Goal: Task Accomplishment & Management: Complete application form

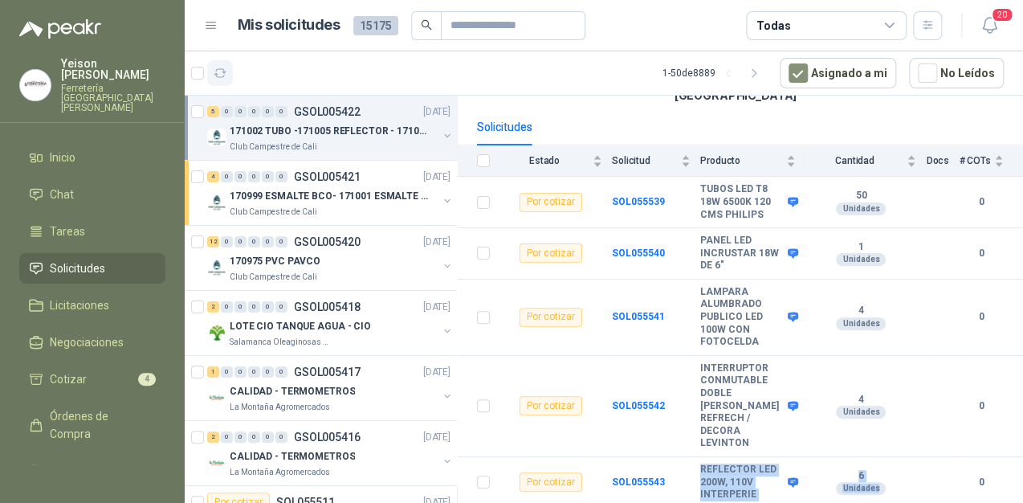
click at [218, 67] on icon "button" at bounding box center [221, 74] width 14 height 14
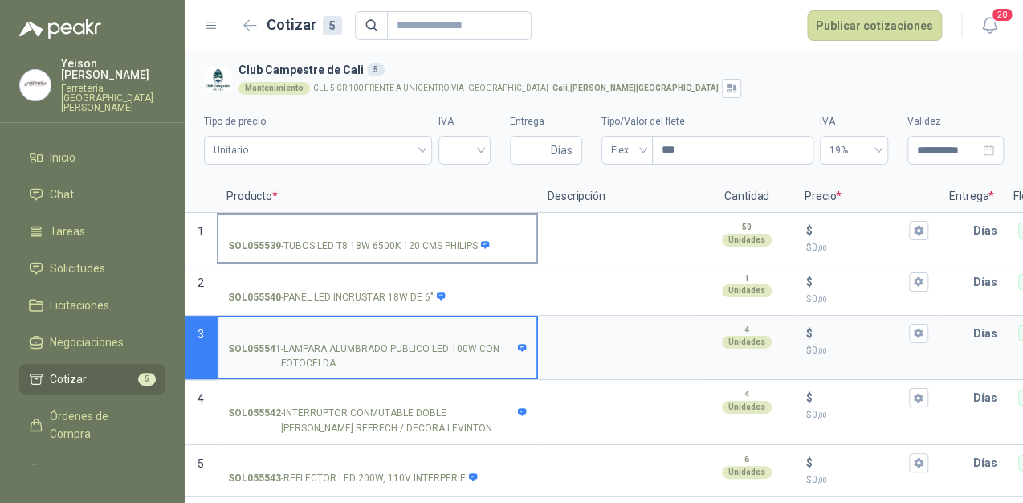
scroll to position [6, 0]
click at [274, 214] on label "SOL055539 - TUBOS LED T8 18W 6500K 120 CMS PHILIPS" at bounding box center [377, 237] width 318 height 46
click at [274, 225] on input "SOL055539 - TUBOS LED T8 18W 6500K 120 CMS PHILIPS" at bounding box center [377, 231] width 299 height 12
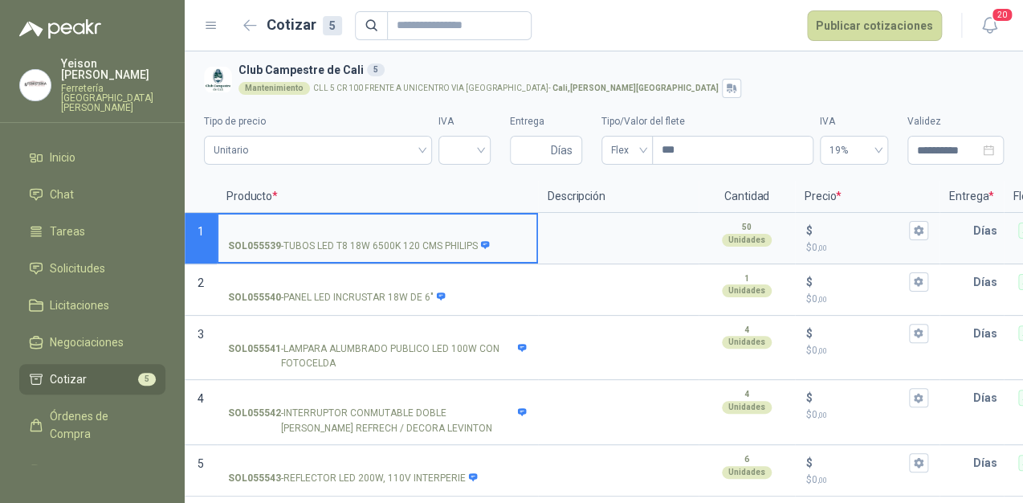
click at [308, 225] on input "SOL055539 - TUBOS LED T8 18W 6500K 120 CMS PHILIPS" at bounding box center [377, 231] width 299 height 12
click at [278, 228] on input "**********" at bounding box center [377, 231] width 299 height 12
click at [332, 225] on input "**********" at bounding box center [377, 231] width 299 height 12
type input "**********"
click at [817, 224] on input "$ $ 0 ,00" at bounding box center [861, 230] width 90 height 12
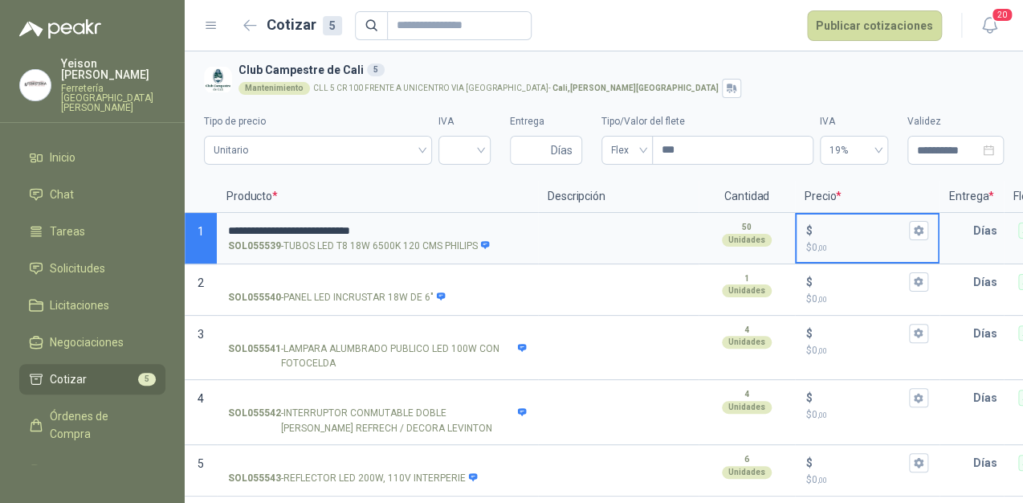
click at [817, 224] on input "$ $ 0 ,00" at bounding box center [861, 230] width 90 height 12
type input "*****"
click at [920, 226] on icon "button" at bounding box center [918, 231] width 9 height 10
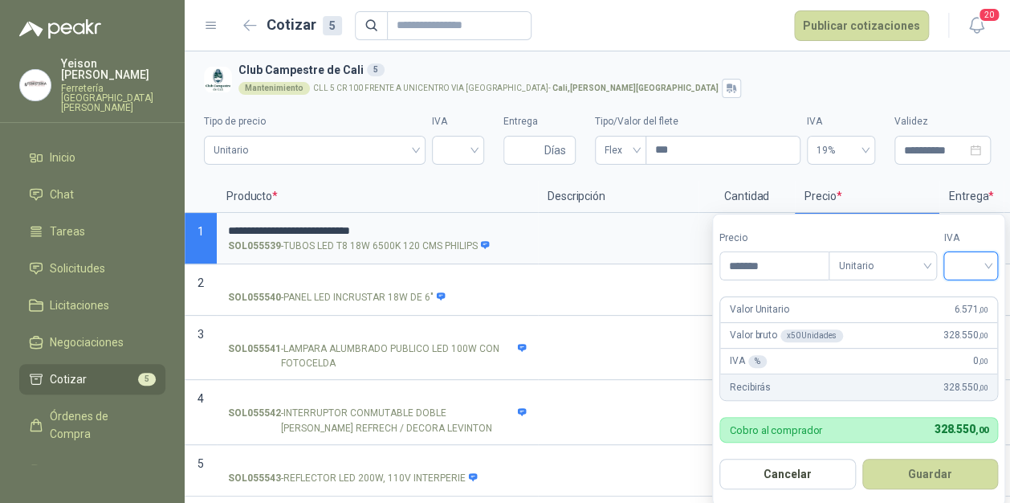
click at [989, 257] on input "search" at bounding box center [970, 264] width 35 height 24
click at [983, 292] on div "19%" at bounding box center [976, 300] width 30 height 18
click at [936, 470] on button "Guardar" at bounding box center [933, 474] width 138 height 31
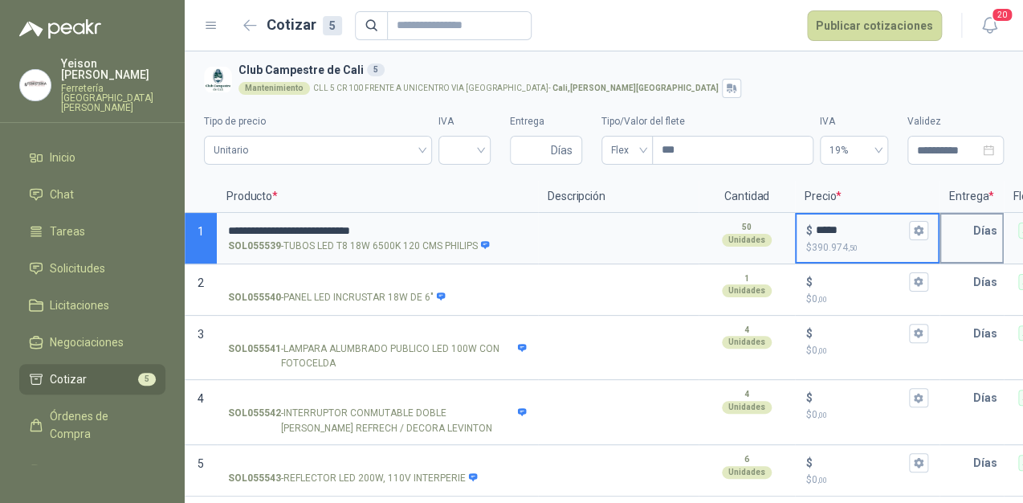
click at [972, 229] on input "text" at bounding box center [957, 230] width 32 height 32
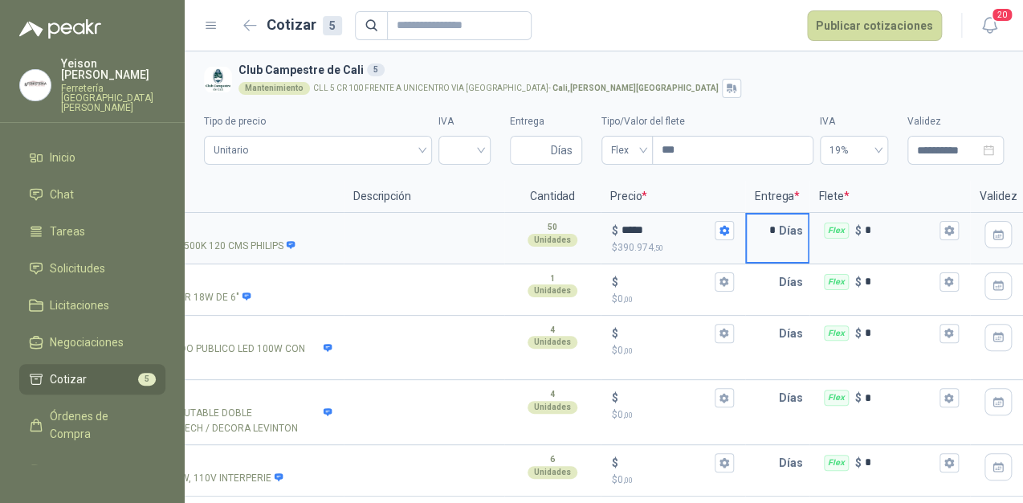
scroll to position [0, 238]
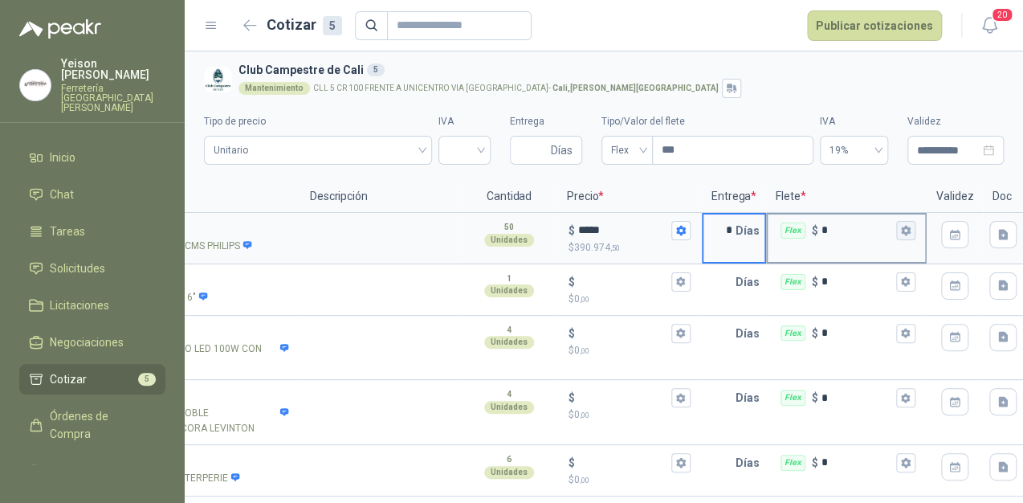
type input "*"
click at [909, 230] on button "Flex $ *" at bounding box center [905, 230] width 19 height 19
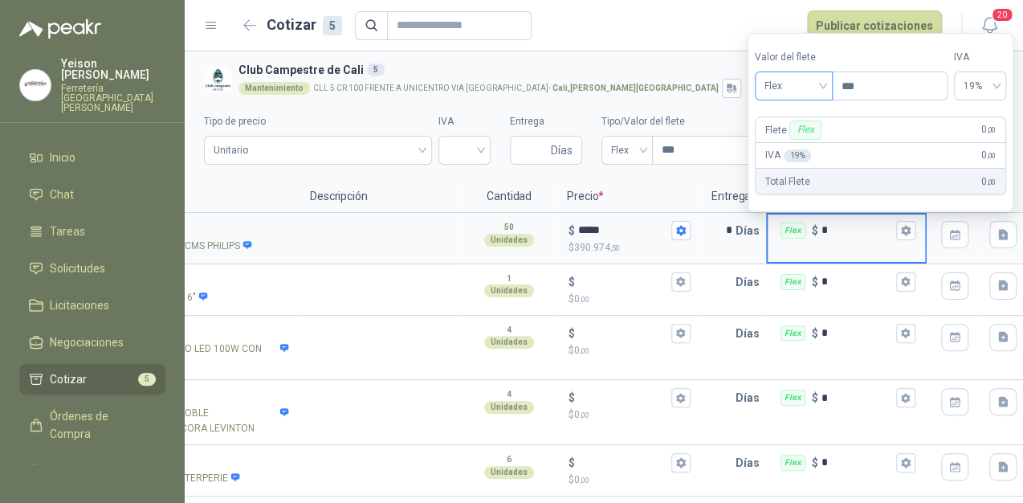
click at [819, 79] on span "Flex" at bounding box center [794, 86] width 59 height 24
click at [797, 138] on div "Incluido" at bounding box center [795, 146] width 56 height 18
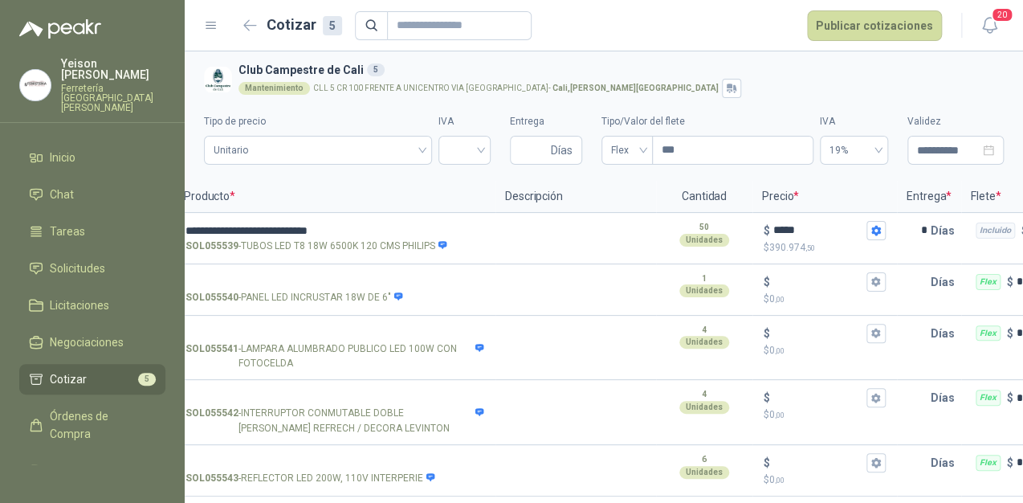
scroll to position [0, 0]
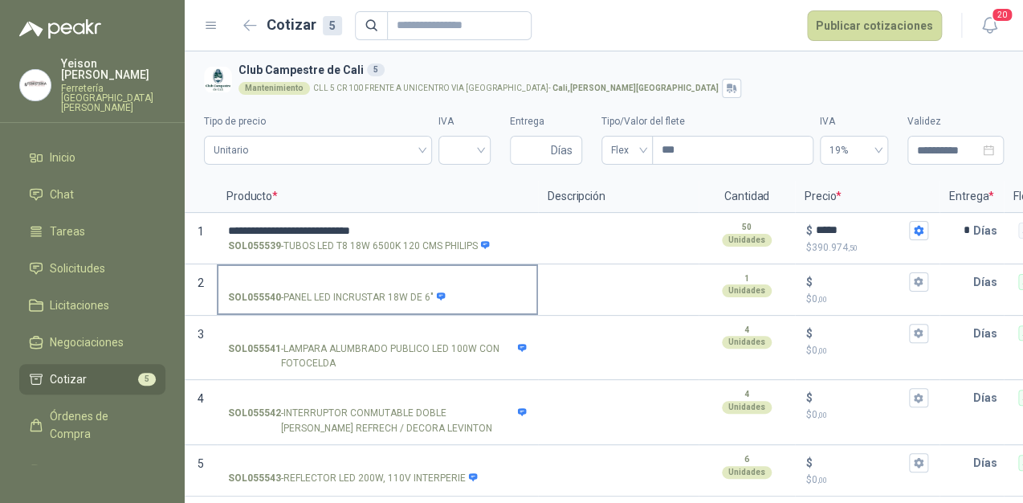
click at [320, 277] on input "SOL055540 - PANEL LED INCRUSTAR 18W DE 6"" at bounding box center [377, 282] width 299 height 12
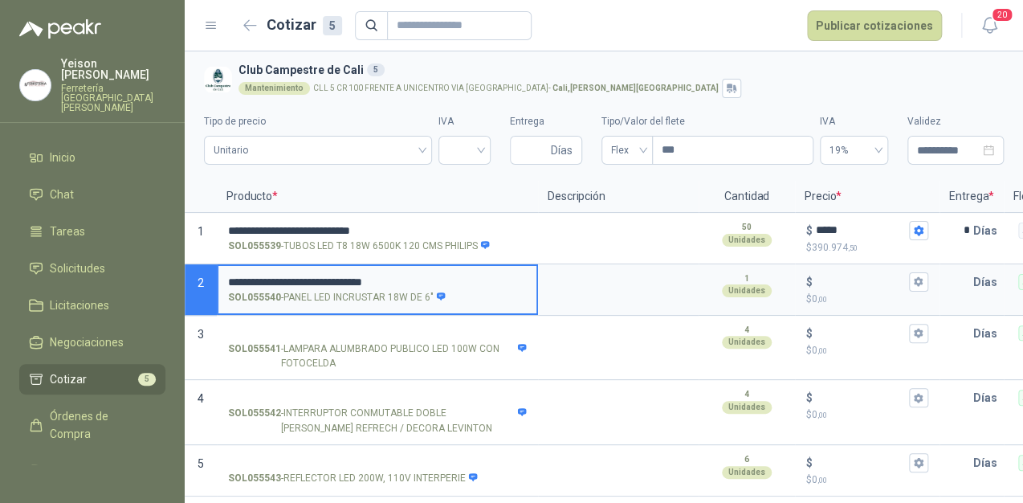
type input "**********"
click at [822, 275] on input "$ $ 0 ,00" at bounding box center [861, 281] width 90 height 12
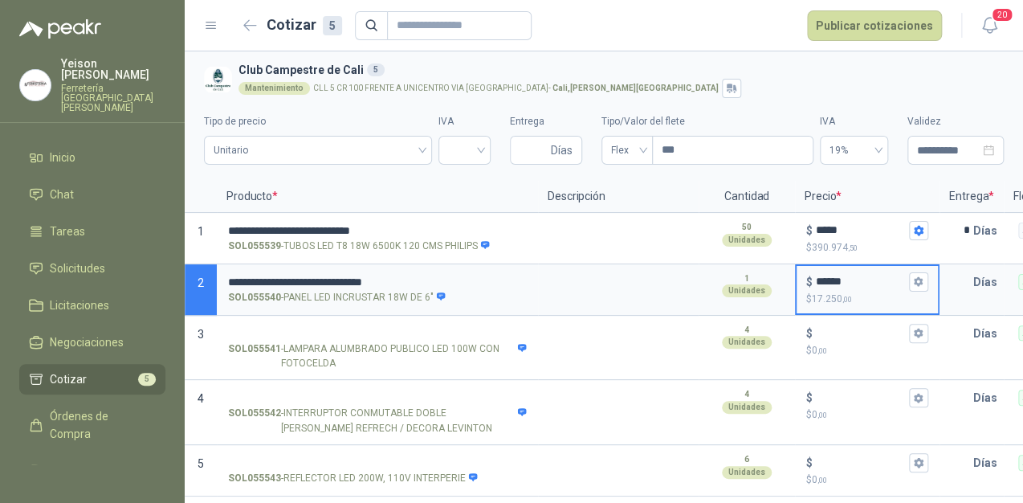
type input "******"
click at [918, 277] on icon "button" at bounding box center [918, 282] width 9 height 10
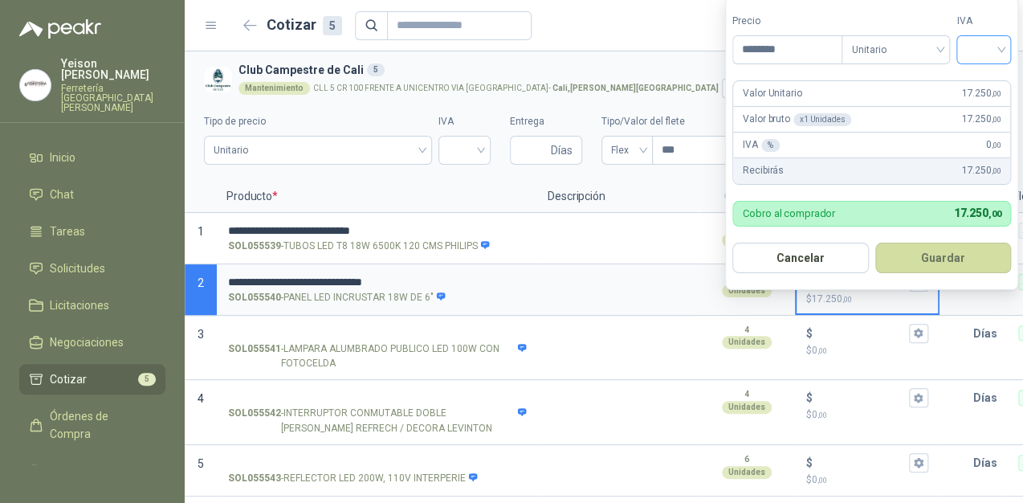
click at [1001, 43] on input "search" at bounding box center [983, 48] width 35 height 24
click at [982, 87] on div "19%" at bounding box center [988, 84] width 30 height 18
click at [966, 254] on button "Guardar" at bounding box center [947, 258] width 138 height 31
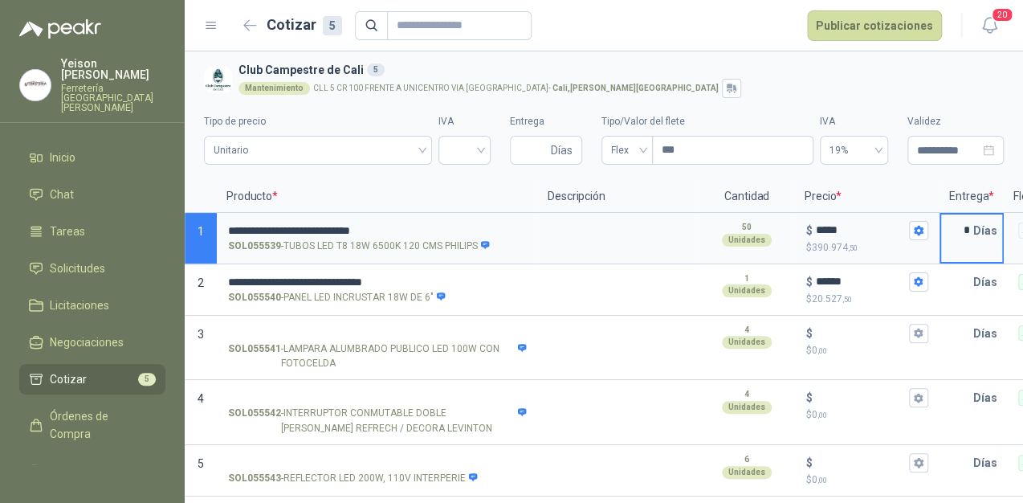
click at [973, 219] on input "*" at bounding box center [957, 230] width 32 height 32
type input "*"
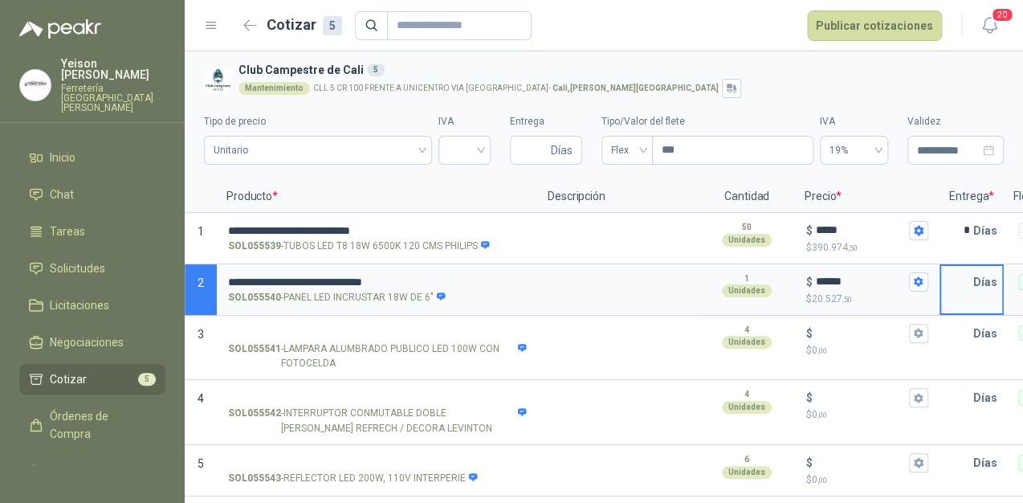
click at [972, 271] on input "text" at bounding box center [957, 282] width 32 height 32
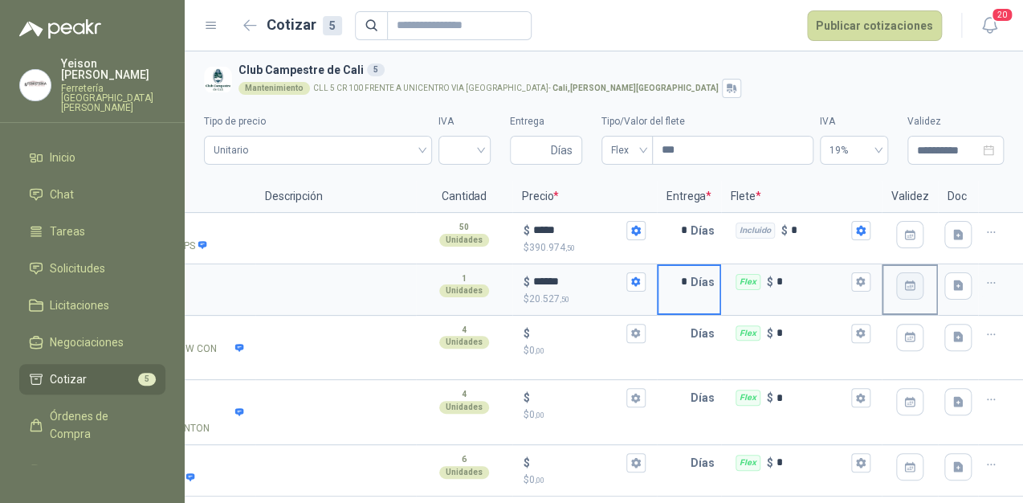
click at [904, 280] on icon "button" at bounding box center [909, 285] width 10 height 10
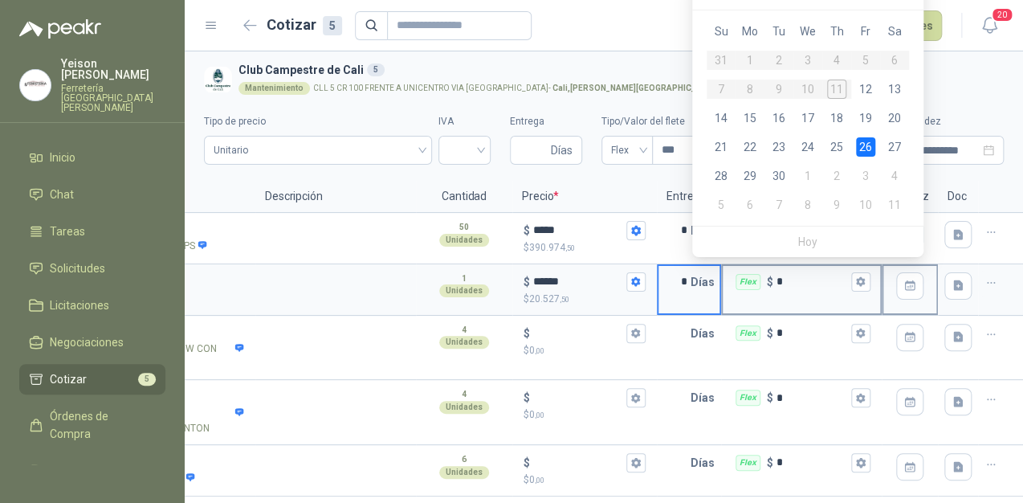
type input "*"
click at [859, 278] on div "Flex $ *" at bounding box center [801, 282] width 157 height 32
click at [848, 278] on input "*" at bounding box center [812, 281] width 71 height 12
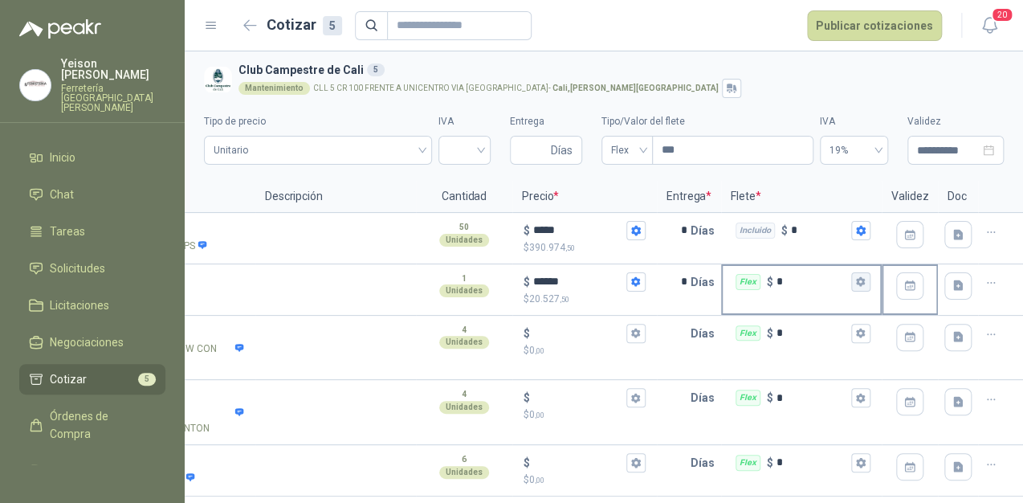
click at [855, 276] on icon "button" at bounding box center [860, 281] width 10 height 10
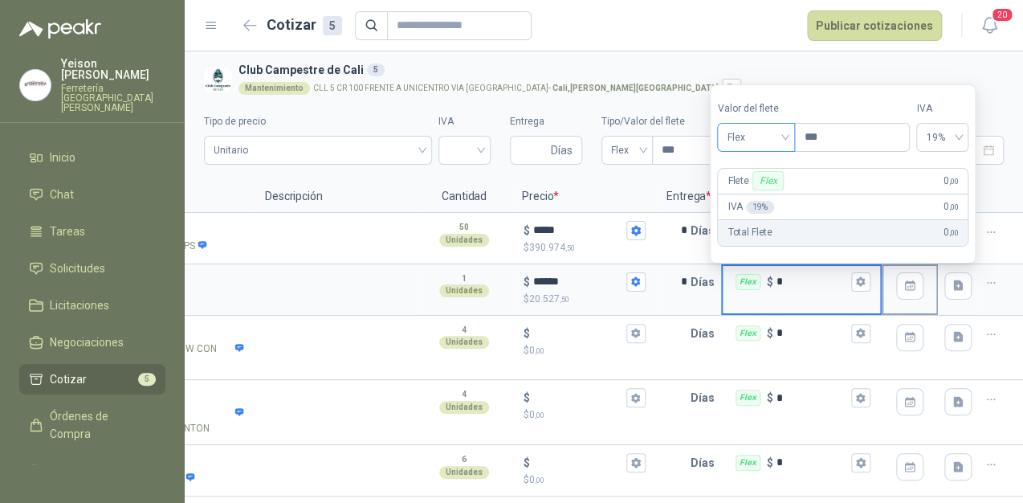
click at [776, 128] on span "Flex" at bounding box center [756, 137] width 59 height 24
click at [751, 193] on div "Incluido" at bounding box center [758, 197] width 56 height 18
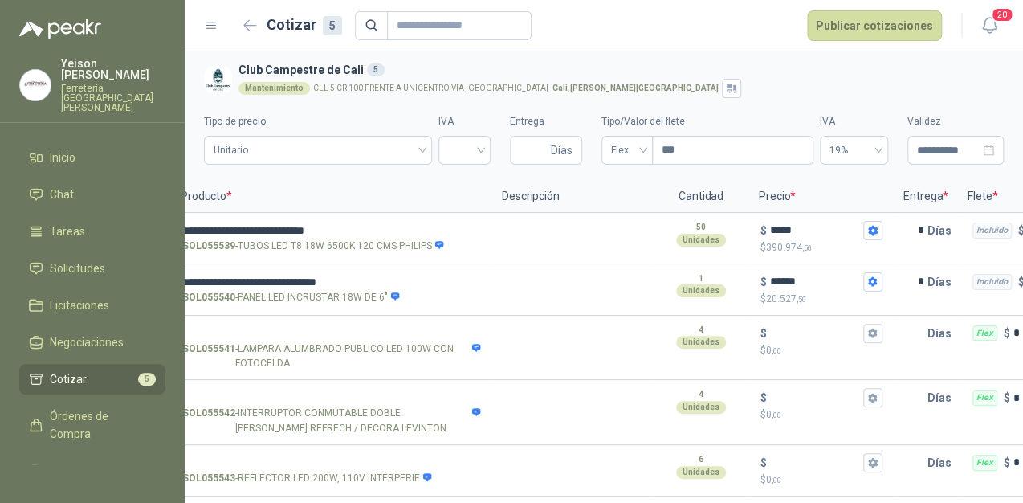
scroll to position [0, 0]
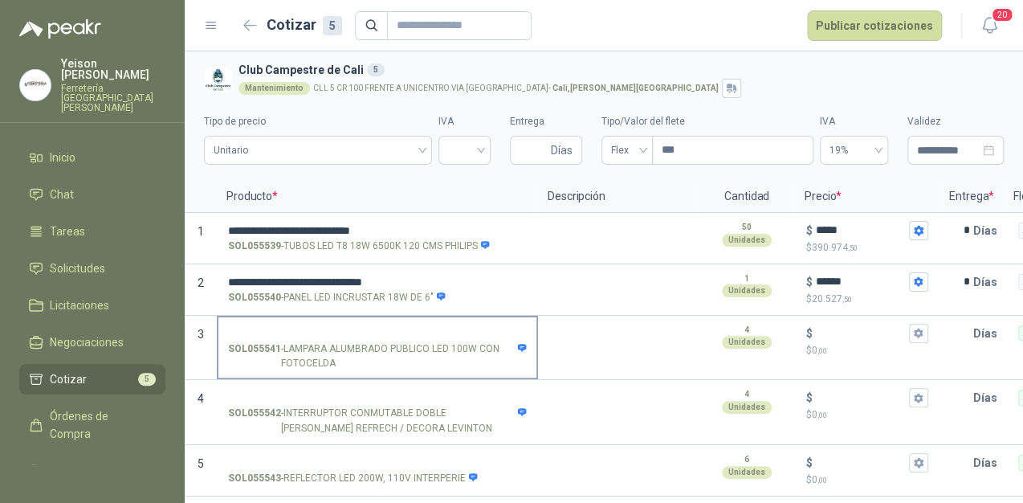
click at [321, 328] on input "SOL055541 - LAMPARA ALUMBRADO PUBLICO LED 100W CON FOTOCELDA" at bounding box center [377, 334] width 299 height 12
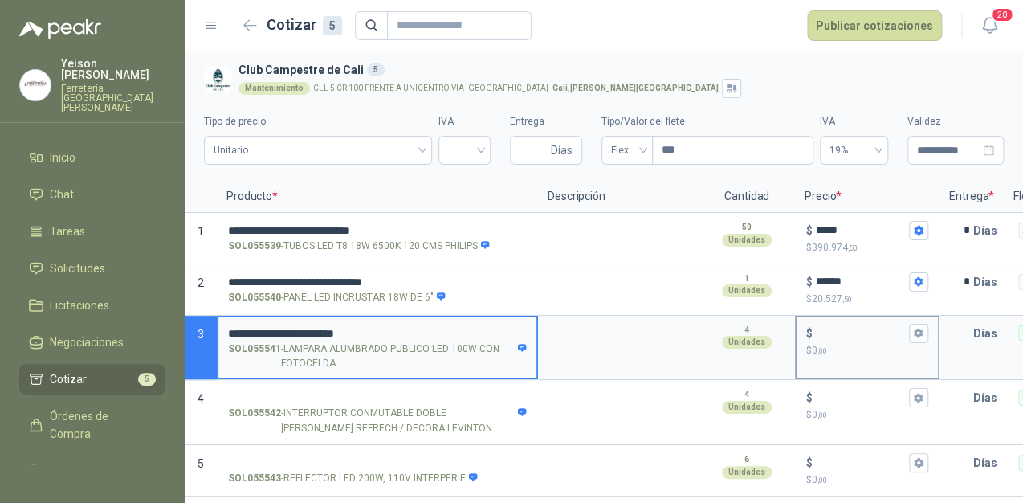
type input "**********"
click at [819, 327] on input "$ $ 0 ,00" at bounding box center [861, 333] width 90 height 12
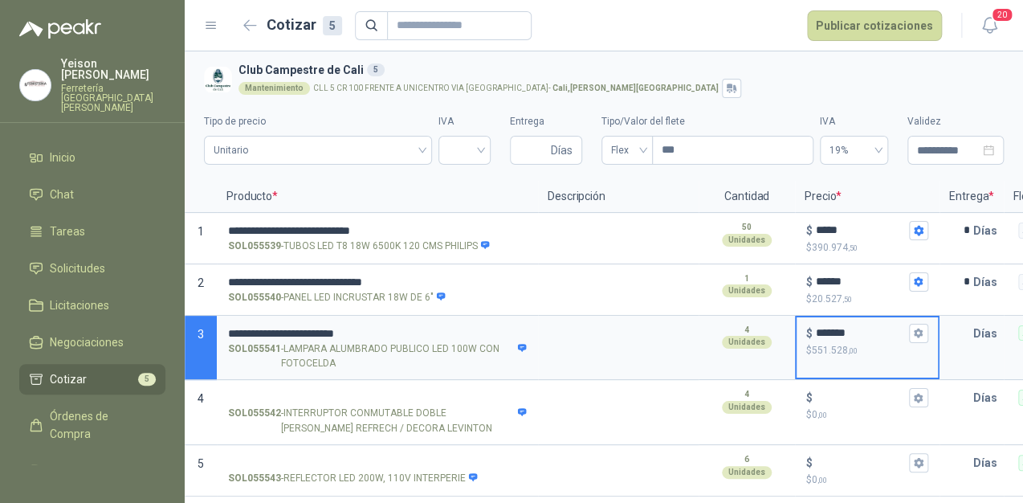
type input "*******"
click at [916, 328] on icon "button" at bounding box center [918, 333] width 10 height 10
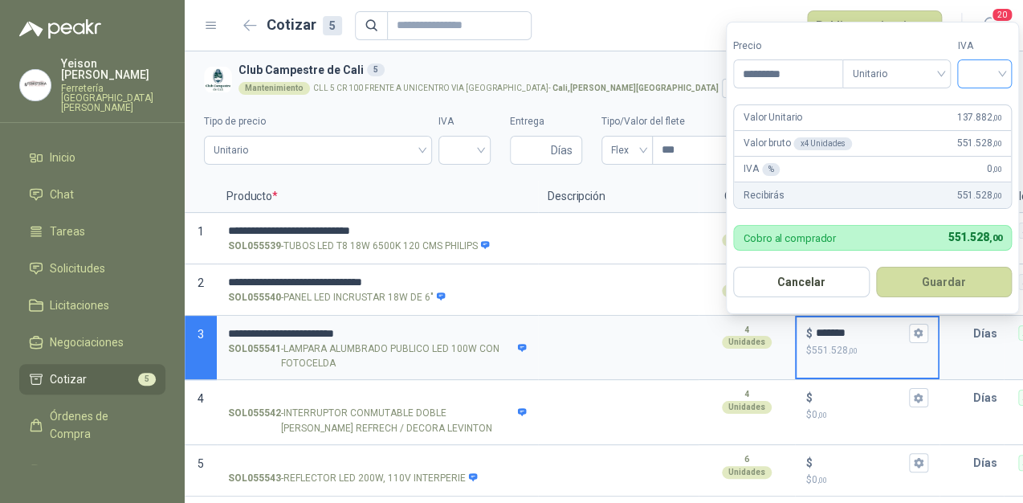
click at [994, 75] on input "search" at bounding box center [984, 72] width 35 height 24
click at [977, 96] on div "19%" at bounding box center [988, 108] width 49 height 26
click at [960, 279] on button "Guardar" at bounding box center [946, 282] width 138 height 31
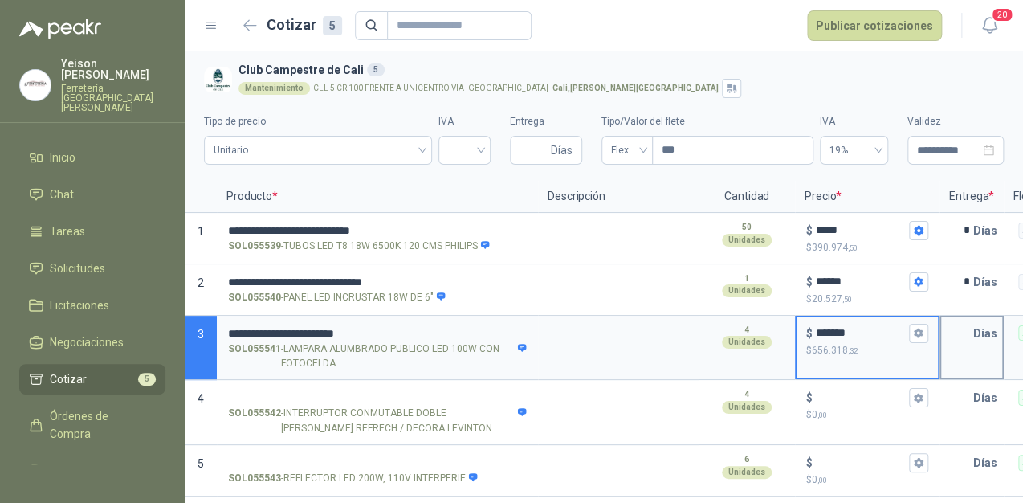
click at [970, 321] on input "text" at bounding box center [957, 333] width 32 height 32
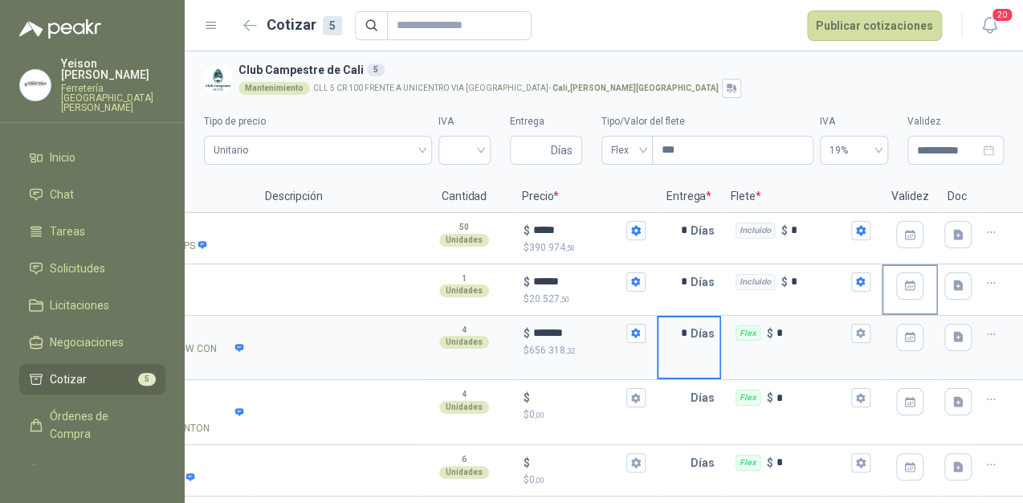
scroll to position [0, 296]
type input "*"
click at [859, 324] on div "Flex $ *" at bounding box center [801, 333] width 157 height 32
click at [848, 327] on input "*" at bounding box center [812, 333] width 71 height 12
click at [855, 328] on icon "button" at bounding box center [860, 333] width 10 height 10
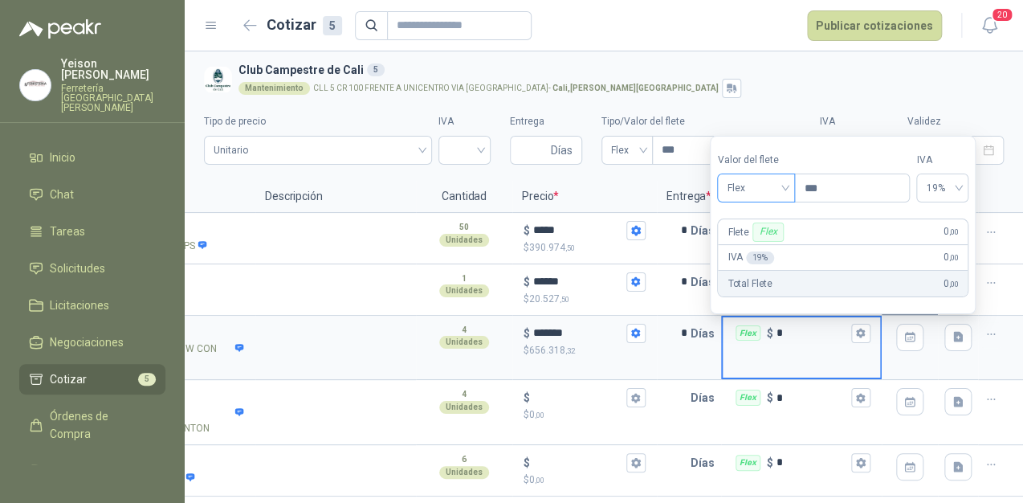
click at [779, 190] on span "Flex" at bounding box center [756, 188] width 59 height 24
click at [742, 239] on div "Incluido" at bounding box center [758, 248] width 56 height 18
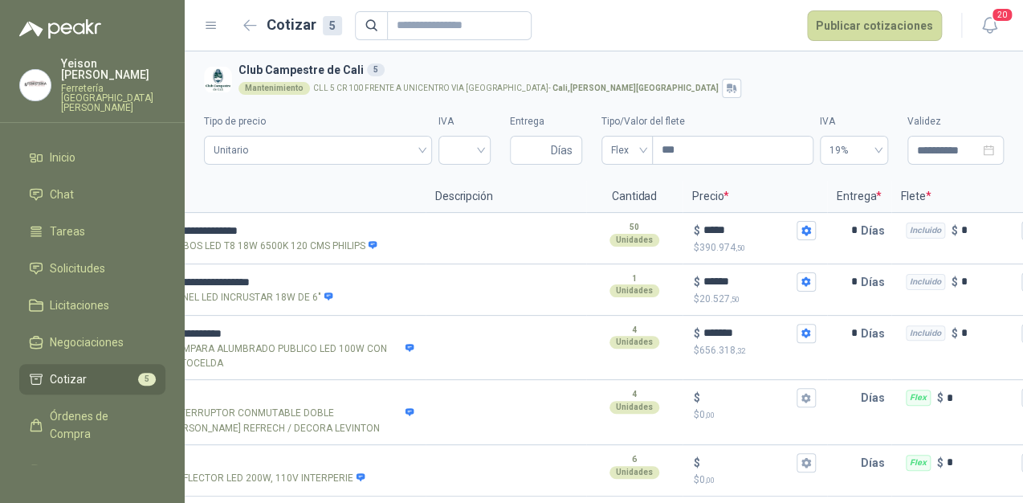
scroll to position [0, 0]
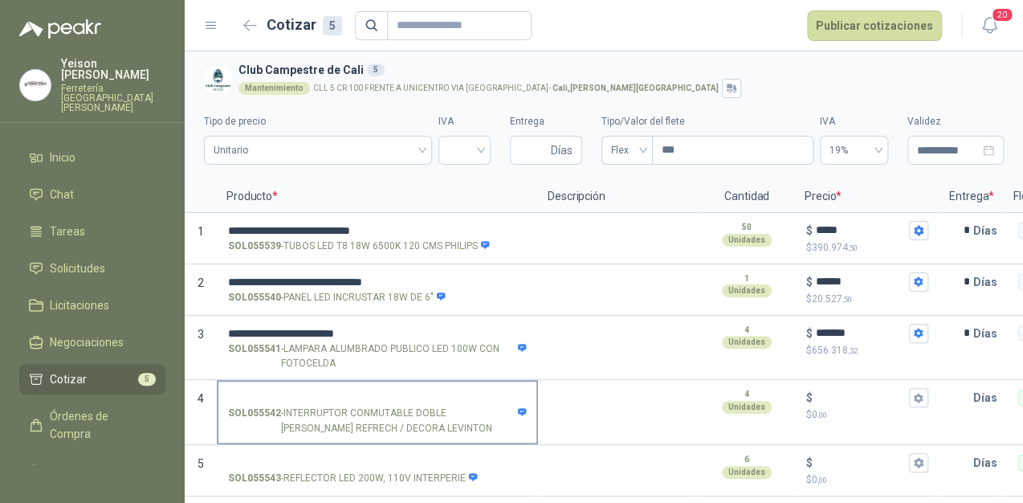
click at [270, 381] on label "SOL055542 - INTERRUPTOR CONMUTABLE DOBLE LEGRAND AMBIA REFRECH / DECORA LEVINTON" at bounding box center [377, 411] width 318 height 61
click at [270, 392] on input "SOL055542 - INTERRUPTOR CONMUTABLE DOBLE LEGRAND AMBIA REFRECH / DECORA LEVINTON" at bounding box center [377, 398] width 299 height 12
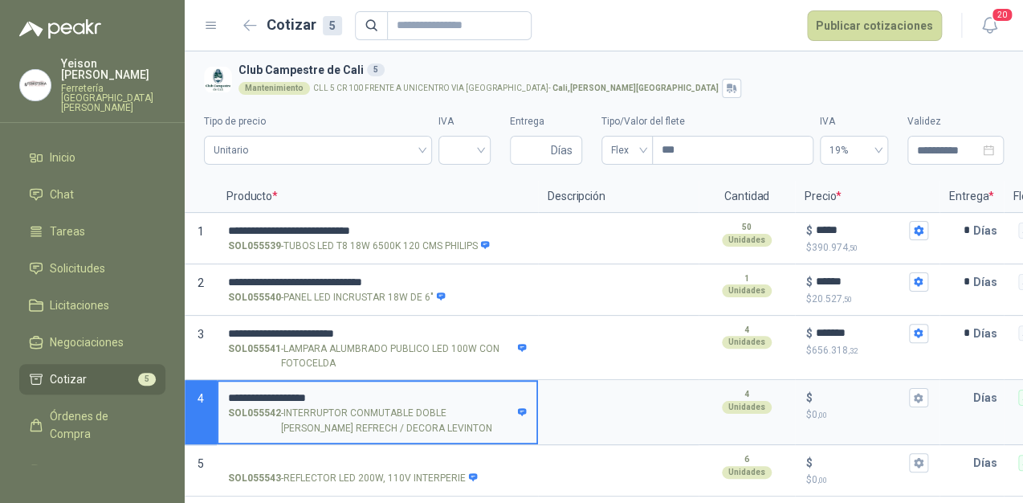
click at [300, 392] on input "**********" at bounding box center [377, 398] width 299 height 12
click at [286, 392] on input "**********" at bounding box center [377, 398] width 299 height 12
click at [324, 392] on input "**********" at bounding box center [377, 398] width 299 height 12
type input "**********"
click at [829, 392] on input "$ $ 0 ,00" at bounding box center [861, 398] width 90 height 12
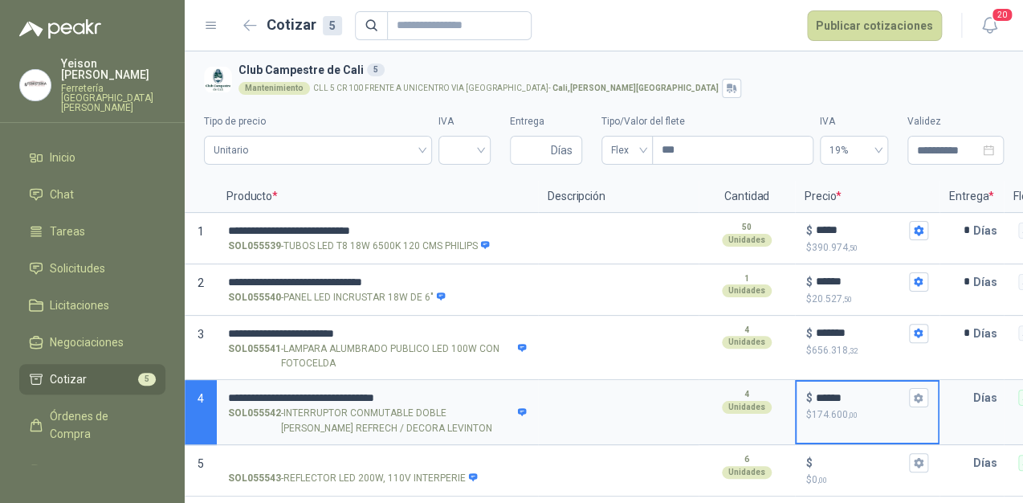
type input "******"
click at [916, 393] on icon "button" at bounding box center [918, 398] width 9 height 10
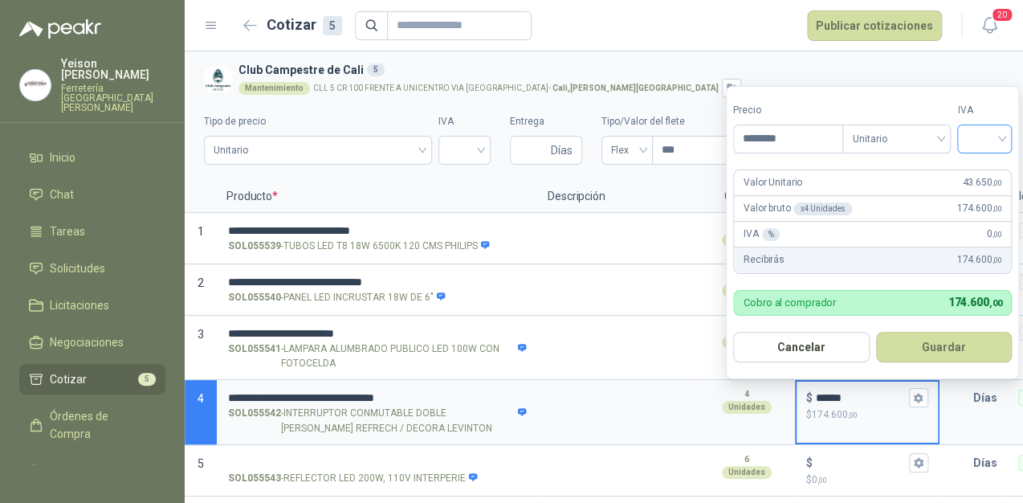
click at [1006, 140] on div at bounding box center [984, 138] width 55 height 29
click at [987, 166] on div "19%" at bounding box center [988, 173] width 30 height 18
click at [938, 337] on button "Guardar" at bounding box center [946, 347] width 138 height 31
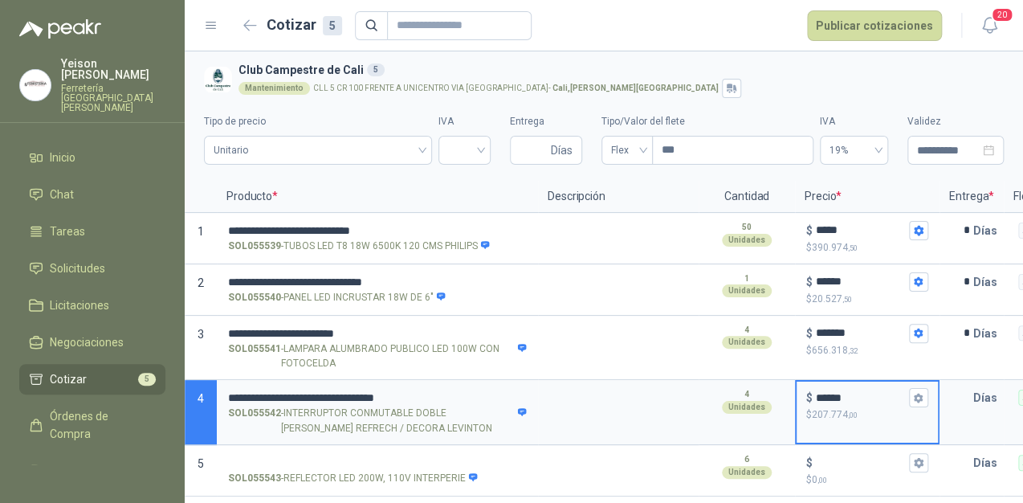
click at [903, 392] on input "******" at bounding box center [861, 398] width 90 height 12
click at [958, 386] on input "text" at bounding box center [957, 397] width 32 height 32
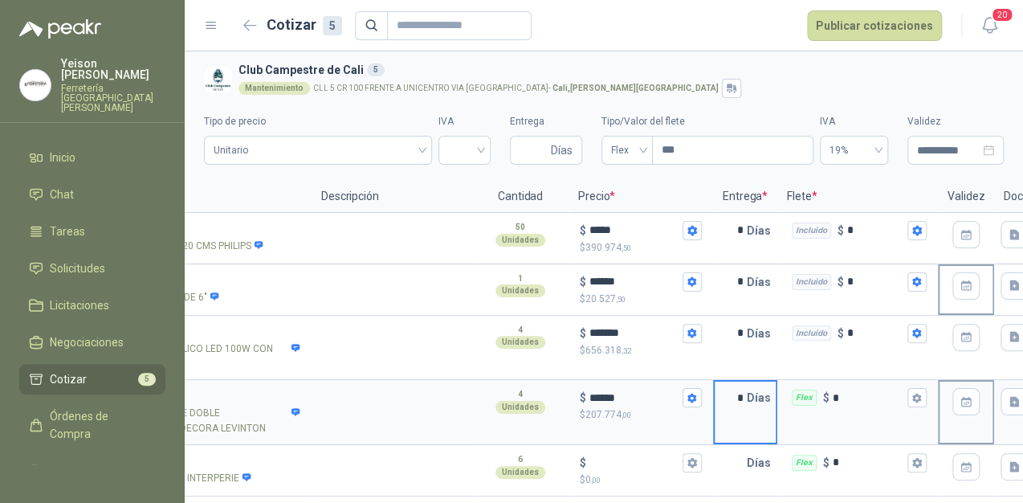
scroll to position [0, 240]
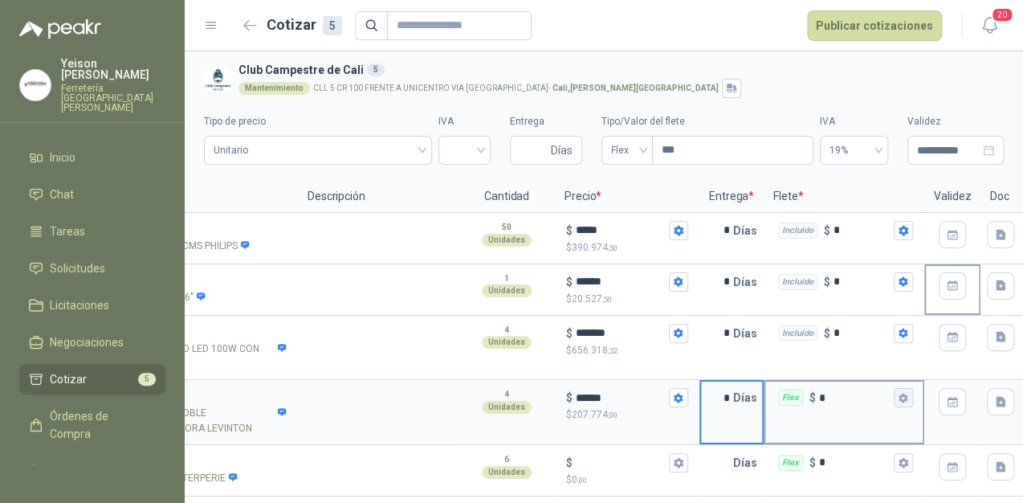
type input "*"
click at [906, 393] on icon "button" at bounding box center [903, 398] width 9 height 10
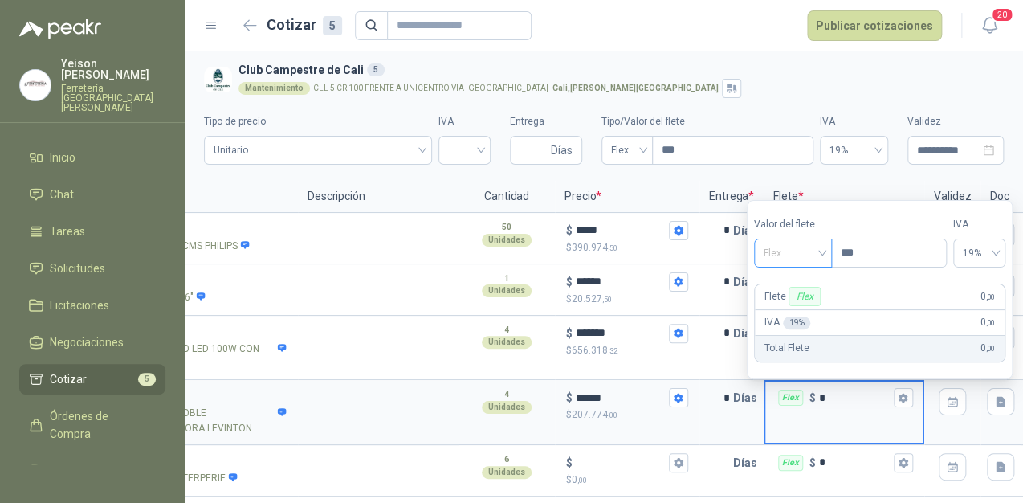
click at [822, 245] on span "Flex" at bounding box center [793, 253] width 59 height 24
drag, startPoint x: 801, startPoint y: 311, endPoint x: 810, endPoint y: 324, distance: 16.3
click at [801, 313] on div "Incluido" at bounding box center [795, 313] width 56 height 18
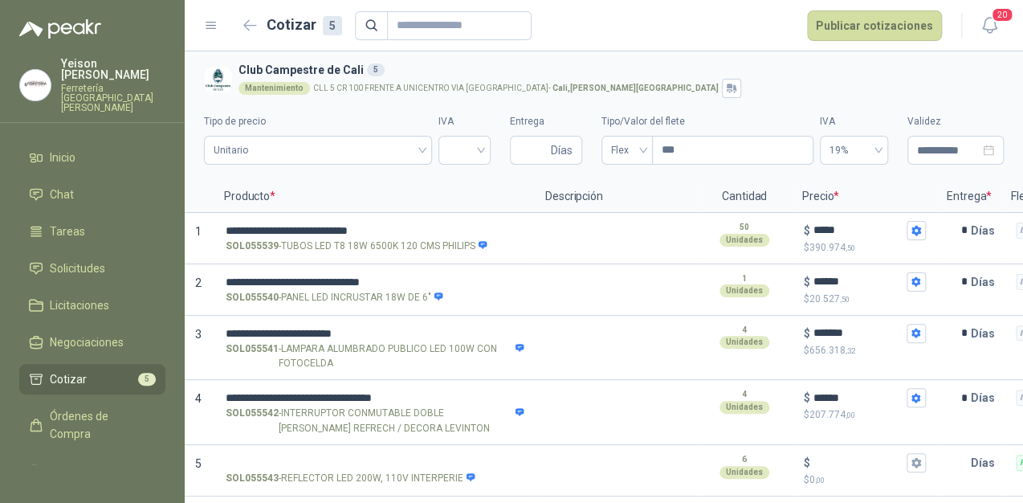
scroll to position [0, 0]
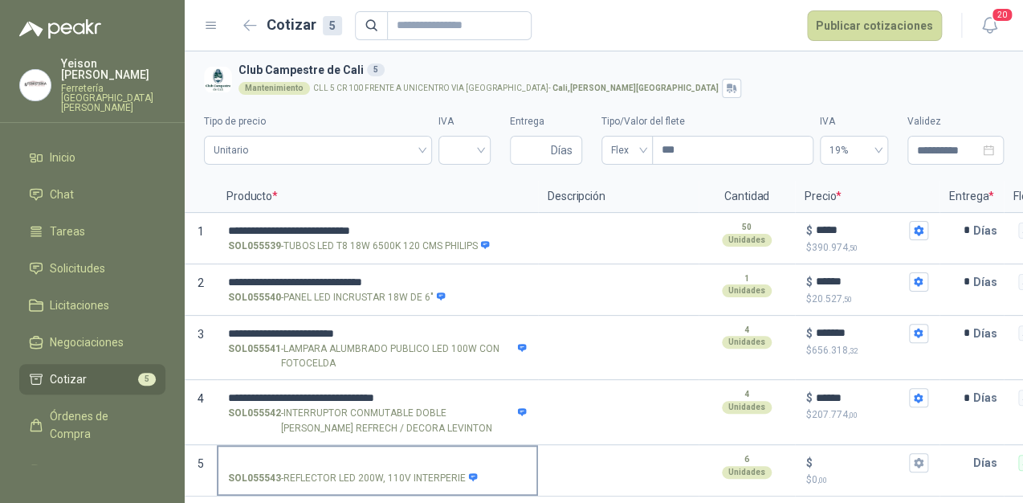
click at [235, 457] on input "SOL055543 - REFLECTOR LED 200W, 110V INTERPERIE" at bounding box center [377, 463] width 299 height 12
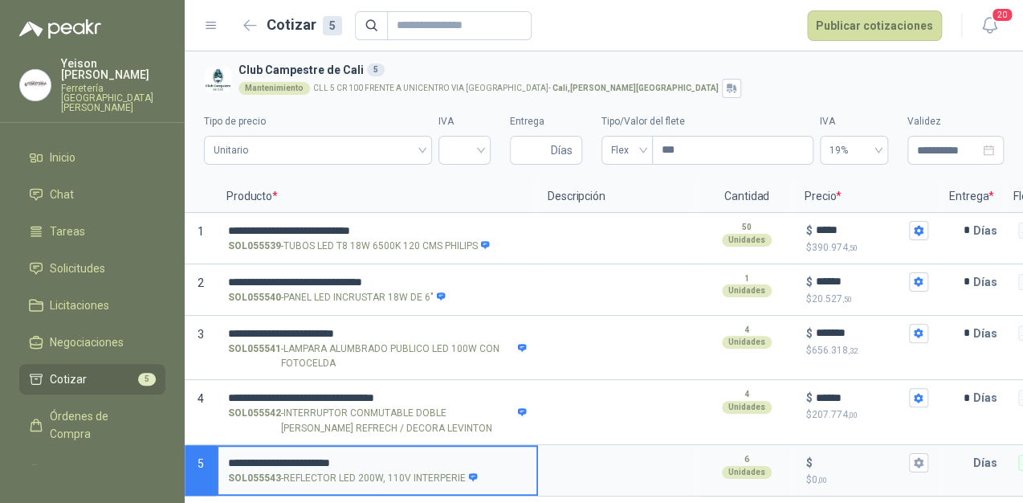
type input "**********"
click at [827, 453] on div "$" at bounding box center [867, 462] width 122 height 19
click at [827, 456] on input "$ $ 0 ,00" at bounding box center [861, 462] width 90 height 12
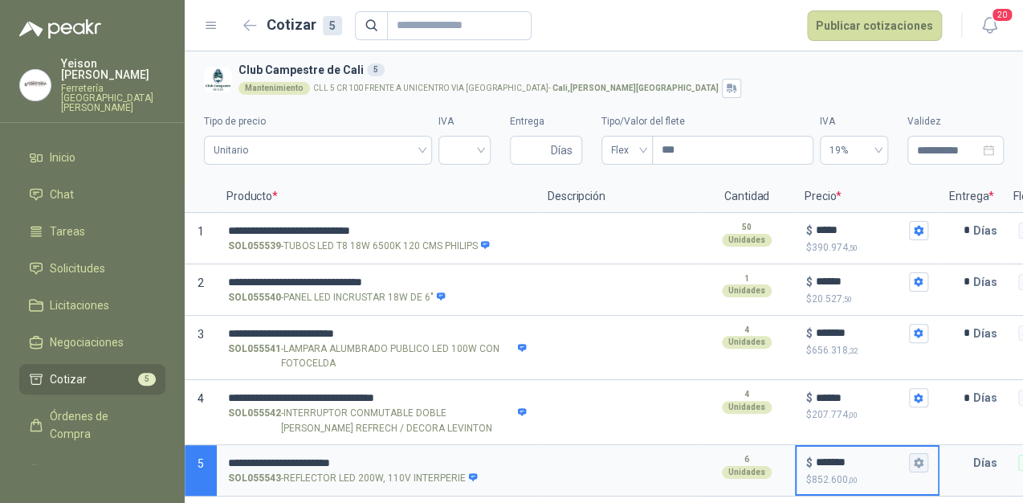
type input "*******"
click at [922, 462] on button "$ ******* $ 852.600 ,00" at bounding box center [918, 462] width 19 height 19
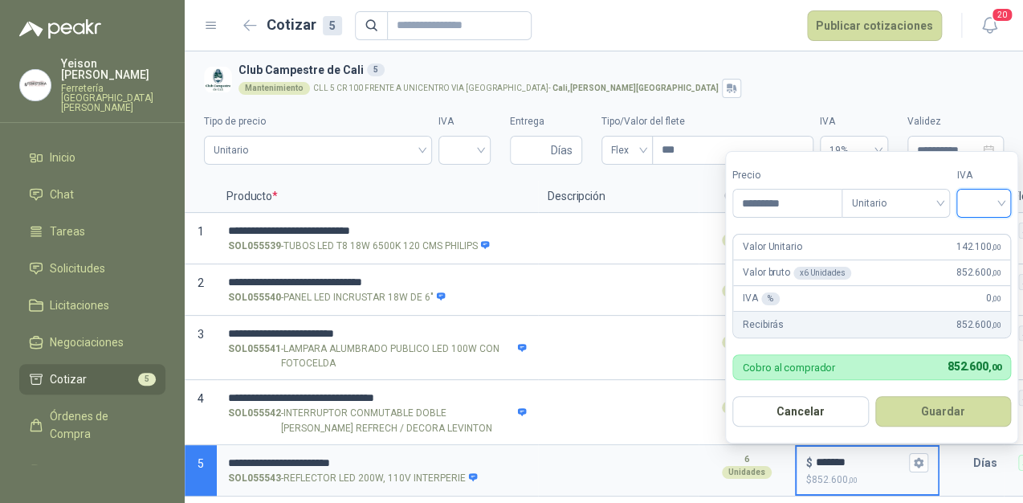
click at [1000, 198] on input "search" at bounding box center [983, 202] width 35 height 24
click at [989, 234] on div "19%" at bounding box center [988, 237] width 30 height 18
click at [952, 400] on button "Guardar" at bounding box center [947, 411] width 138 height 31
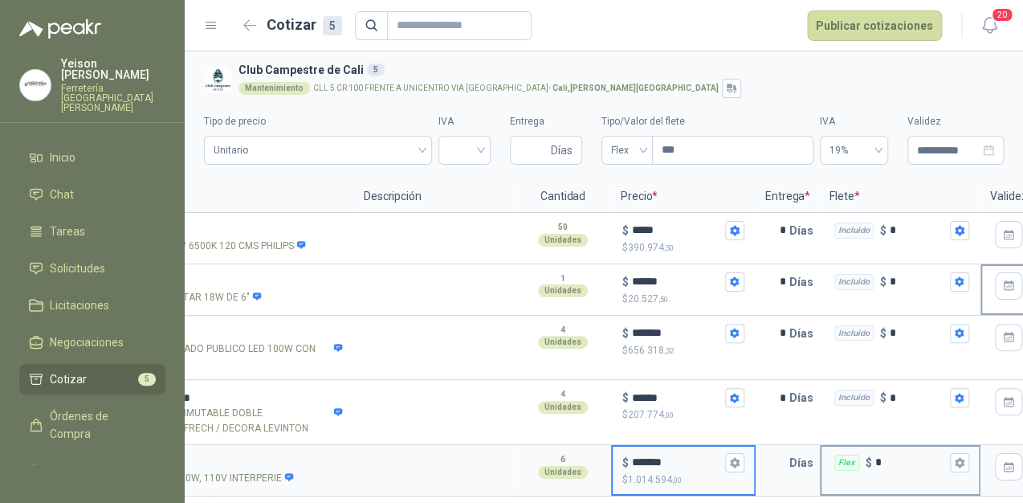
scroll to position [0, 182]
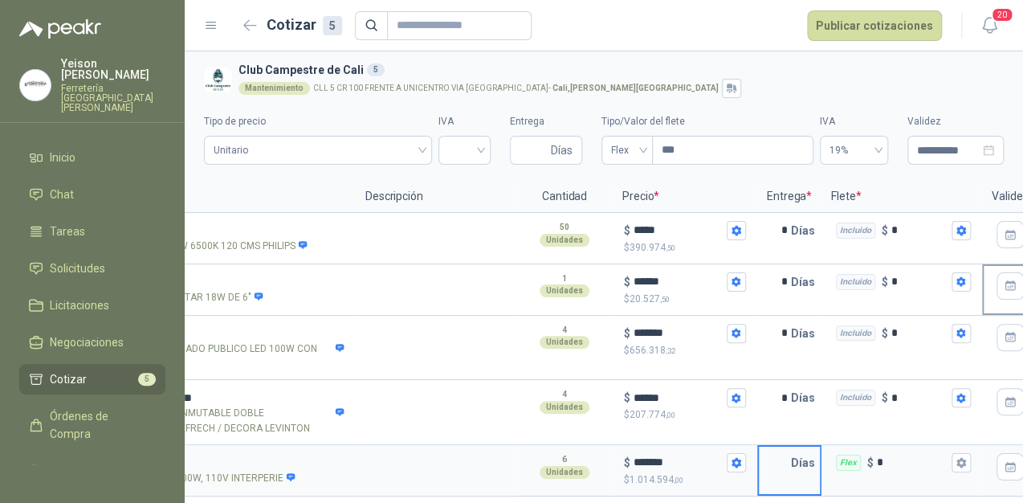
click at [784, 451] on input "text" at bounding box center [775, 463] width 32 height 32
type input "*"
click at [959, 458] on icon "button" at bounding box center [961, 463] width 9 height 10
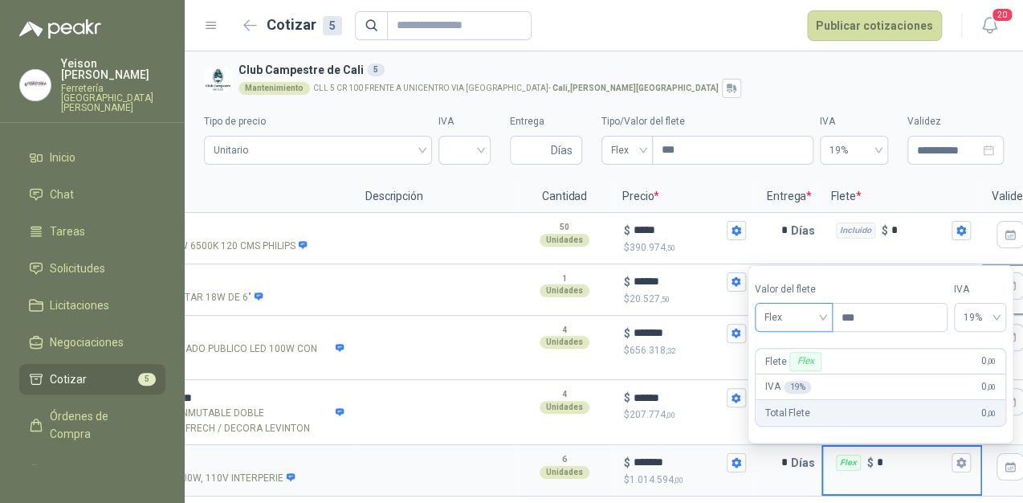
click at [829, 319] on div "Flex" at bounding box center [794, 317] width 78 height 29
click at [801, 375] on div "Incluido" at bounding box center [796, 378] width 56 height 18
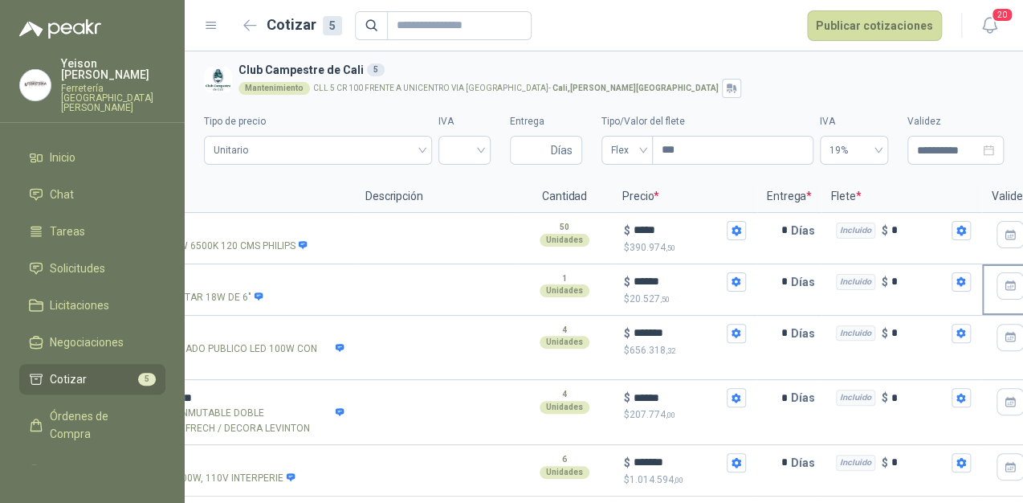
scroll to position [0, 0]
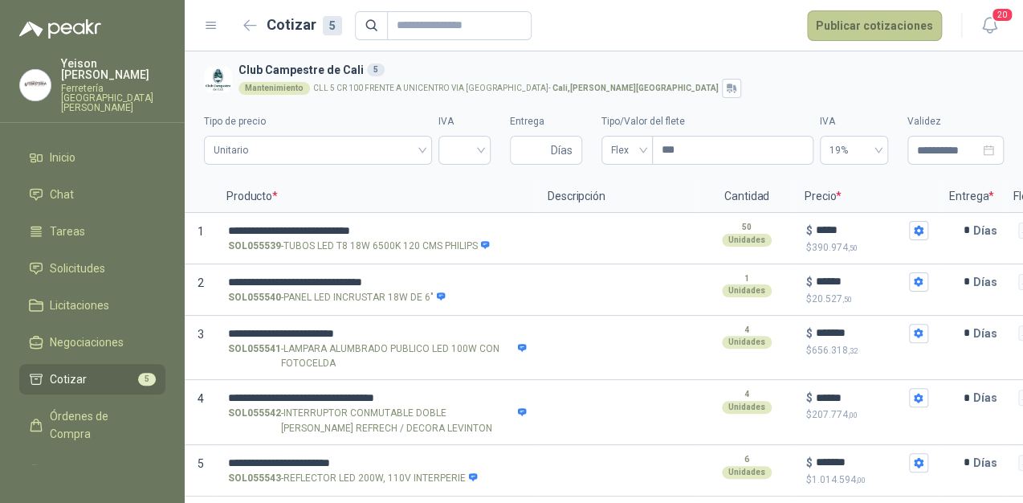
click at [879, 31] on button "Publicar cotizaciones" at bounding box center [874, 25] width 135 height 31
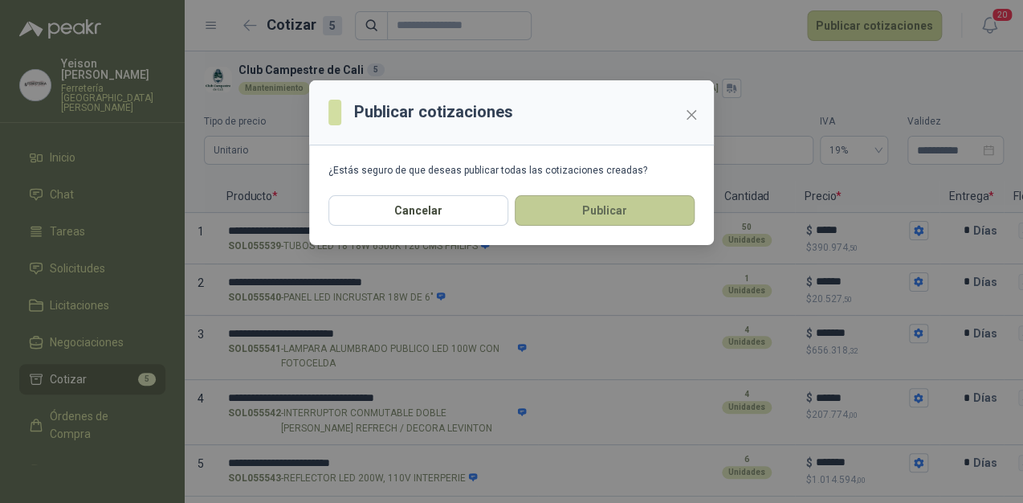
click at [616, 217] on button "Publicar" at bounding box center [605, 210] width 180 height 31
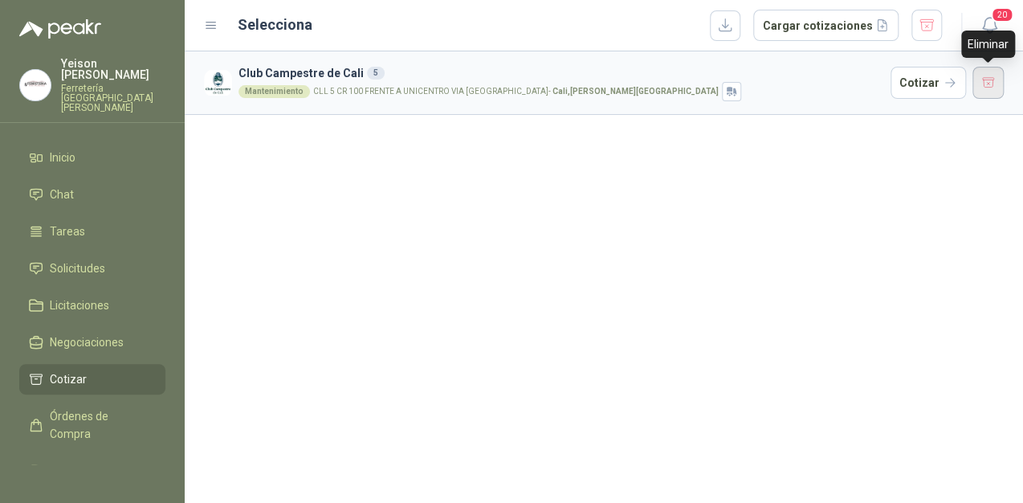
click at [980, 75] on button "button" at bounding box center [989, 83] width 32 height 32
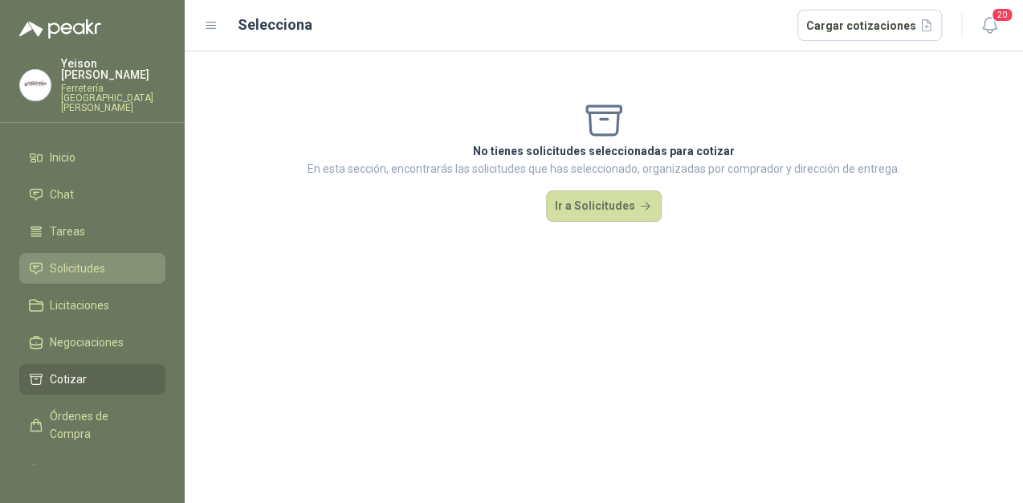
click at [92, 259] on span "Solicitudes" at bounding box center [77, 268] width 55 height 18
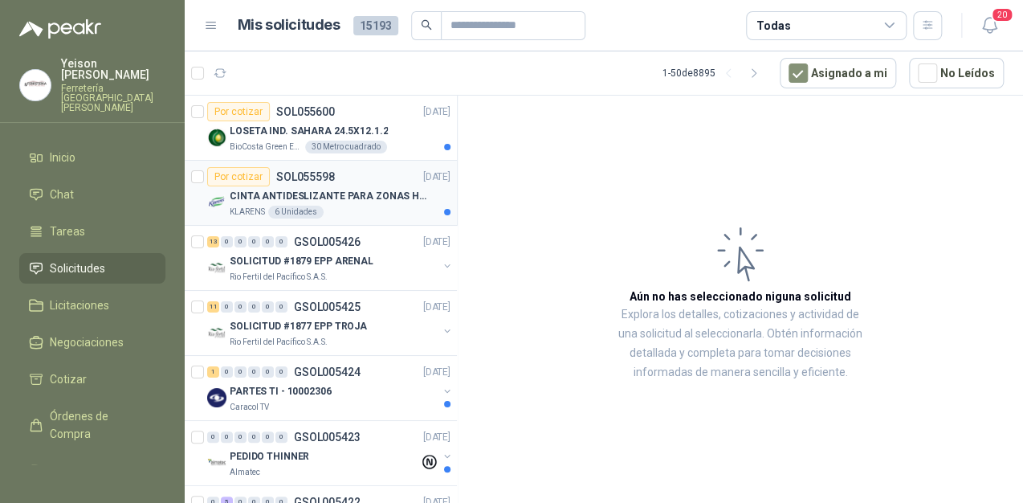
click at [312, 206] on div "6 Unidades" at bounding box center [295, 212] width 55 height 13
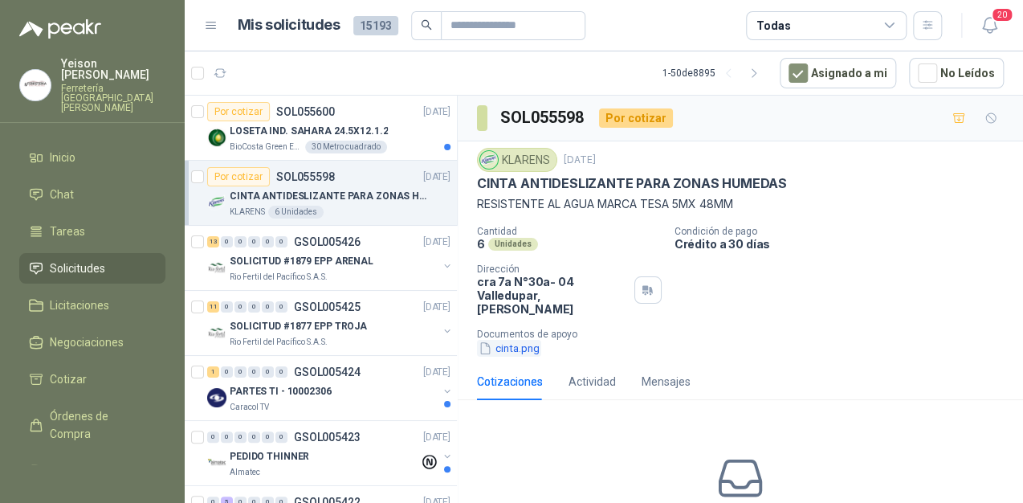
click at [513, 340] on button "cinta.png" at bounding box center [509, 348] width 64 height 17
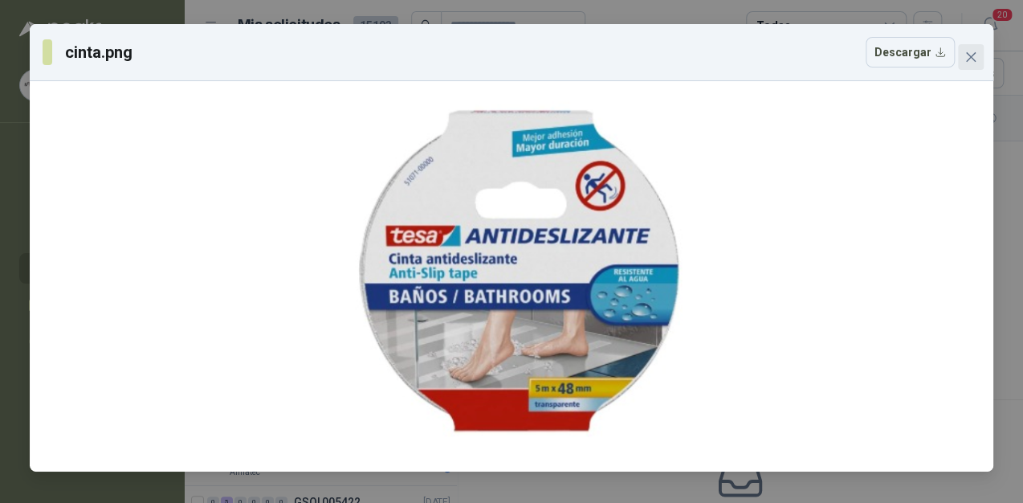
click at [980, 51] on span "Close" at bounding box center [971, 57] width 26 height 13
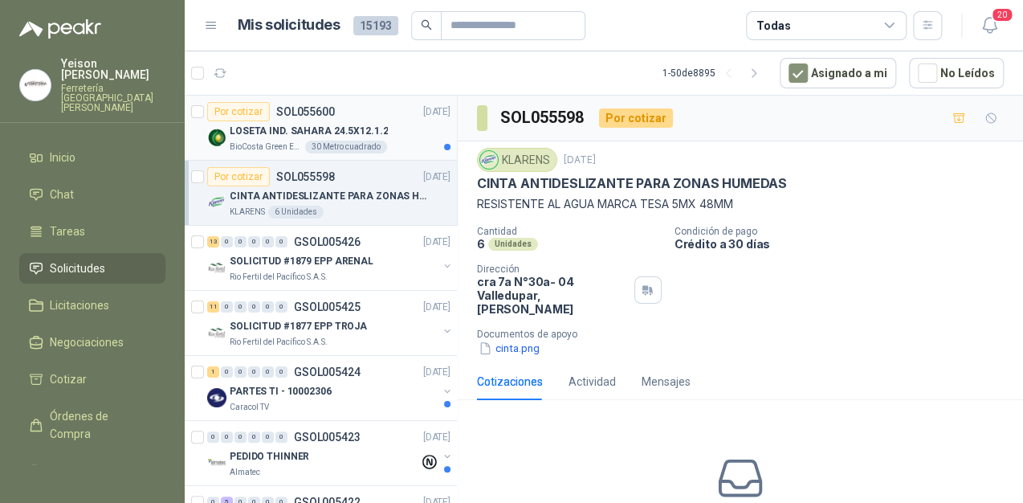
click at [346, 124] on p "LOSETA IND. SAHARA 24.5X12.1.2" at bounding box center [309, 131] width 158 height 15
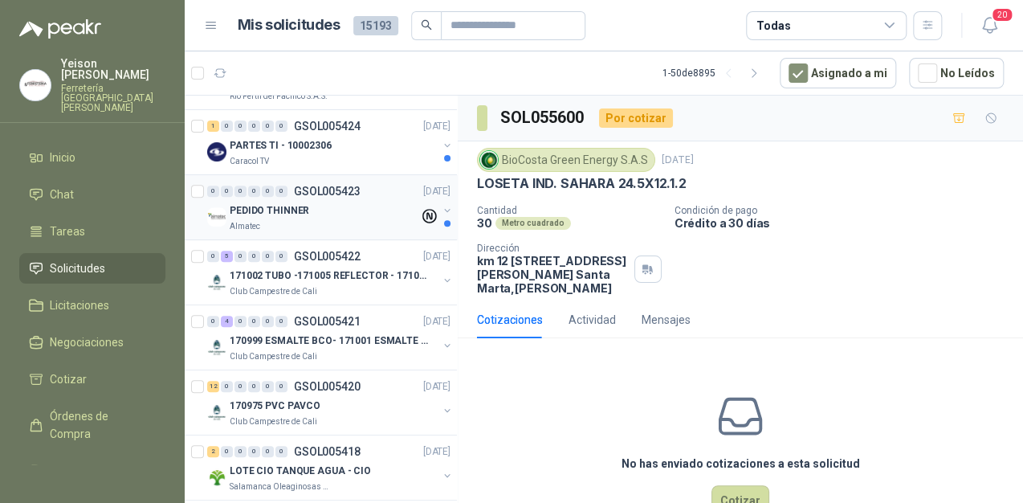
scroll to position [257, 0]
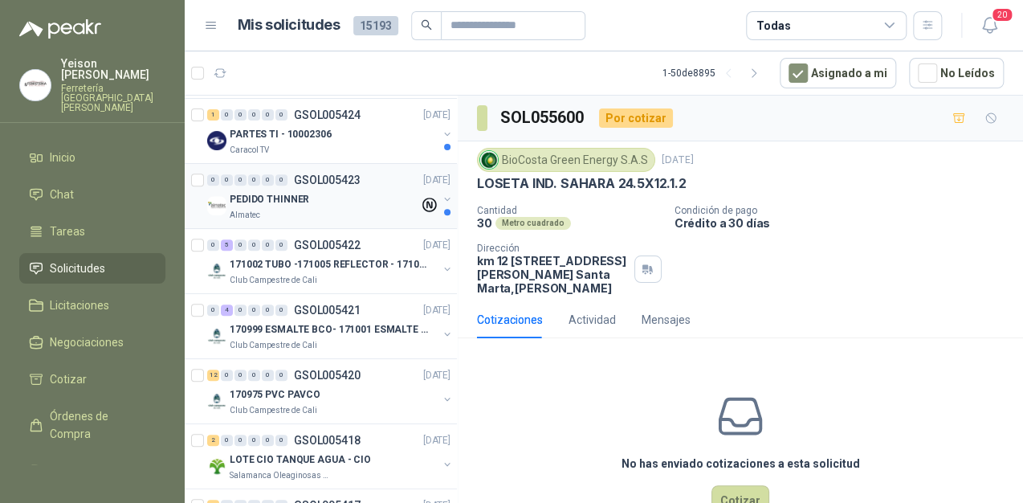
click at [332, 196] on div "PEDIDO THINNER" at bounding box center [325, 199] width 190 height 19
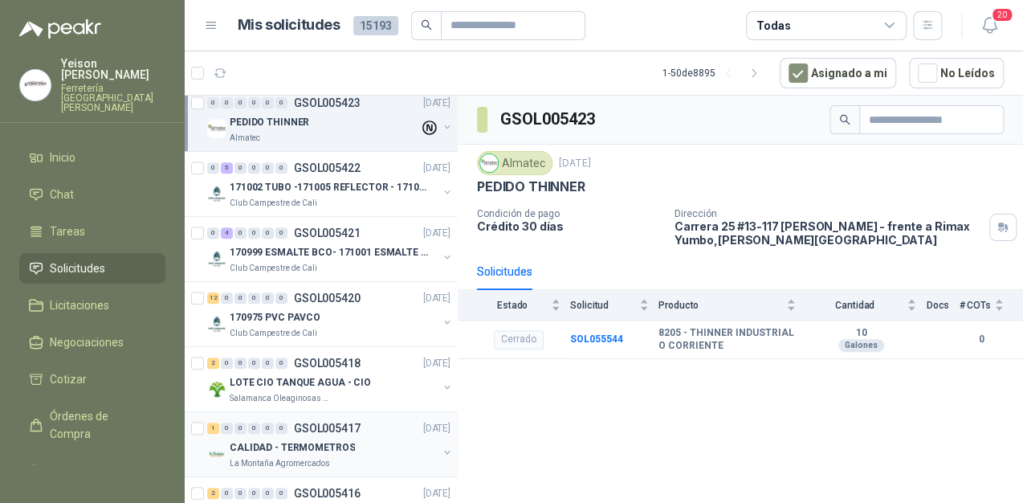
scroll to position [450, 0]
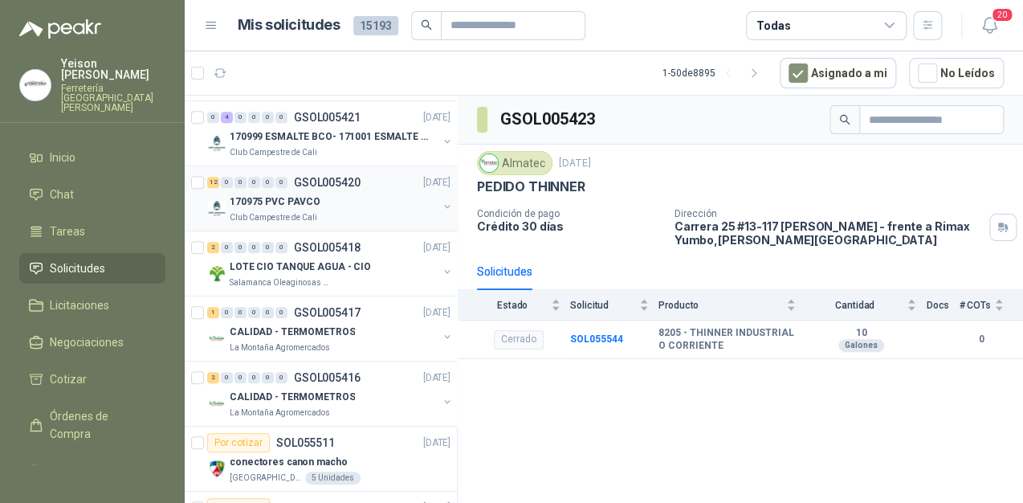
click at [335, 189] on div "12 0 0 0 0 0 GSOL005420 11/09/25" at bounding box center [330, 182] width 247 height 19
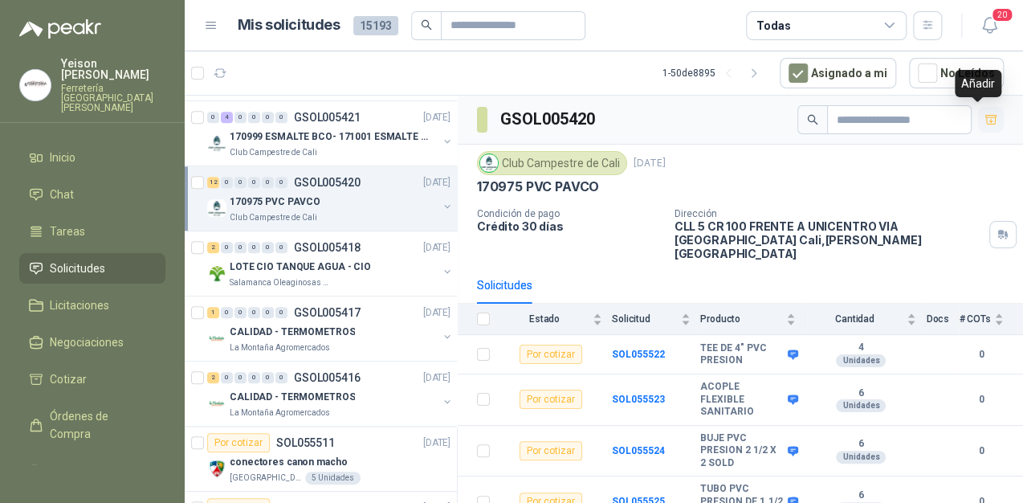
click at [986, 122] on button "button" at bounding box center [991, 120] width 26 height 26
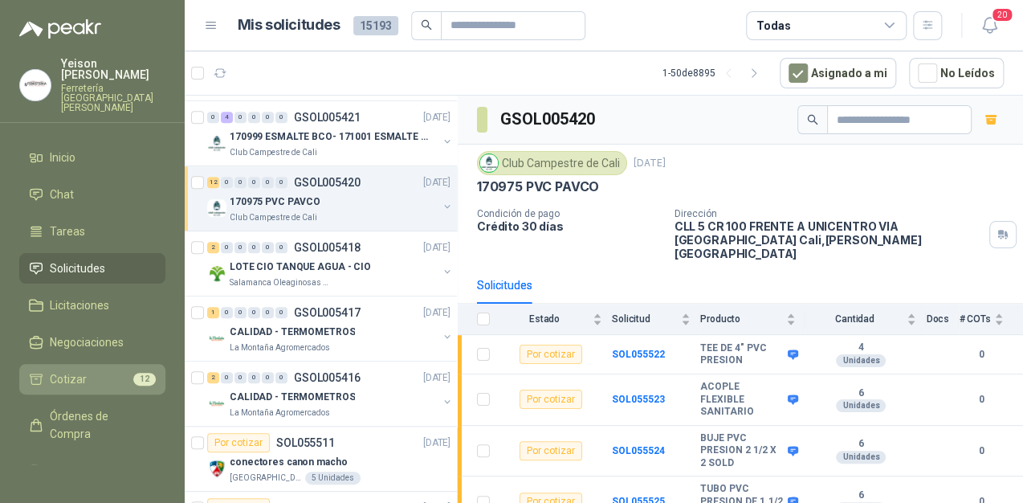
click at [133, 373] on span "12" at bounding box center [144, 379] width 22 height 13
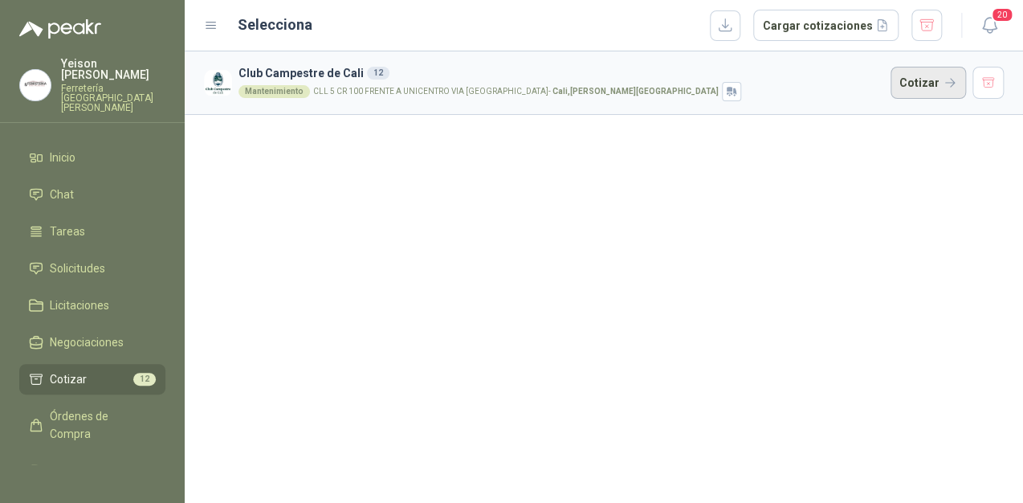
click at [930, 80] on button "Cotizar" at bounding box center [928, 83] width 75 height 32
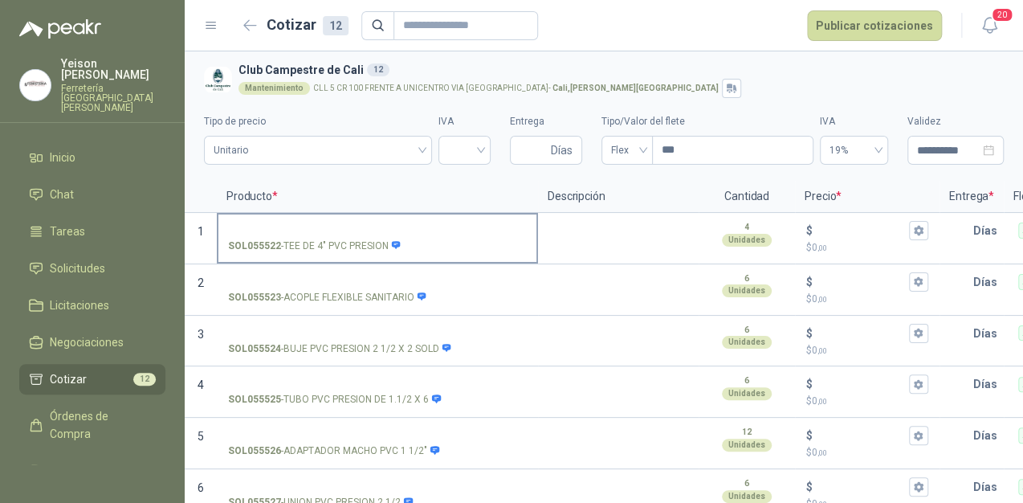
click at [318, 229] on input "SOL055522 - TEE DE 4" PVC PRESION" at bounding box center [377, 231] width 299 height 12
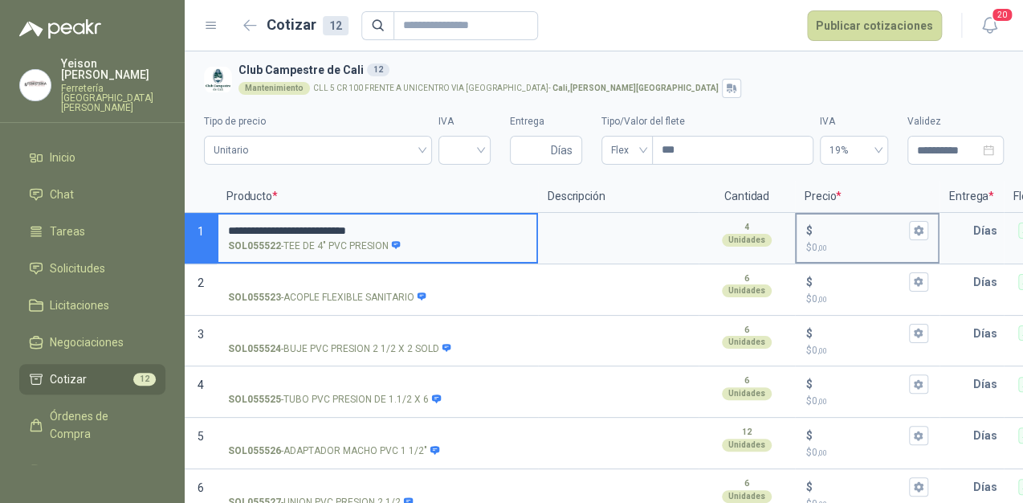
type input "**********"
click at [822, 234] on input "$ $ 0 ,00" at bounding box center [861, 230] width 90 height 12
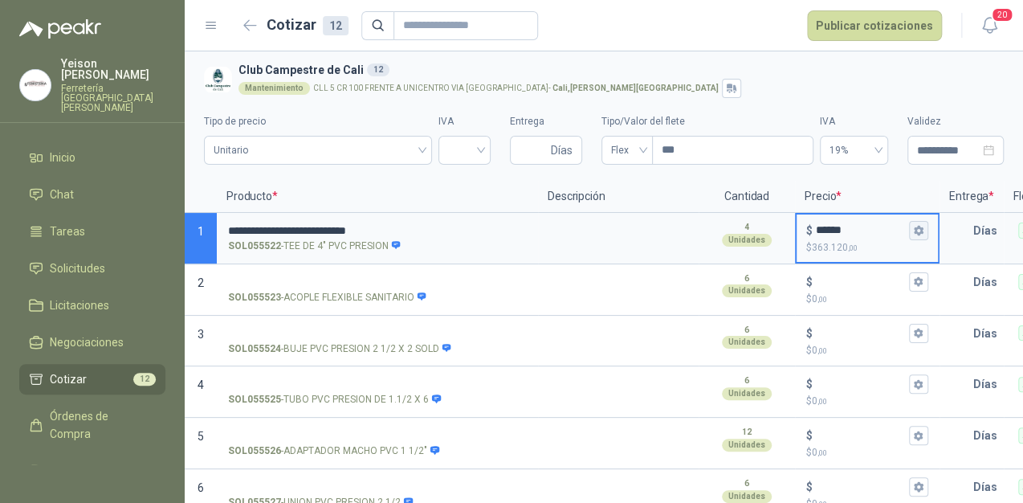
type input "******"
click at [925, 235] on button "$ ****** $ 363.120 ,00" at bounding box center [918, 230] width 19 height 19
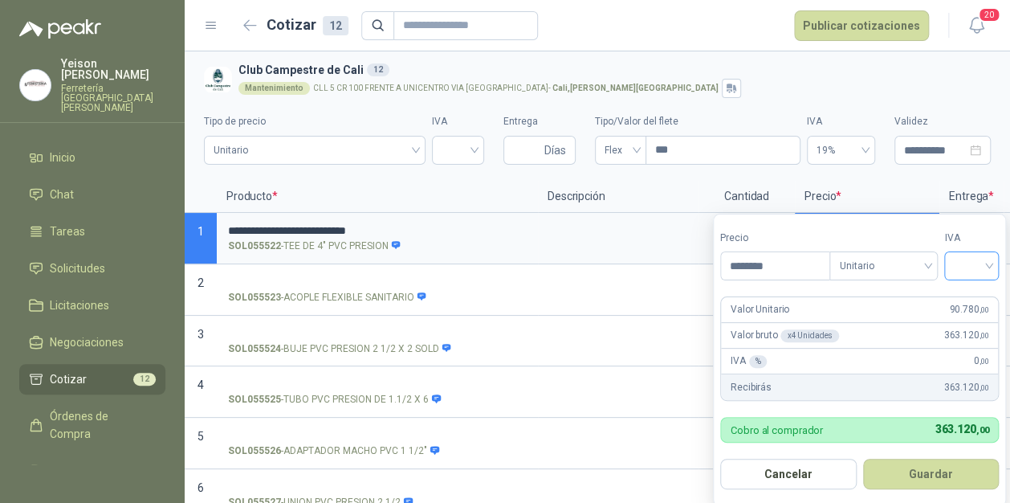
click at [986, 263] on input "search" at bounding box center [971, 264] width 35 height 24
click at [968, 292] on div "19%" at bounding box center [976, 300] width 30 height 18
click at [948, 469] on button "Guardar" at bounding box center [933, 474] width 138 height 31
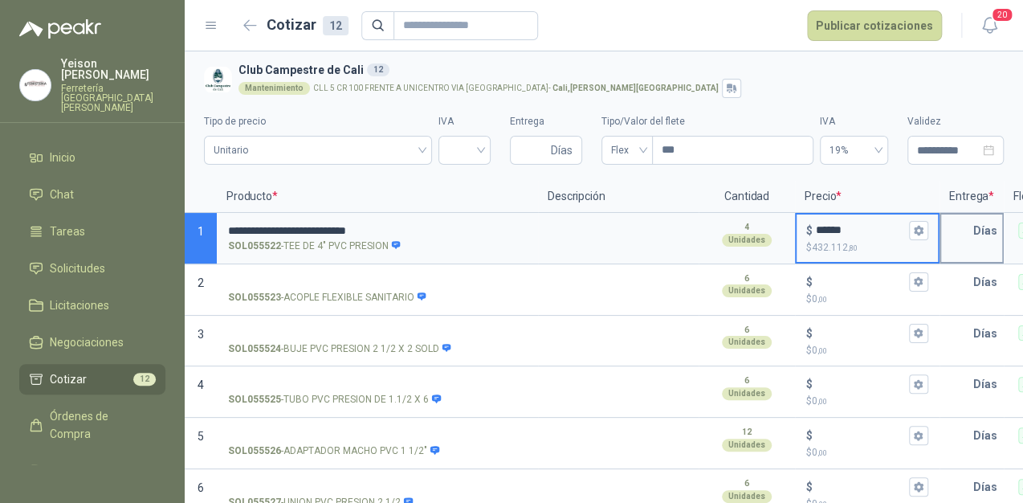
click at [970, 238] on input "text" at bounding box center [957, 230] width 32 height 32
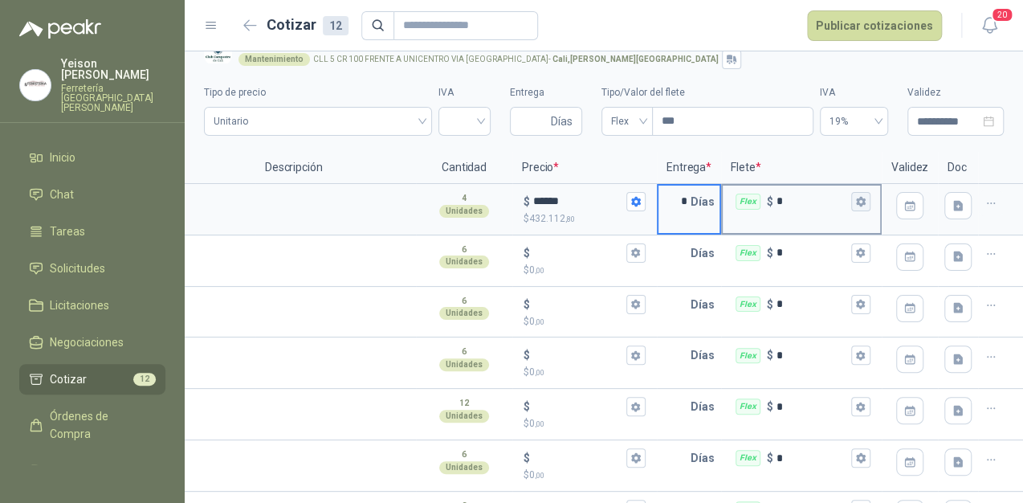
scroll to position [21, 0]
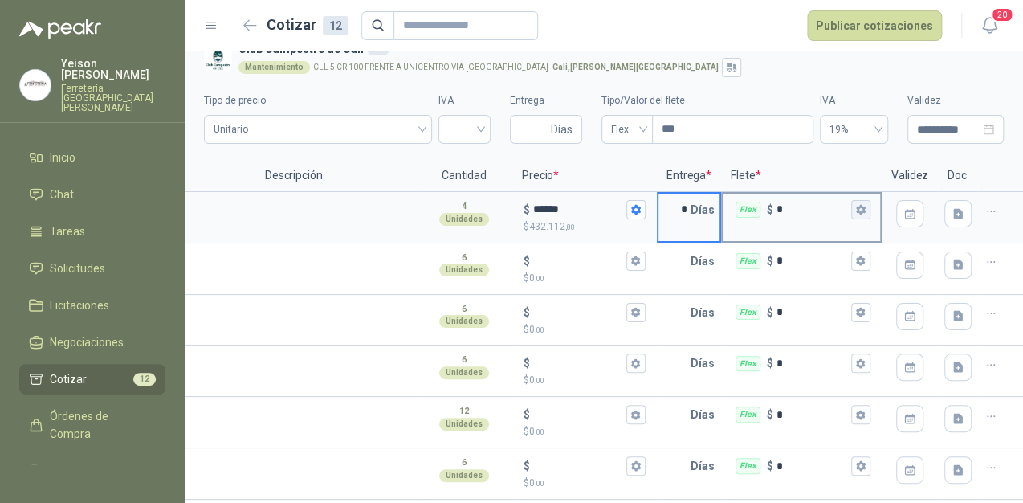
type input "*"
click at [841, 192] on p "Flete *" at bounding box center [801, 176] width 161 height 32
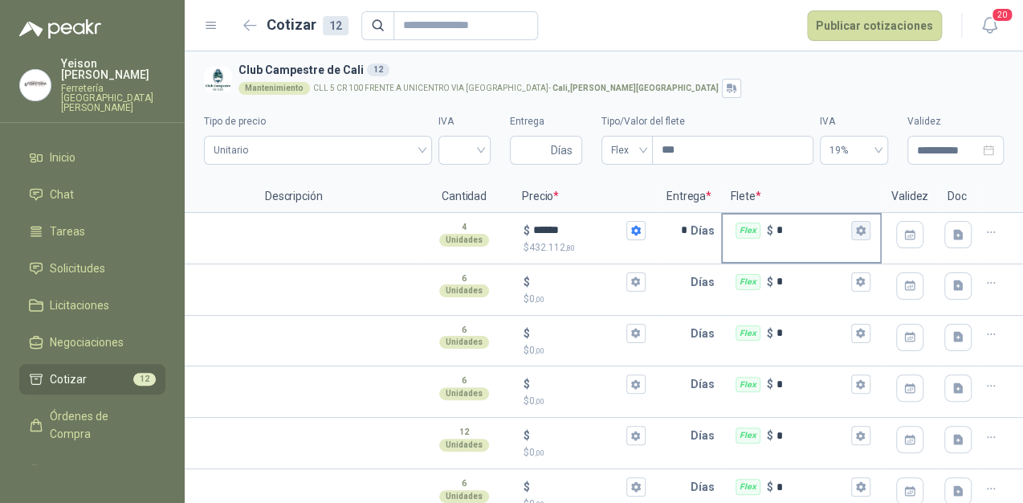
click at [855, 226] on icon "button" at bounding box center [860, 230] width 10 height 10
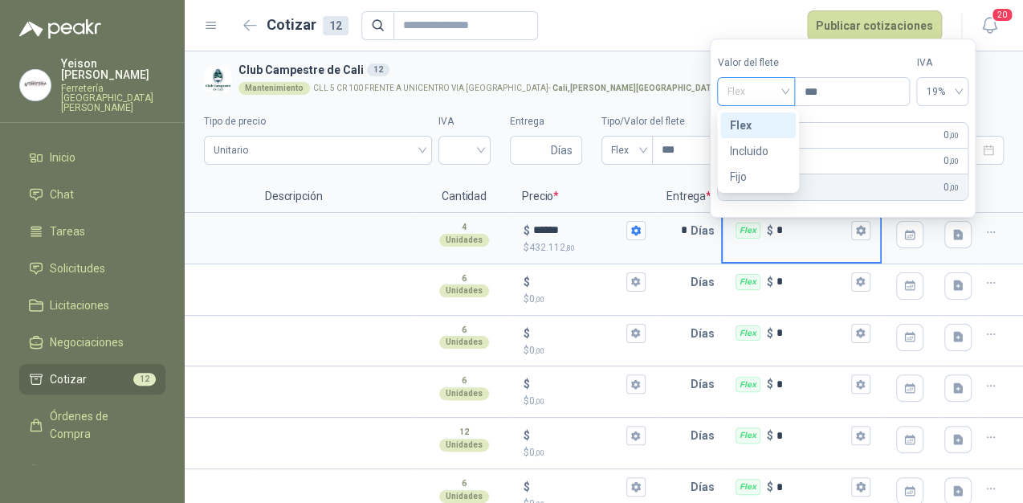
click at [773, 82] on span "Flex" at bounding box center [756, 92] width 59 height 24
click at [756, 149] on div "Incluido" at bounding box center [758, 151] width 56 height 18
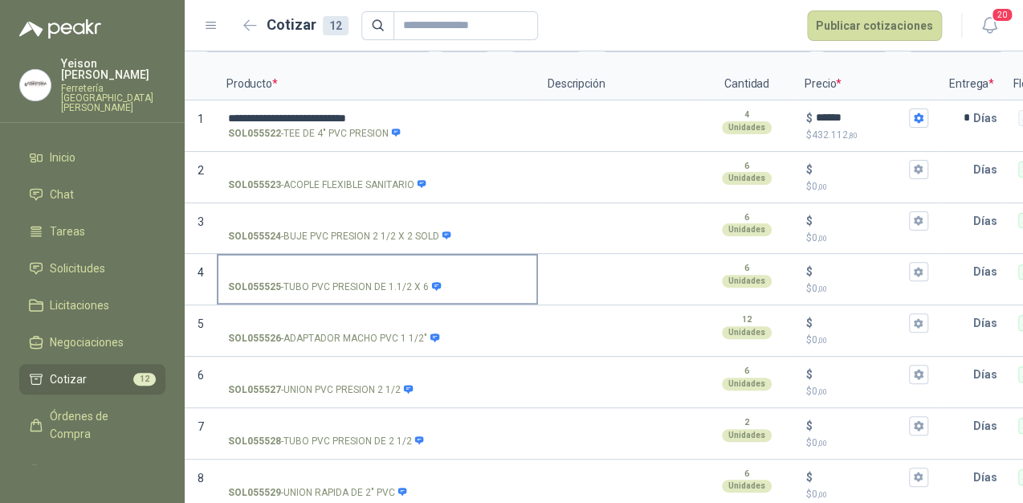
scroll to position [93, 0]
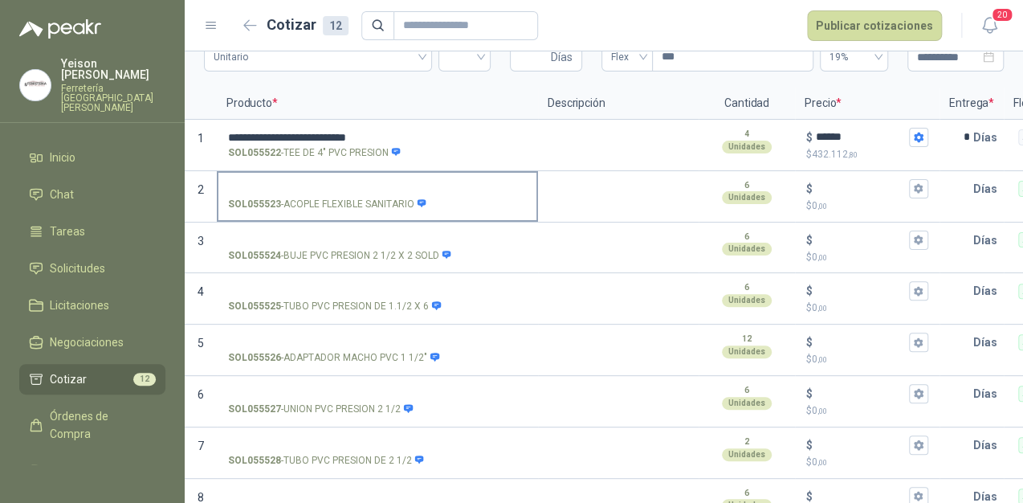
click at [270, 183] on input "SOL055523 - ACOPLE FLEXIBLE SANITARIO" at bounding box center [377, 189] width 299 height 12
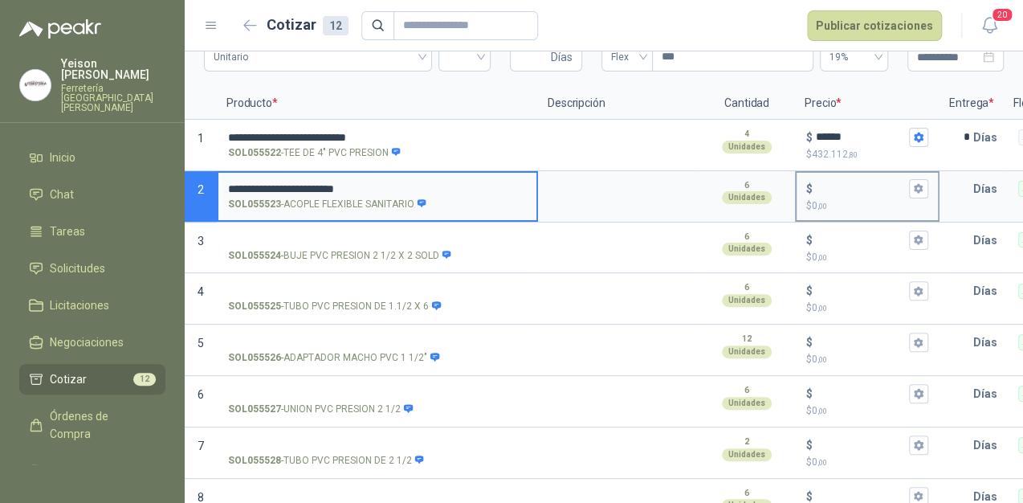
click at [833, 190] on input "$ $ 0 ,00" at bounding box center [861, 188] width 90 height 12
drag, startPoint x: 363, startPoint y: 190, endPoint x: 356, endPoint y: 183, distance: 10.2
click at [361, 189] on input "**********" at bounding box center [377, 189] width 299 height 12
type input "*"
click at [855, 199] on p "$ 0 ,00" at bounding box center [867, 205] width 122 height 15
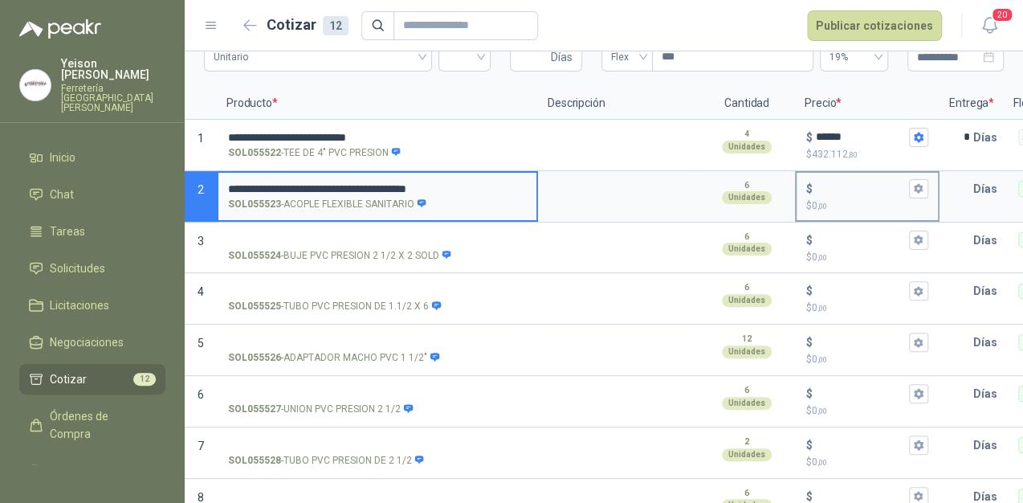
click at [855, 194] on input "$ $ 0 ,00" at bounding box center [861, 188] width 90 height 12
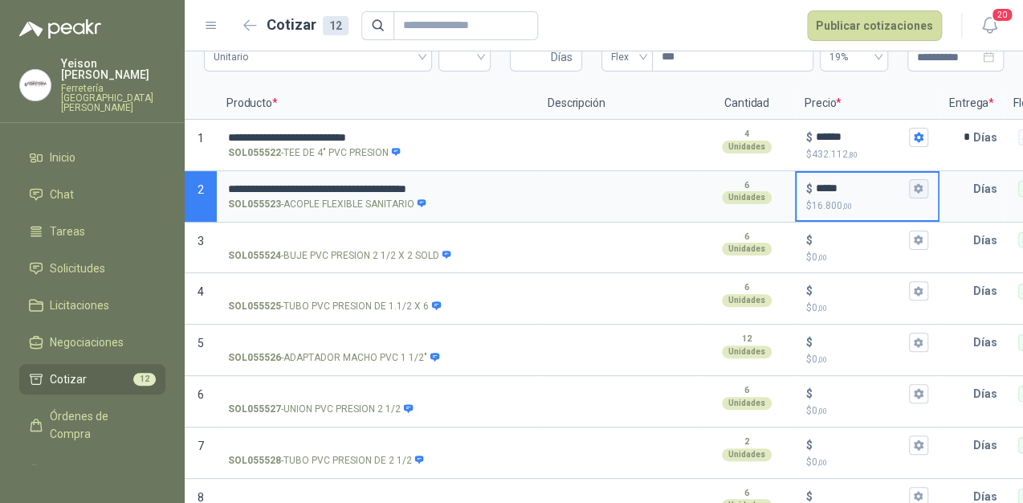
type input "*****"
click at [924, 186] on button "$ ***** $ 16.800 ,00" at bounding box center [918, 188] width 19 height 19
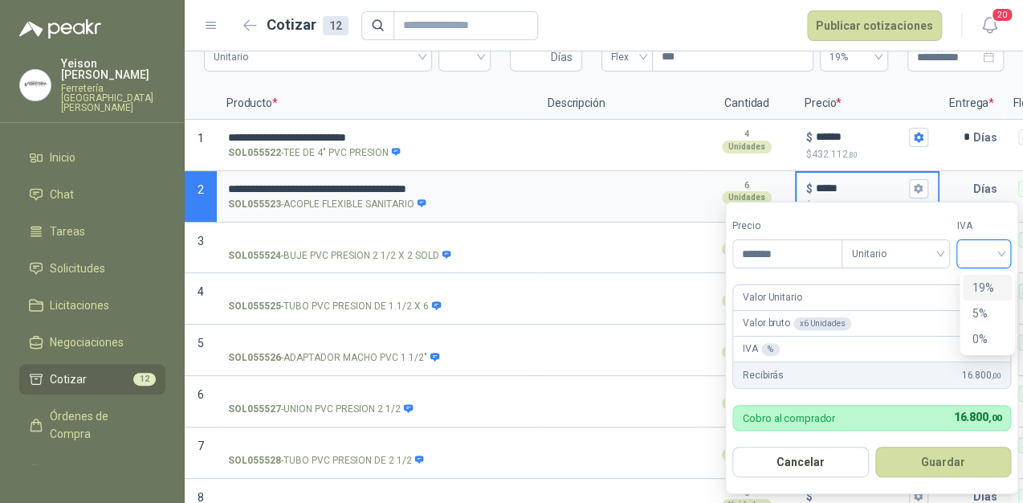
click at [989, 251] on input "search" at bounding box center [983, 252] width 35 height 24
click at [989, 286] on div "19%" at bounding box center [988, 288] width 30 height 18
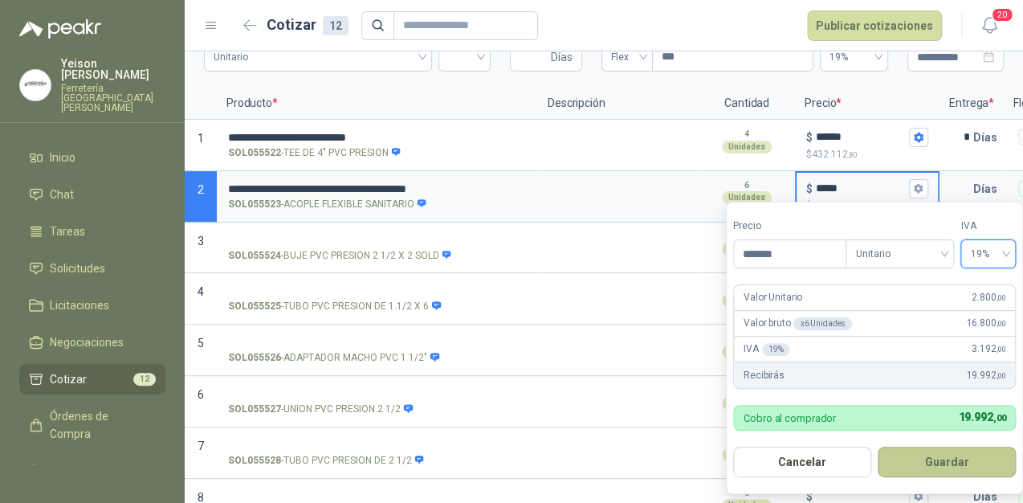
click at [953, 456] on button "Guardar" at bounding box center [947, 462] width 138 height 31
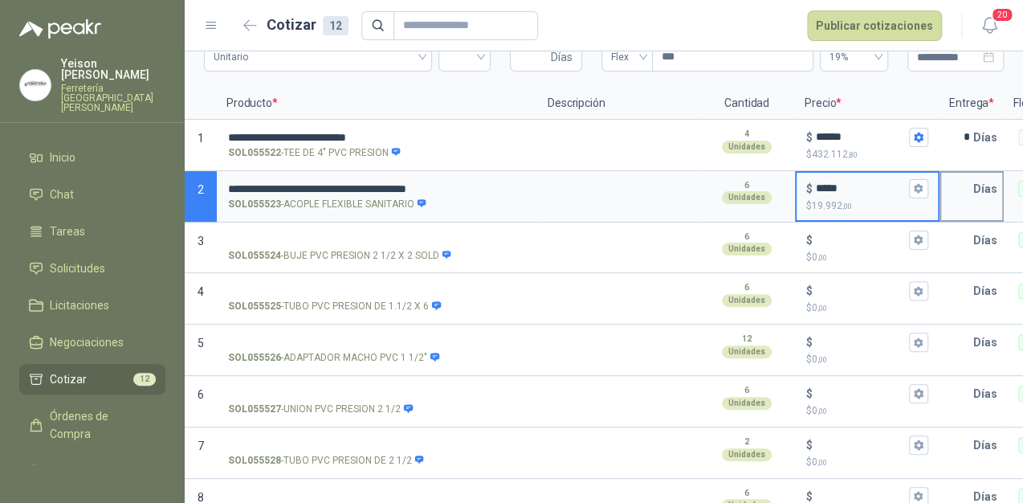
click at [962, 184] on input "text" at bounding box center [957, 189] width 32 height 32
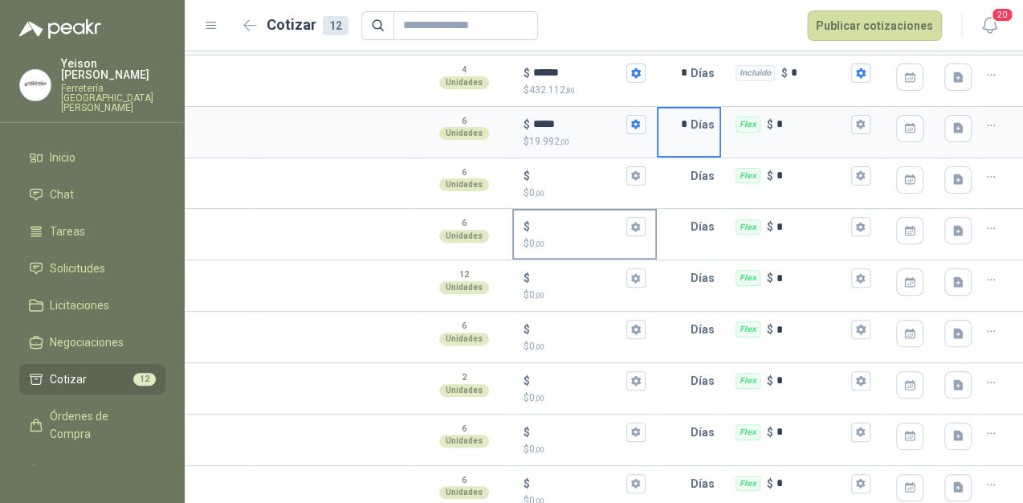
scroll to position [29, 0]
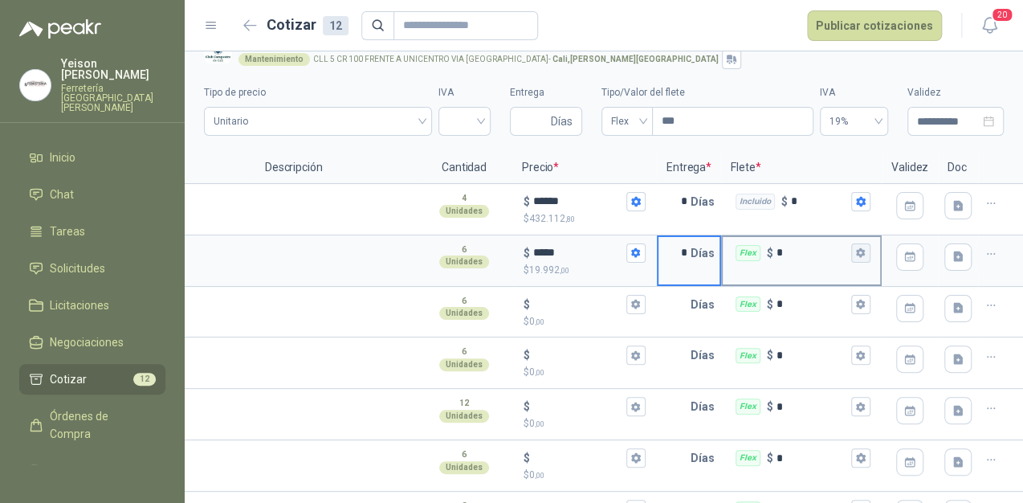
type input "*"
click at [855, 249] on icon "button" at bounding box center [860, 252] width 10 height 10
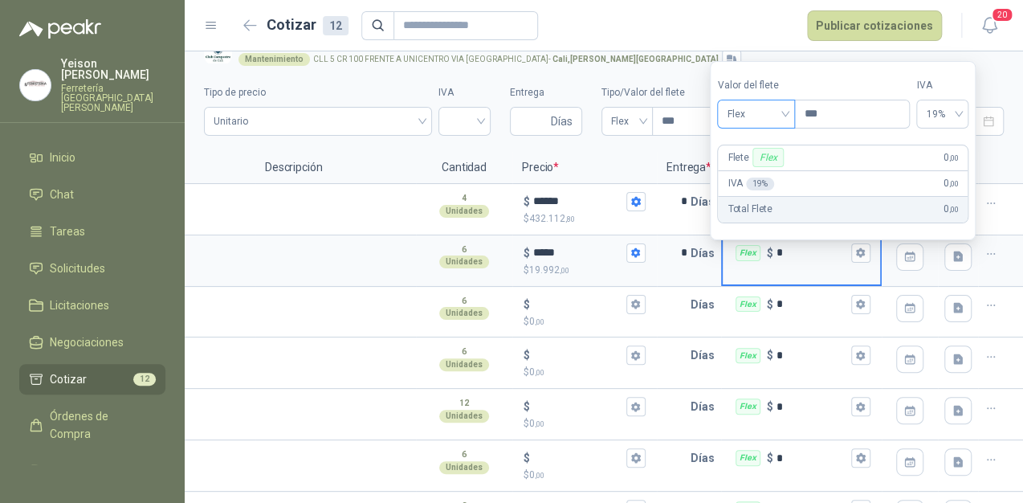
click at [778, 110] on span "Flex" at bounding box center [756, 114] width 59 height 24
click at [767, 173] on div "Incluido" at bounding box center [758, 174] width 56 height 18
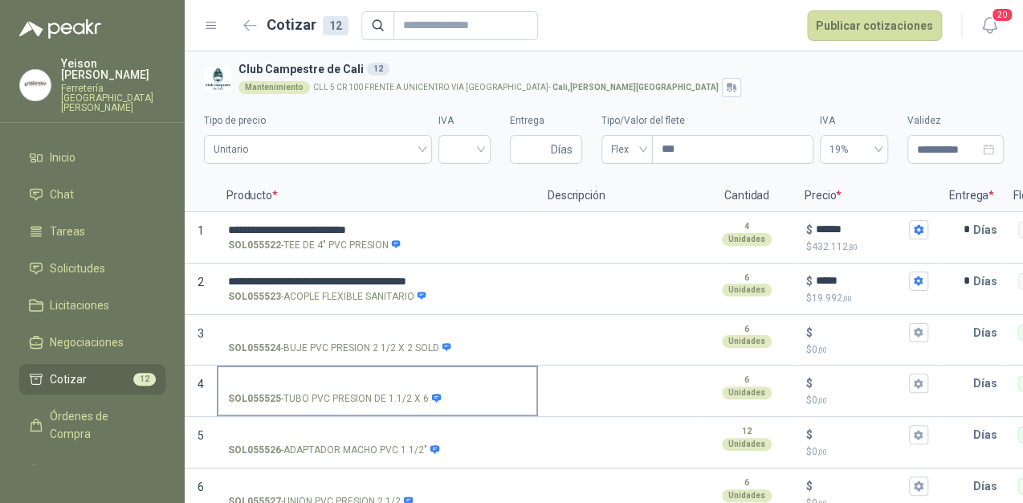
scroll to position [0, 0]
click at [273, 322] on label "SOL055524 - BUJE PVC PRESION 2 1/2 X 2 SOLD" at bounding box center [377, 340] width 318 height 46
click at [273, 328] on input "SOL055524 - BUJE PVC PRESION 2 1/2 X 2 SOLD" at bounding box center [377, 334] width 299 height 12
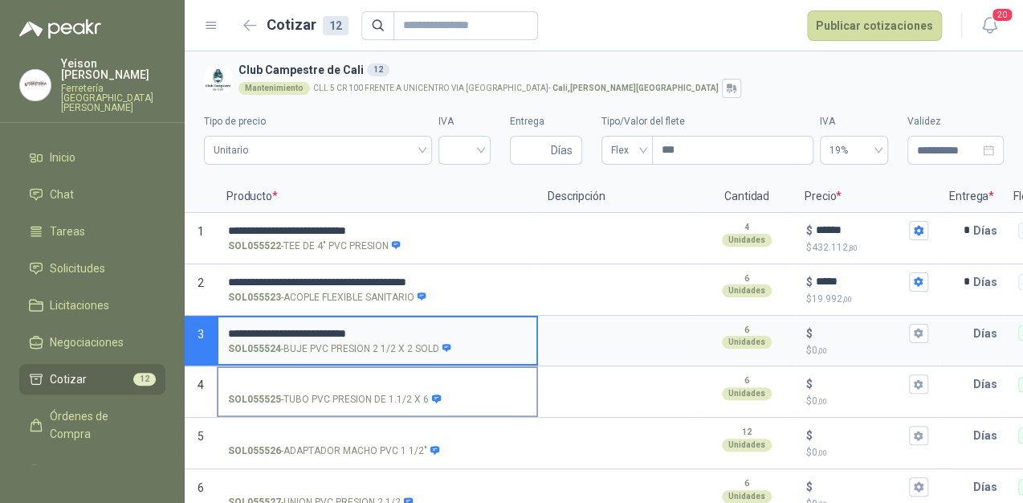
type input "**********"
click at [286, 385] on input "SOL055525 - TUBO PVC PRESION DE 1.1/2 X 6" at bounding box center [377, 384] width 299 height 12
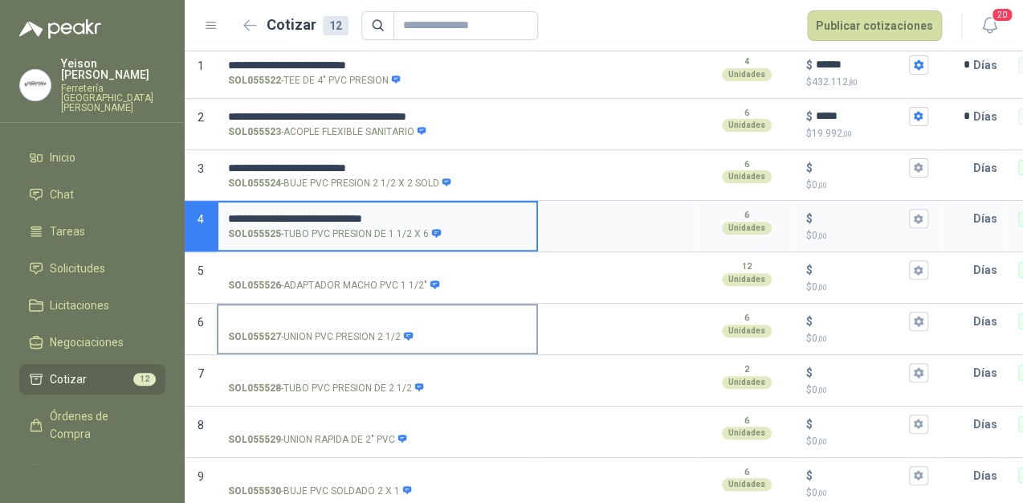
scroll to position [193, 0]
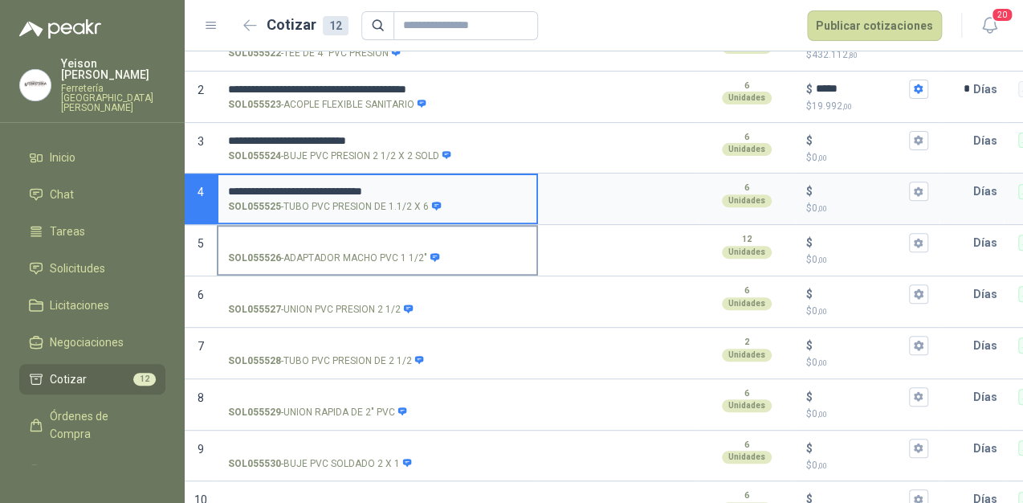
type input "**********"
click at [260, 231] on label "SOL055526 - ADAPTADOR MACHO PVC 1 1/2"" at bounding box center [377, 249] width 318 height 46
click at [260, 237] on input "SOL055526 - ADAPTADOR MACHO PVC 1 1/2"" at bounding box center [377, 243] width 299 height 12
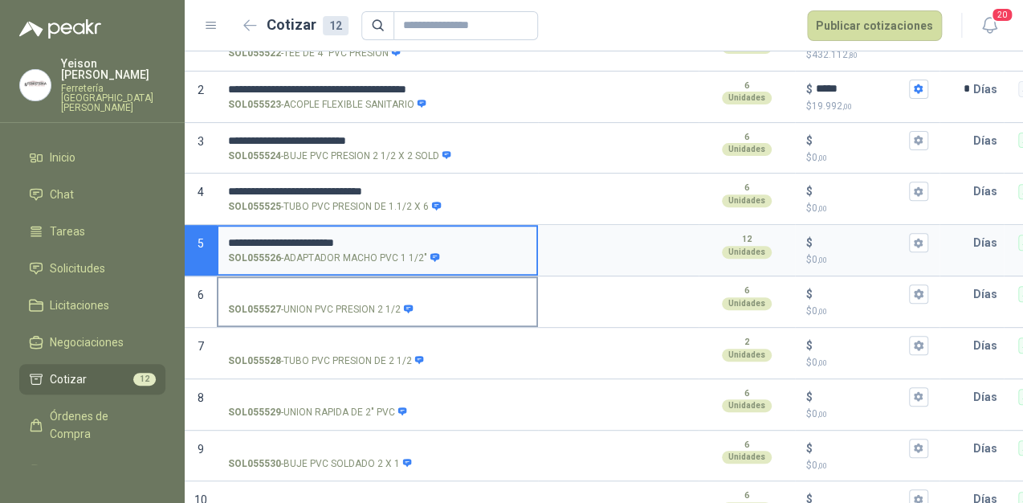
type input "**********"
click at [241, 291] on input "SOL055527 - UNION PVC PRESION 2 1/2" at bounding box center [377, 294] width 299 height 12
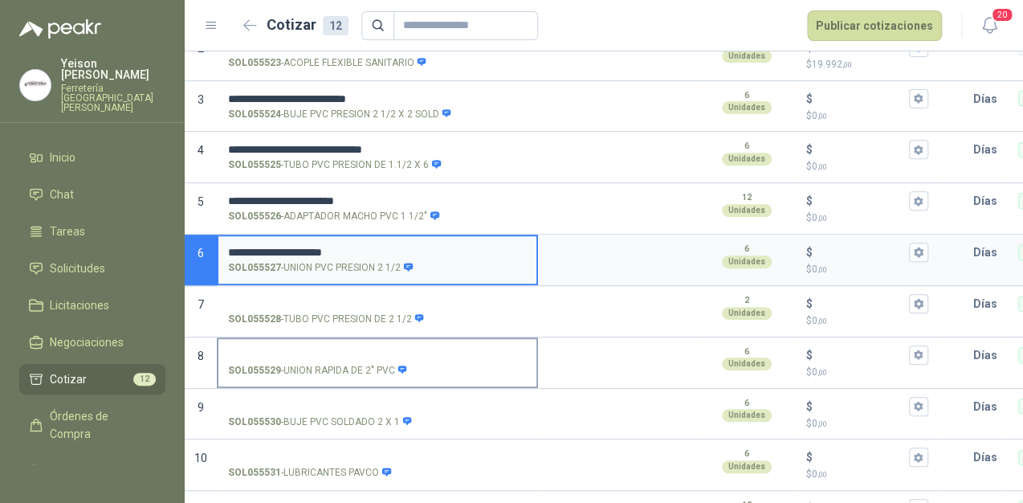
scroll to position [257, 0]
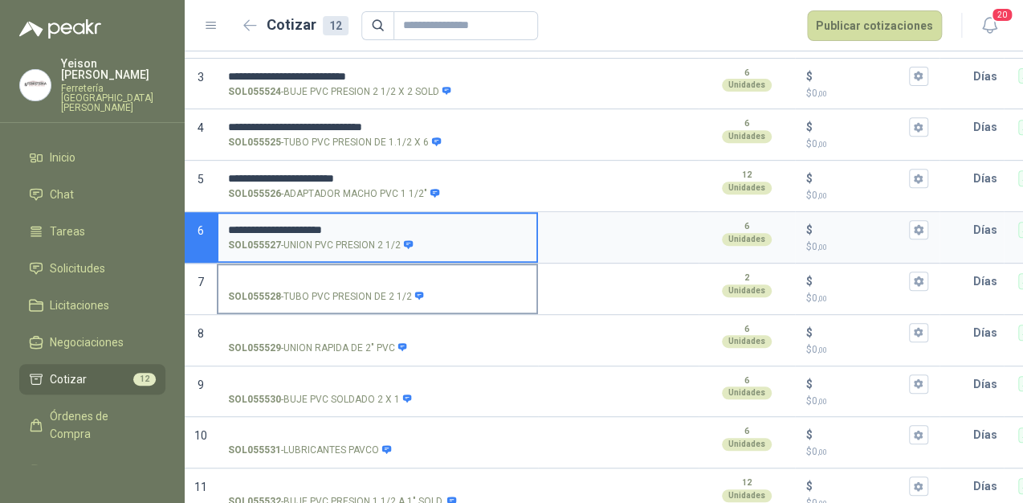
type input "**********"
click at [286, 280] on input "SOL055528 - TUBO PVC PRESION DE 2 1/2" at bounding box center [377, 281] width 299 height 12
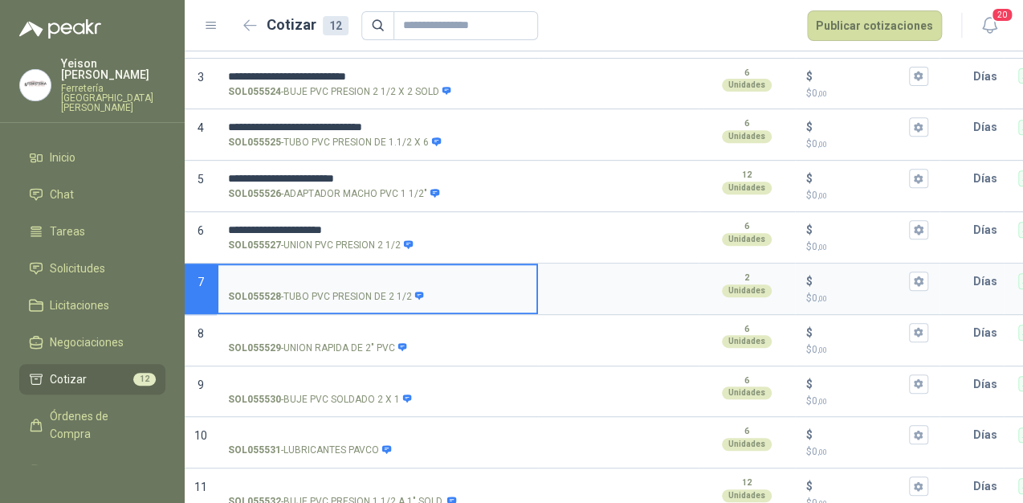
click at [302, 275] on input "SOL055528 - TUBO PVC PRESION DE 2 1/2" at bounding box center [377, 281] width 299 height 12
type input "**********"
click at [292, 327] on input "SOL055529 - UNION RAPIDA DE 2" PVC" at bounding box center [377, 333] width 299 height 12
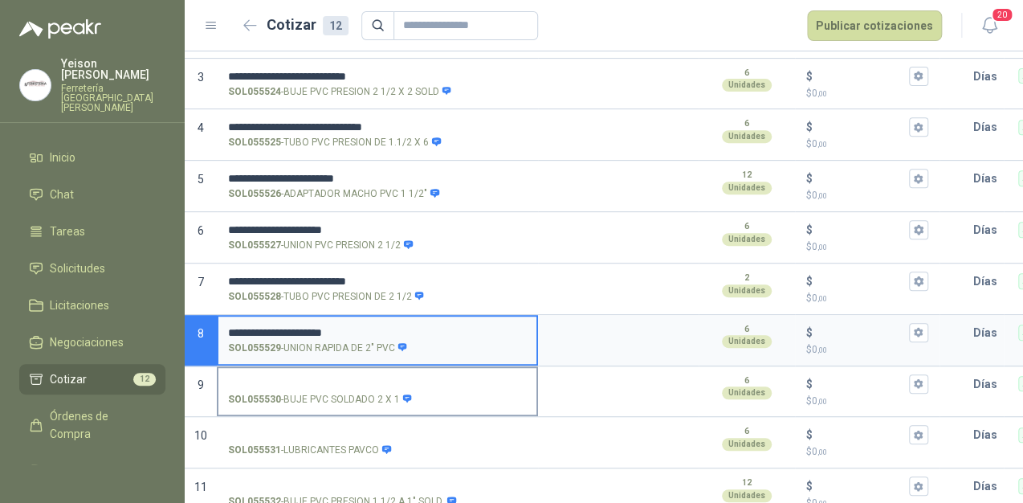
type input "**********"
click at [270, 378] on input "SOL055530 - BUJE PVC SOLDADO 2 X 1" at bounding box center [377, 384] width 299 height 12
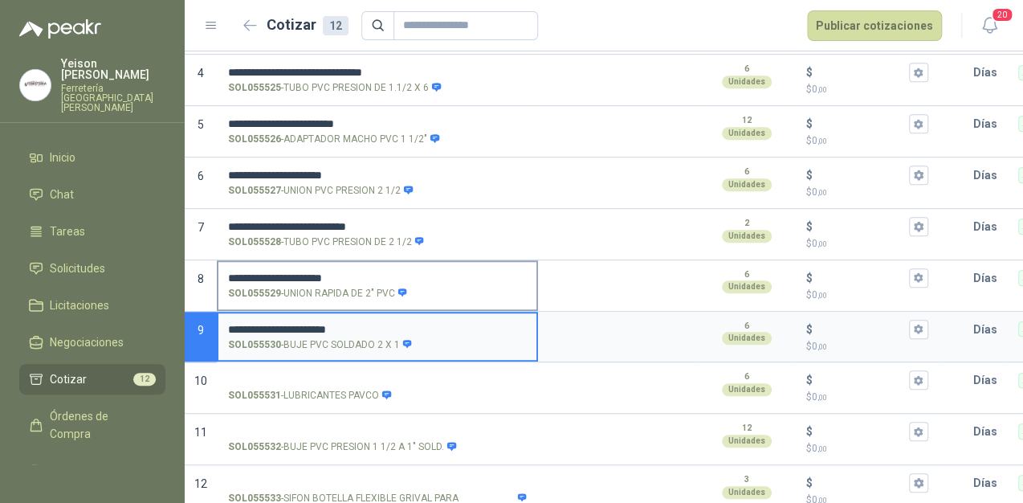
scroll to position [350, 0]
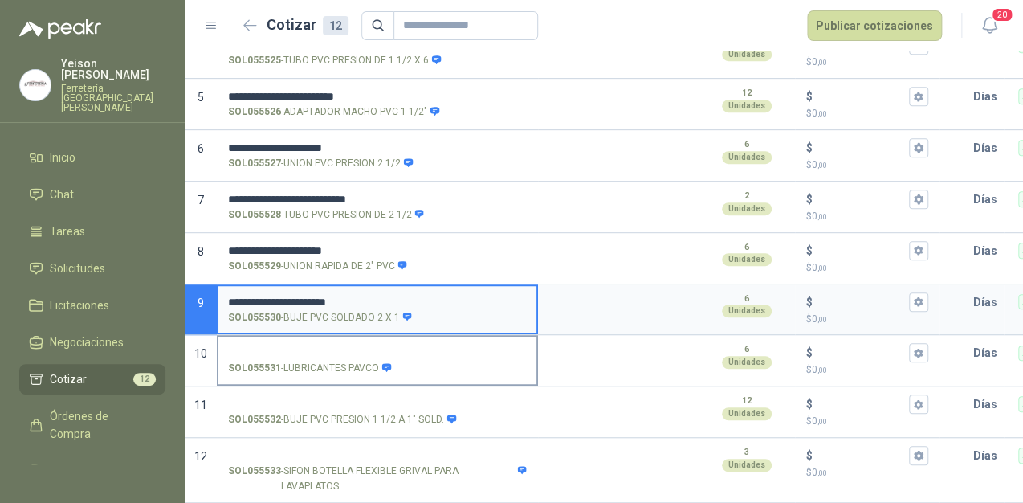
type input "**********"
click at [263, 347] on input "SOL055531 - LUBRICANTES PAVCO" at bounding box center [377, 353] width 299 height 12
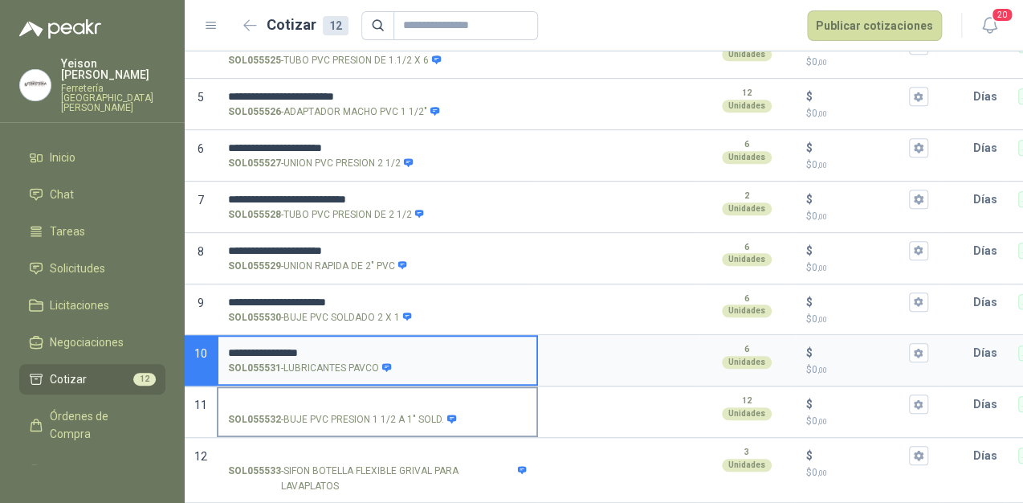
type input "**********"
click at [257, 388] on label "SOL055532 - BUJE PVC PRESION 1 1/2 A 1" SOLD." at bounding box center [377, 411] width 318 height 46
click at [257, 398] on input "SOL055532 - BUJE PVC PRESION 1 1/2 A 1" SOLD." at bounding box center [377, 404] width 299 height 12
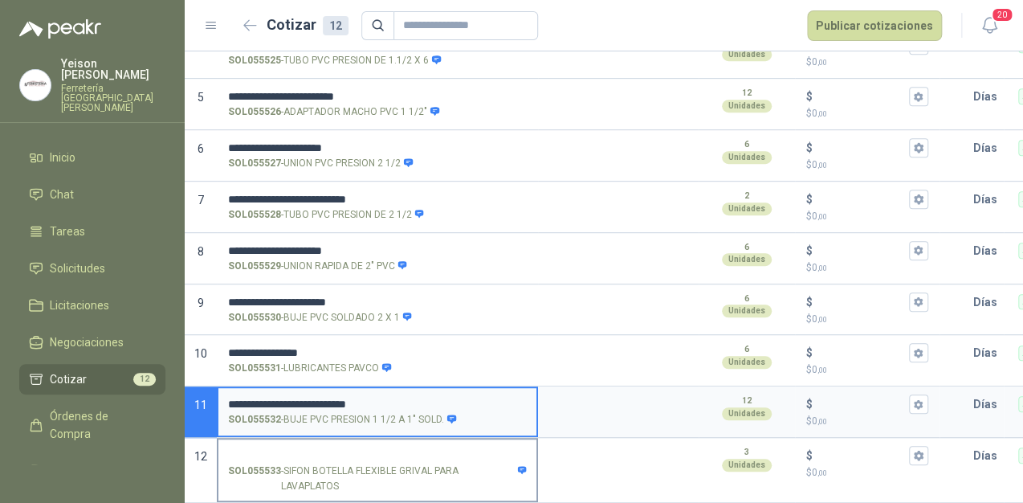
type input "**********"
click at [285, 450] on input "SOL055533 - SIFON BOTELLA FLEXIBLE GRIVAL PARA LAVAPLATOS" at bounding box center [377, 456] width 299 height 12
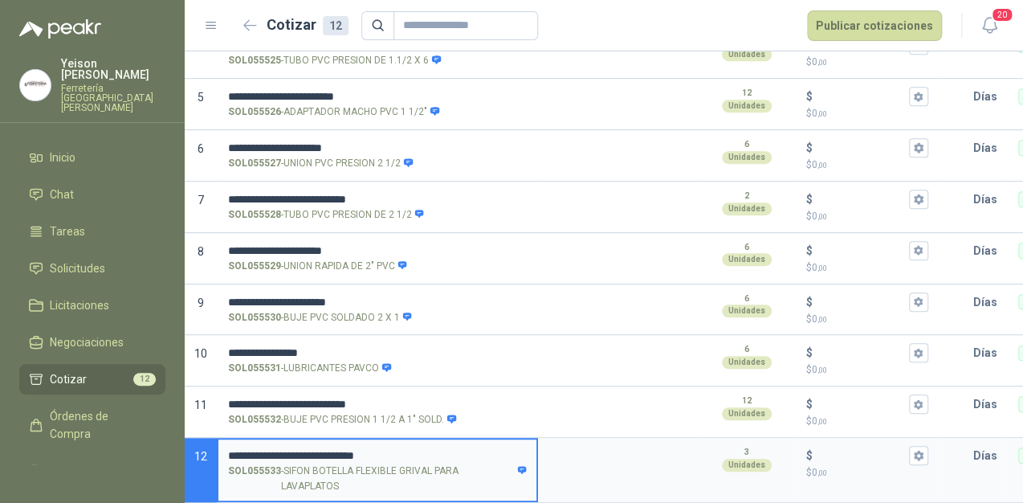
drag, startPoint x: 261, startPoint y: 438, endPoint x: 248, endPoint y: 441, distance: 13.2
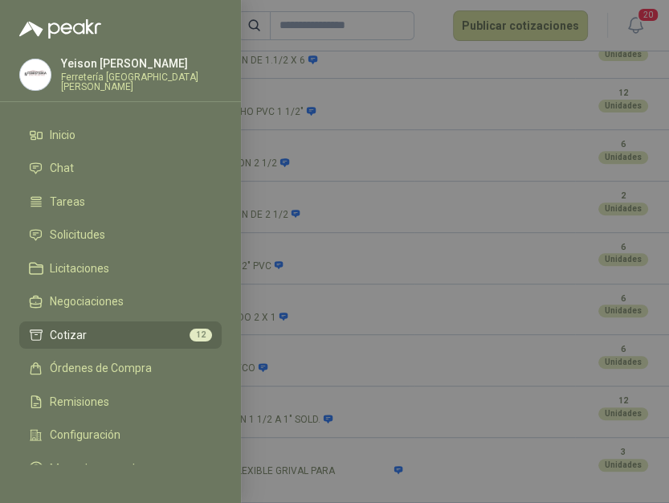
click at [377, 441] on div at bounding box center [334, 251] width 669 height 503
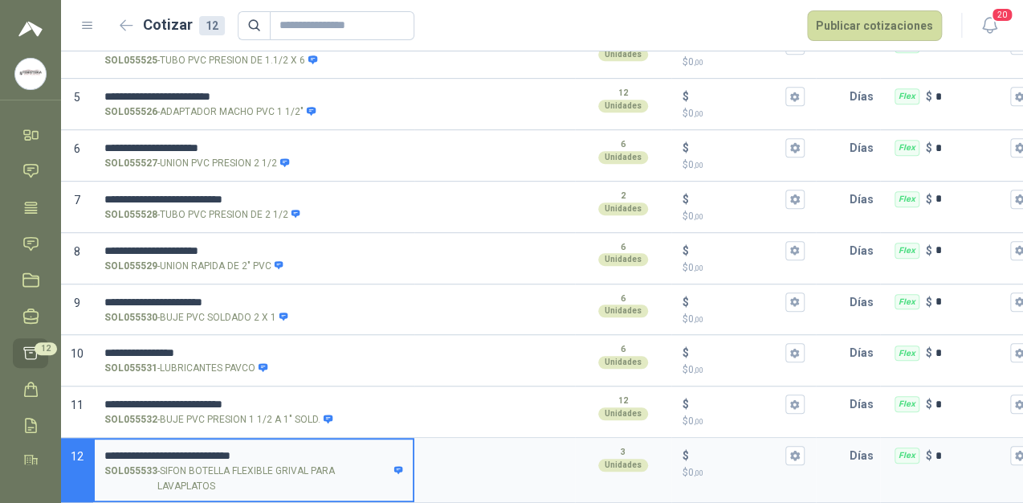
click at [271, 450] on input "**********" at bounding box center [253, 456] width 299 height 12
click at [204, 439] on label "**********" at bounding box center [254, 469] width 318 height 61
click at [204, 450] on input "**********" at bounding box center [253, 456] width 299 height 12
click at [204, 439] on label "**********" at bounding box center [254, 469] width 318 height 61
click at [204, 450] on input "**********" at bounding box center [253, 456] width 299 height 12
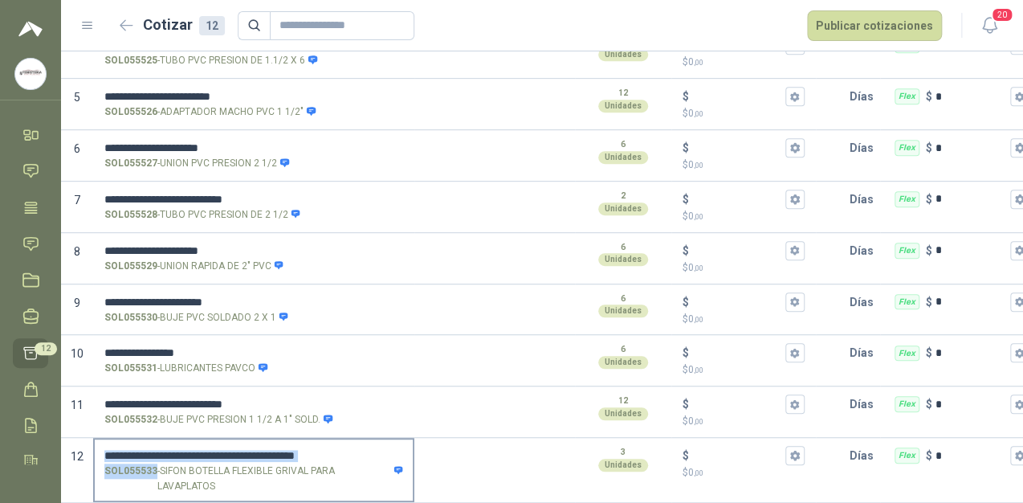
click at [205, 439] on label "**********" at bounding box center [254, 469] width 318 height 61
click at [205, 450] on input "**********" at bounding box center [253, 456] width 299 height 12
drag, startPoint x: 205, startPoint y: 430, endPoint x: 319, endPoint y: 437, distance: 114.3
click at [319, 450] on input "**********" at bounding box center [253, 456] width 299 height 12
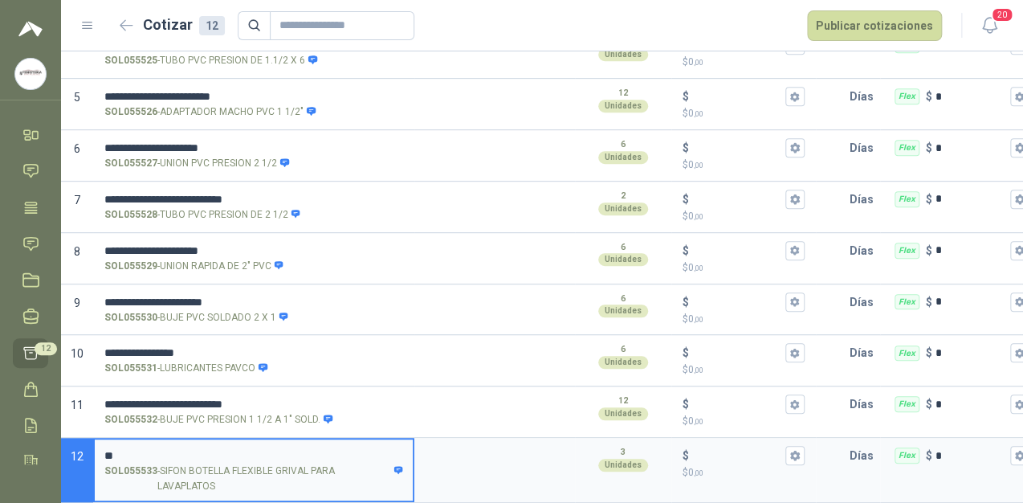
type input "*"
click at [731, 450] on input "$ $ 0 ,00" at bounding box center [737, 456] width 90 height 12
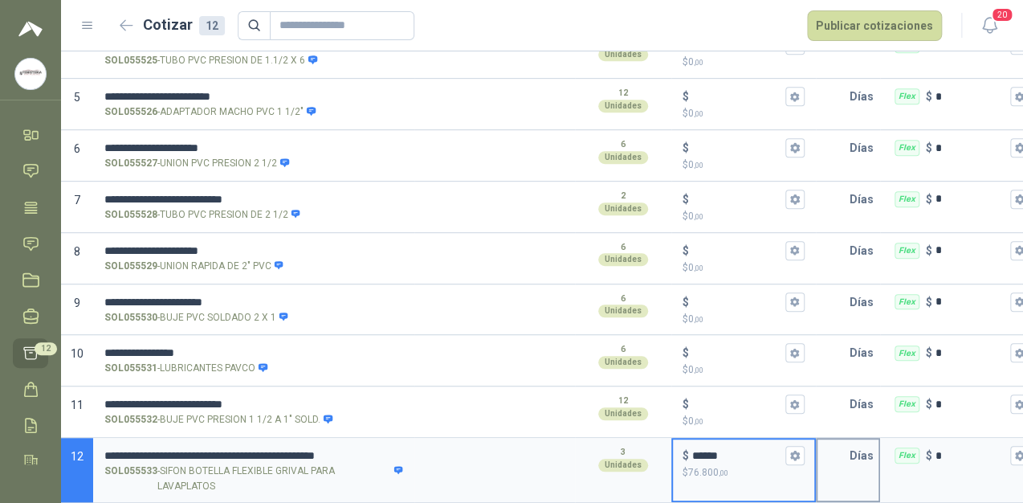
type input "******"
click at [837, 446] on input "text" at bounding box center [834, 455] width 32 height 32
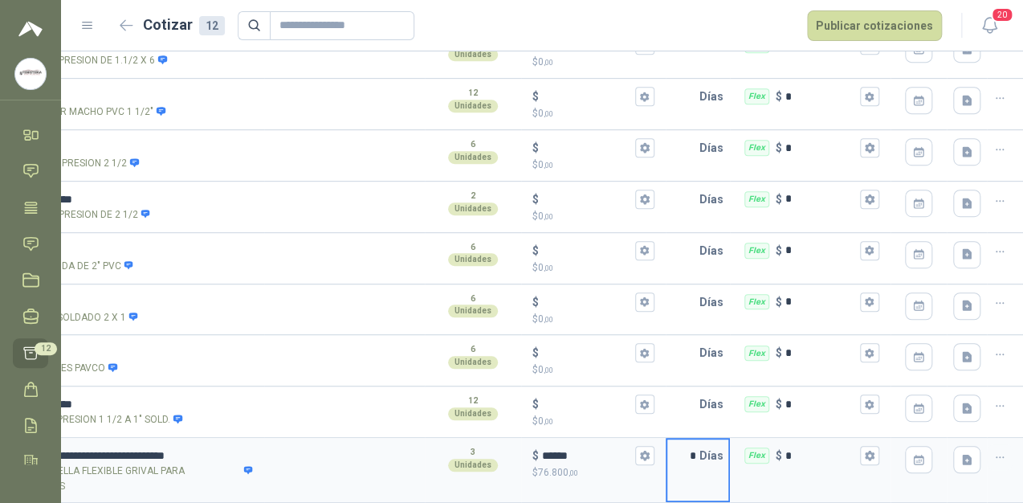
scroll to position [0, 161]
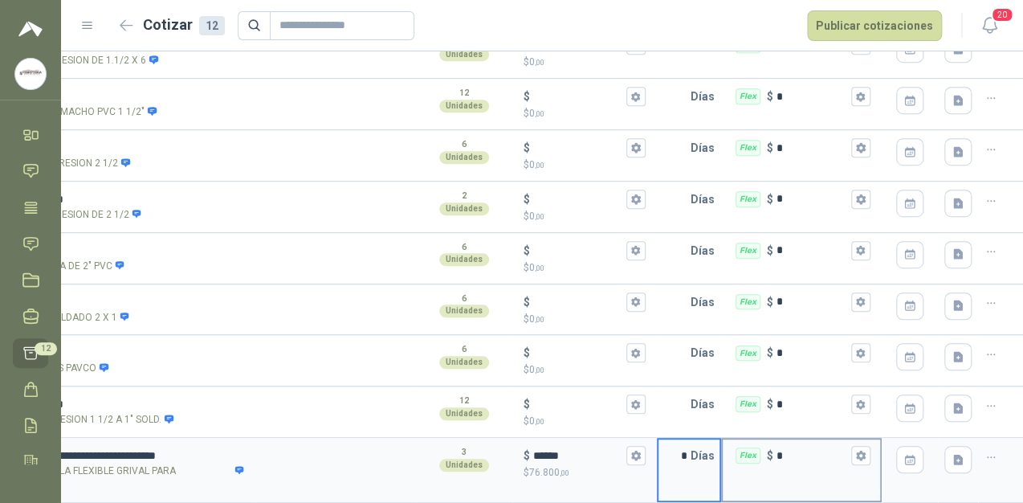
type input "*"
click at [846, 447] on div "Flex $ *" at bounding box center [801, 455] width 157 height 32
click at [846, 450] on input "*" at bounding box center [812, 456] width 71 height 12
click at [858, 451] on icon "button" at bounding box center [860, 456] width 9 height 10
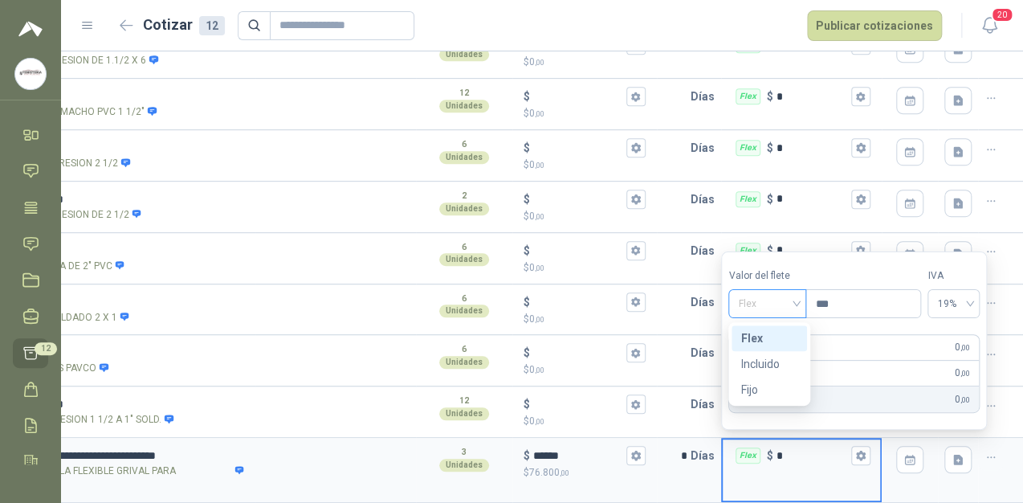
click at [795, 299] on span "Flex" at bounding box center [767, 304] width 59 height 24
click at [768, 358] on div "Incluido" at bounding box center [769, 364] width 56 height 18
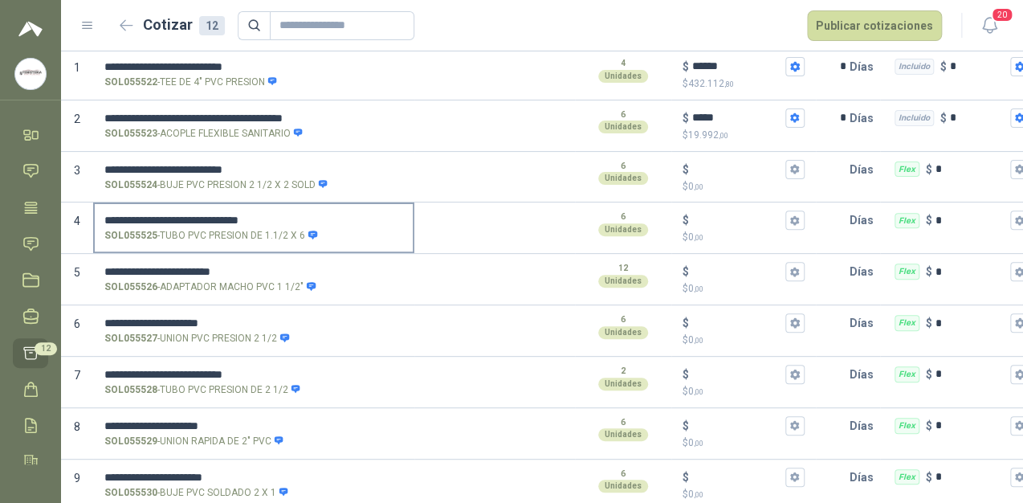
scroll to position [93, 0]
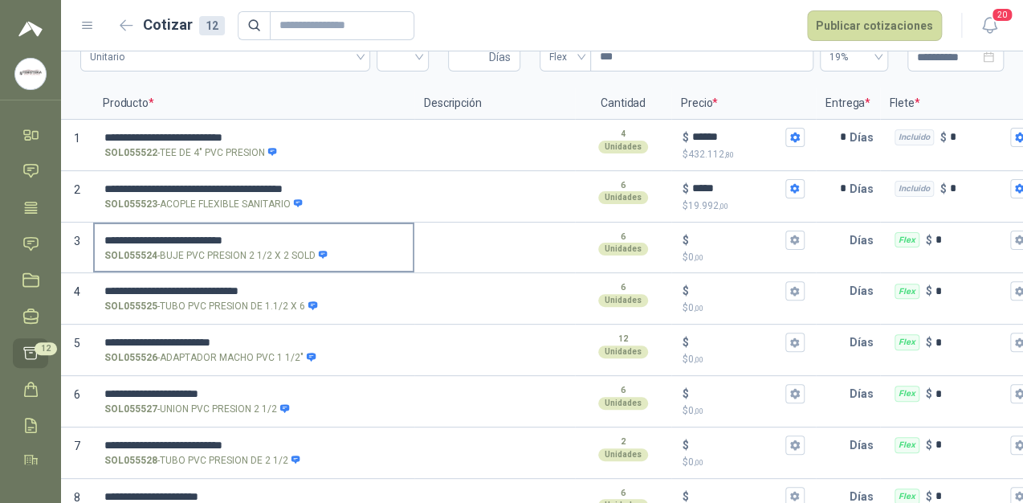
click at [232, 235] on input "**********" at bounding box center [253, 241] width 299 height 12
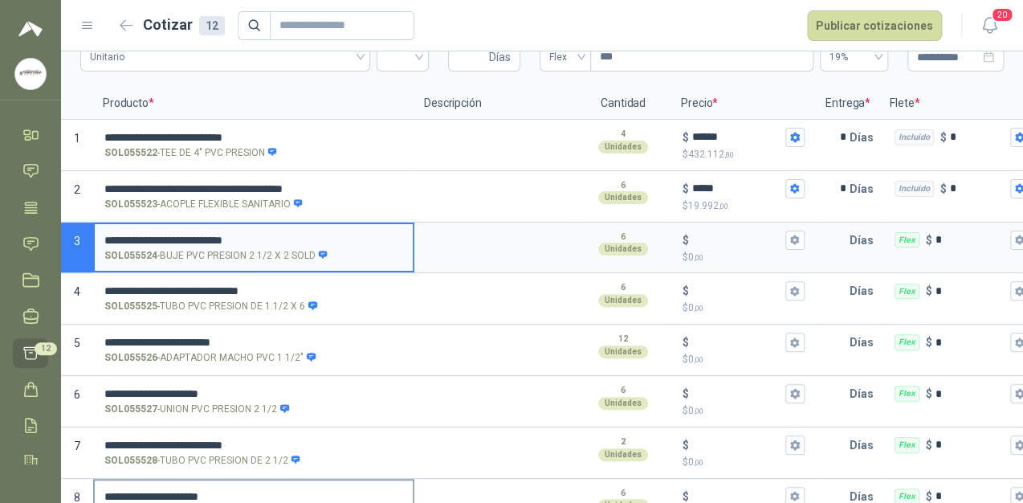
type input "**********"
click at [732, 235] on input "$ $ 0 ,00" at bounding box center [737, 240] width 90 height 12
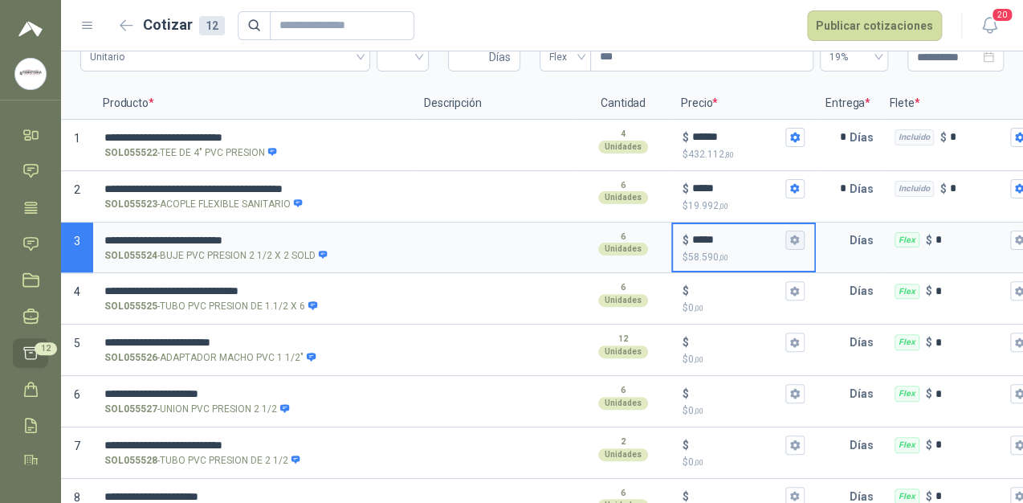
type input "*****"
click at [793, 241] on icon "button" at bounding box center [794, 240] width 9 height 10
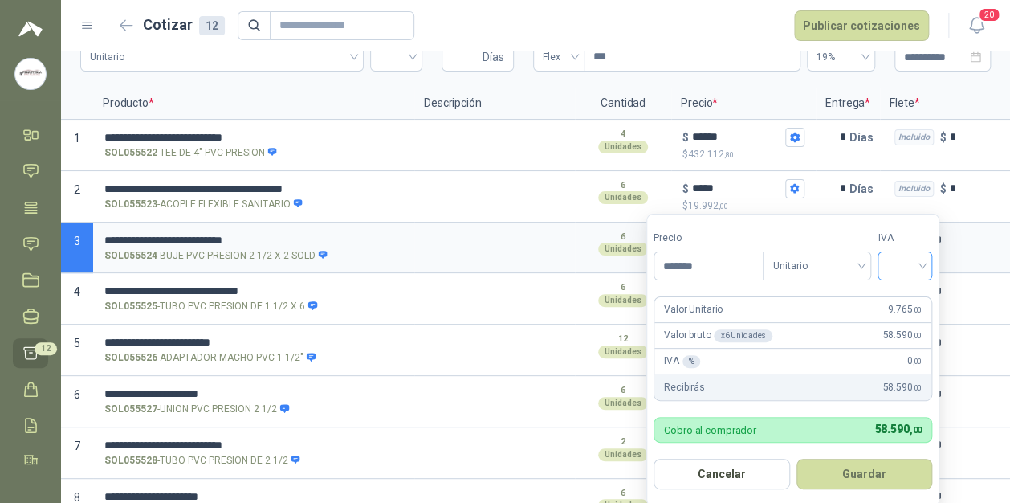
click at [917, 256] on input "search" at bounding box center [904, 264] width 35 height 24
click at [909, 298] on div "19%" at bounding box center [909, 300] width 30 height 18
click at [874, 476] on button "Guardar" at bounding box center [867, 474] width 138 height 31
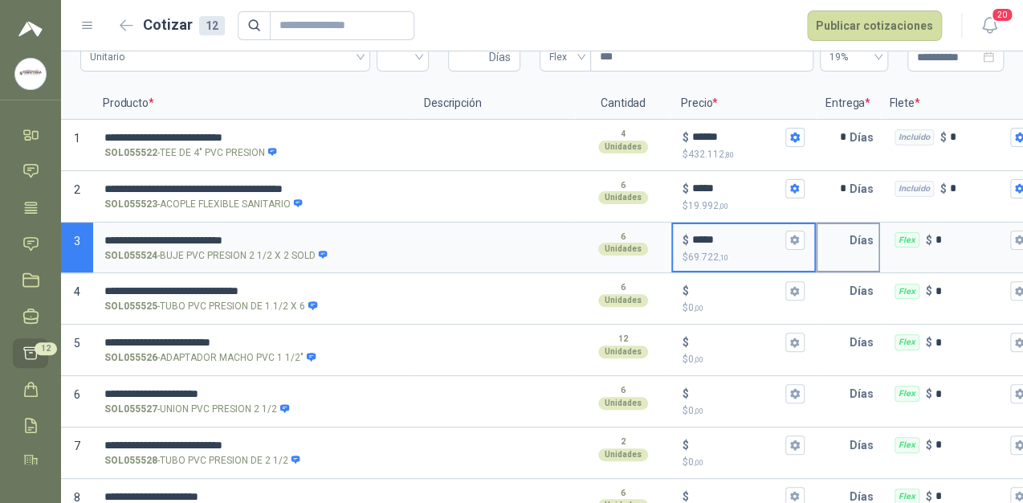
click at [846, 242] on input "text" at bounding box center [834, 240] width 32 height 32
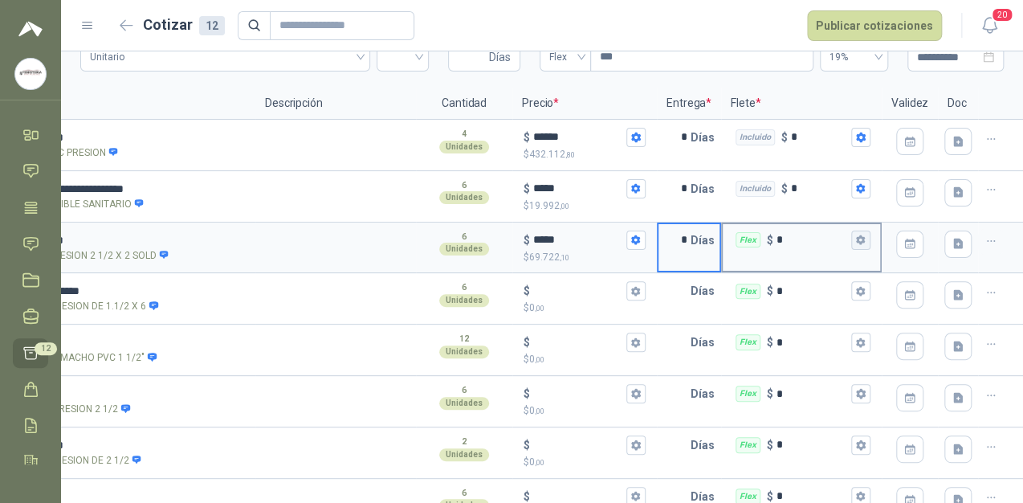
type input "*"
click at [856, 239] on icon "button" at bounding box center [860, 240] width 9 height 10
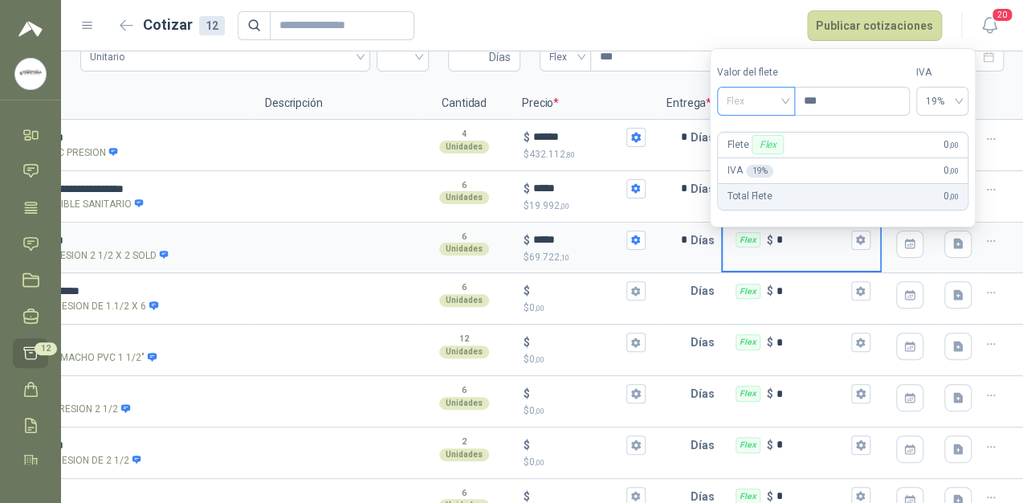
click at [785, 98] on span "Flex" at bounding box center [756, 101] width 59 height 24
click at [756, 157] on div "Incluido" at bounding box center [758, 161] width 56 height 18
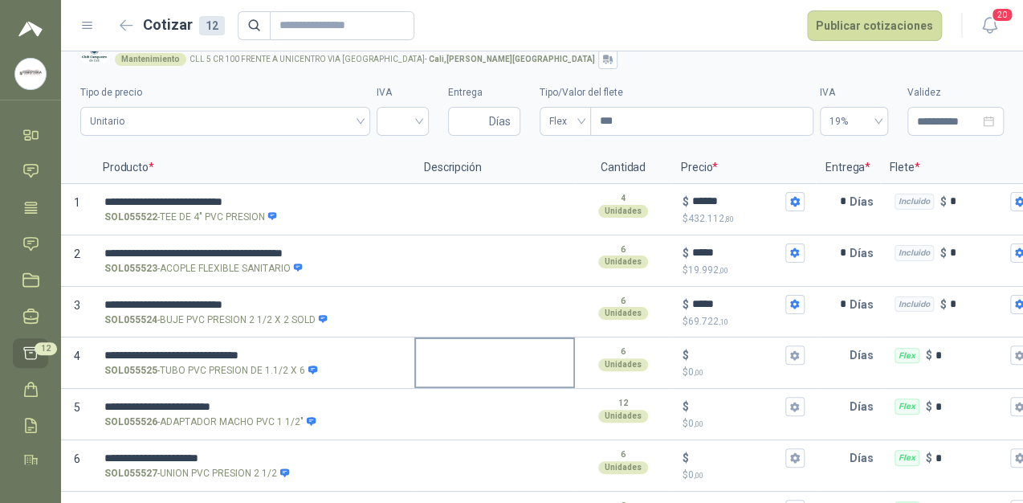
scroll to position [29, 0]
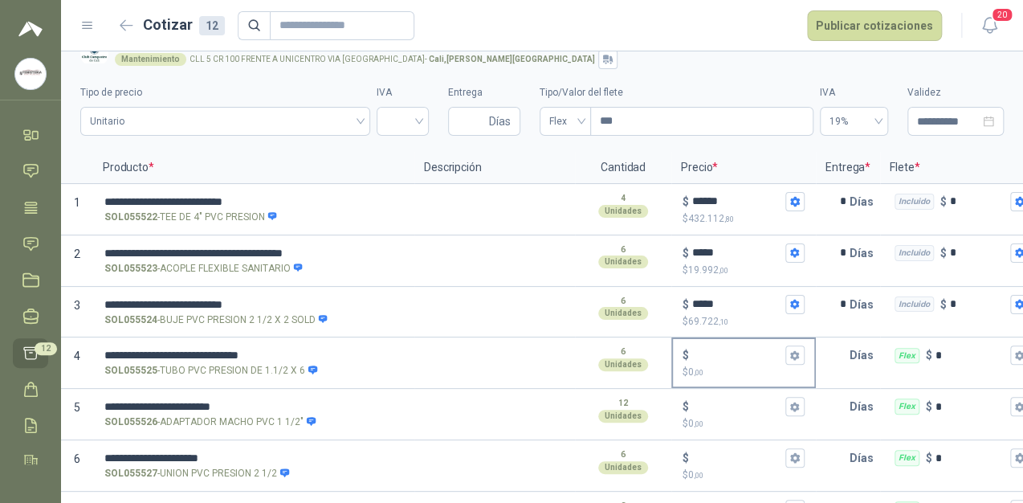
click at [704, 355] on input "$ $ 0 ,00" at bounding box center [737, 355] width 90 height 12
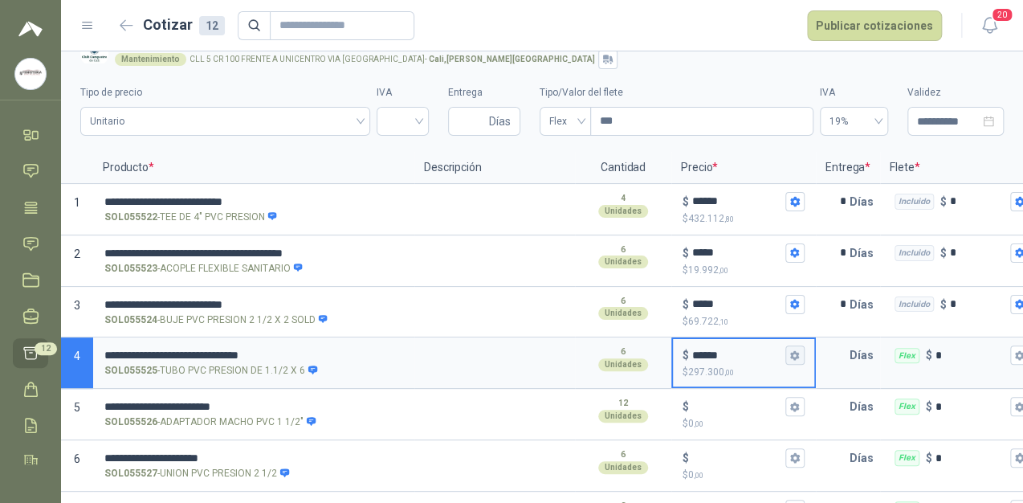
type input "******"
click at [797, 359] on icon "button" at bounding box center [794, 355] width 10 height 10
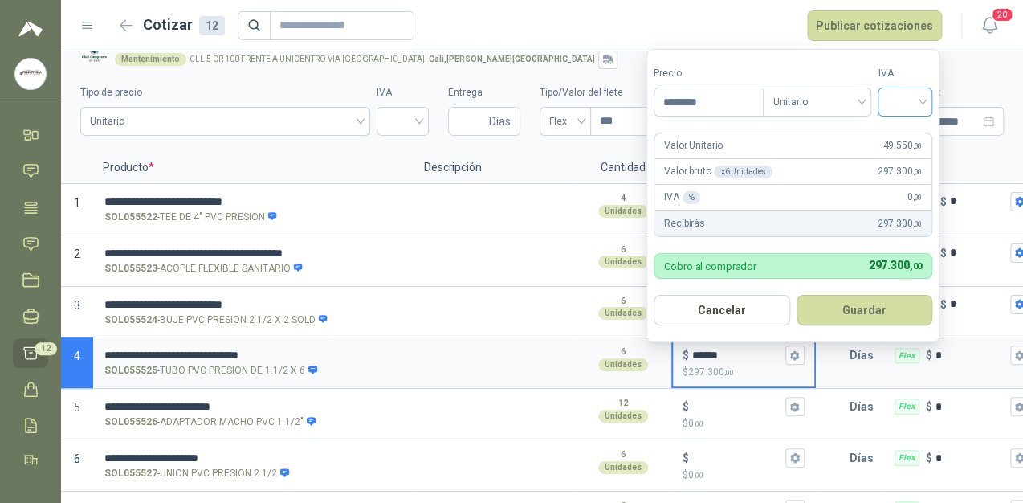
click at [903, 99] on input "search" at bounding box center [904, 100] width 35 height 24
drag, startPoint x: 903, startPoint y: 134, endPoint x: 905, endPoint y: 164, distance: 29.8
click at [905, 134] on div "19%" at bounding box center [909, 136] width 30 height 18
click at [871, 305] on button "Guardar" at bounding box center [867, 310] width 138 height 31
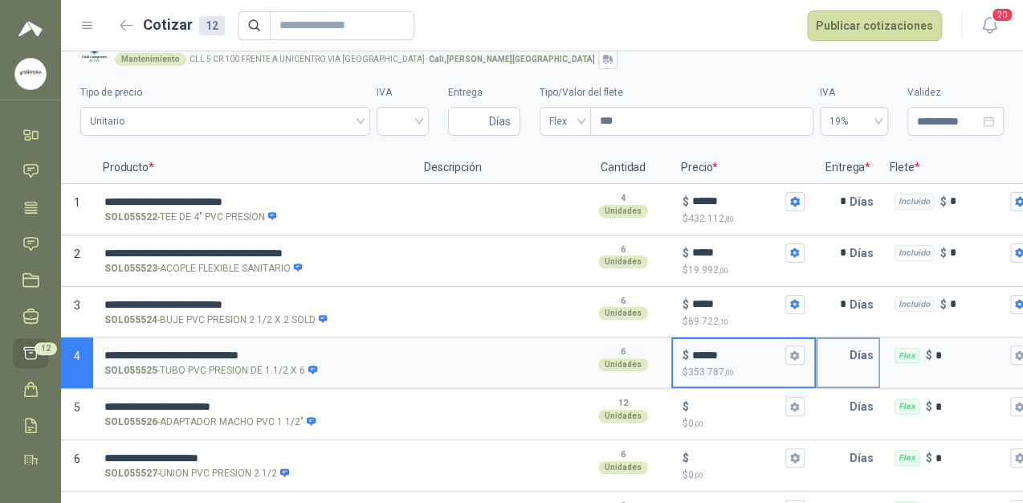
click at [846, 351] on input "text" at bounding box center [834, 355] width 32 height 32
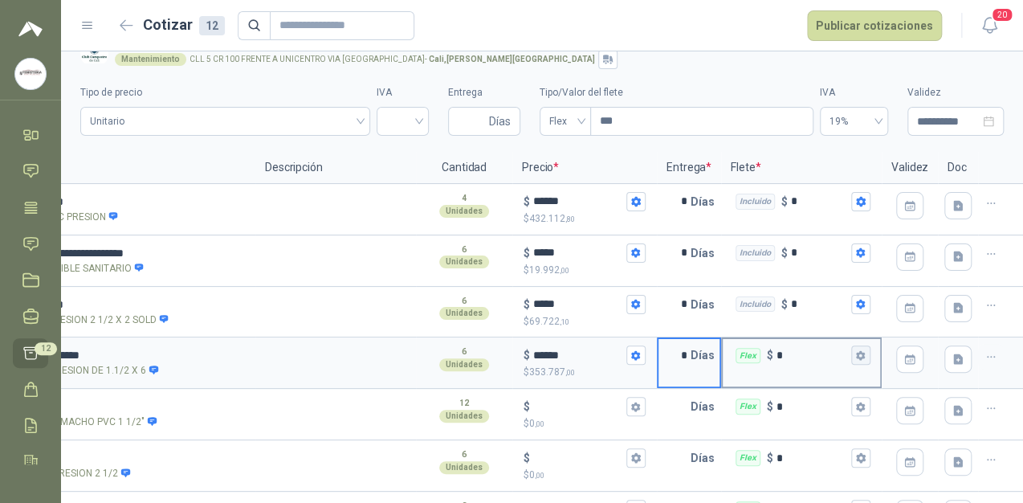
type input "*"
click at [854, 352] on button "Flex $ *" at bounding box center [860, 354] width 19 height 19
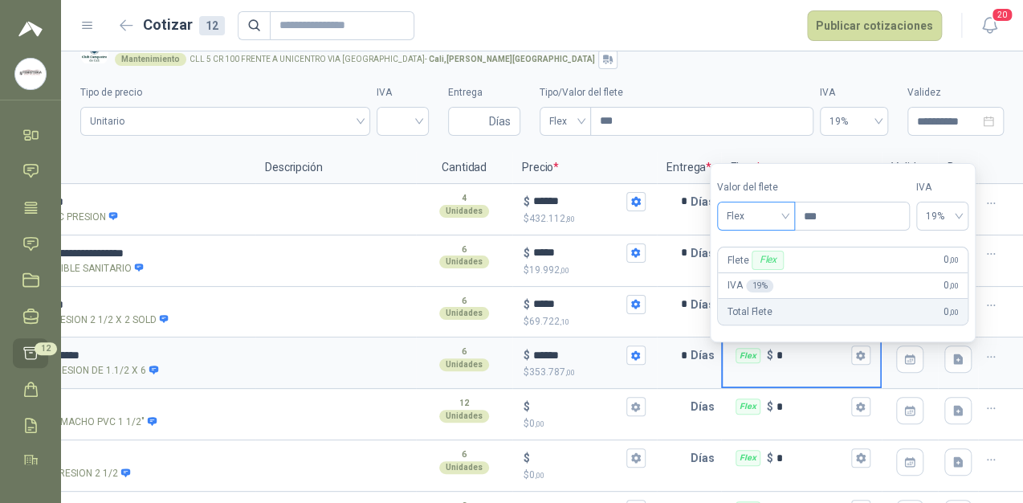
click at [785, 210] on span "Flex" at bounding box center [756, 216] width 59 height 24
click at [762, 275] on div "Incluido" at bounding box center [758, 276] width 56 height 18
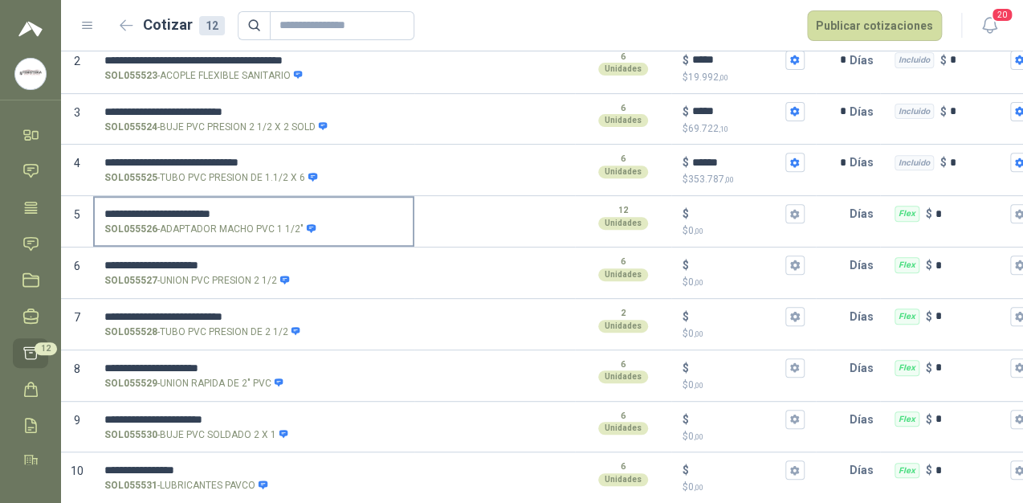
scroll to position [157, 0]
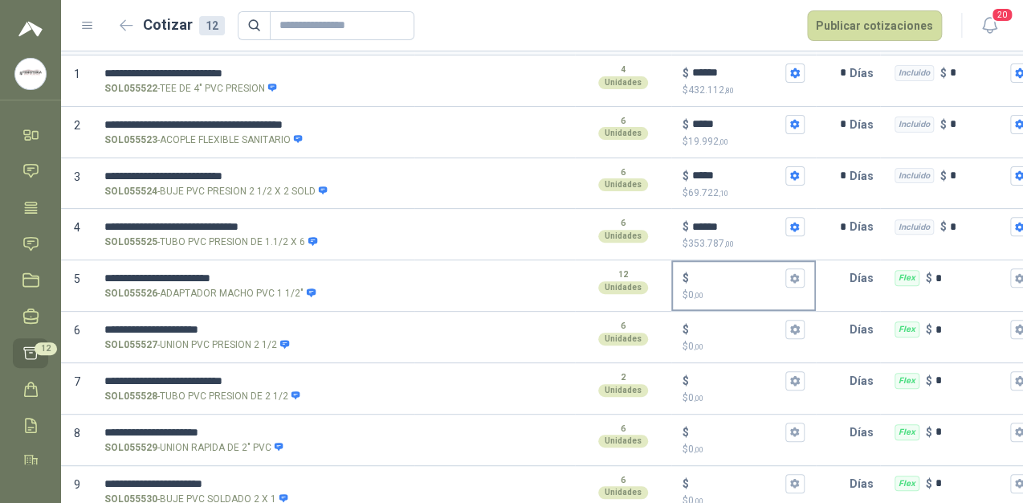
click at [713, 273] on input "$ $ 0 ,00" at bounding box center [737, 278] width 90 height 12
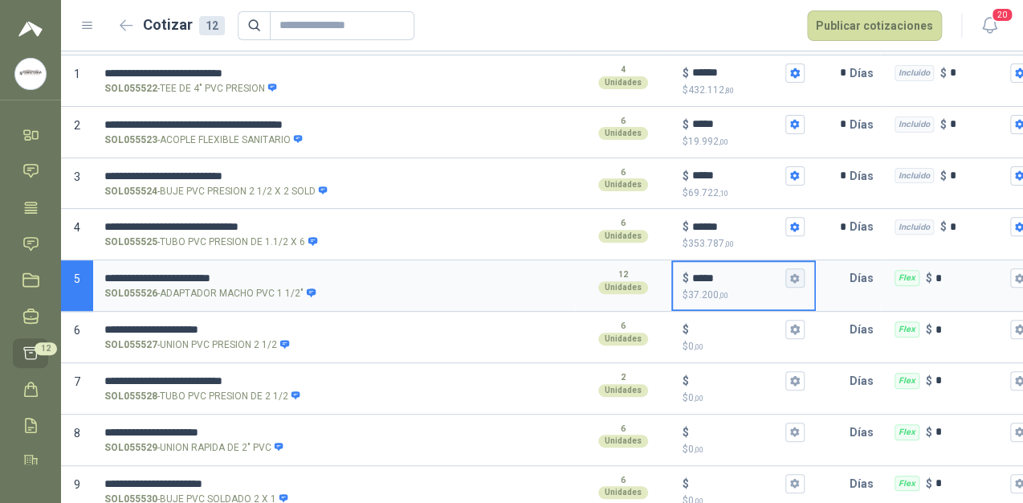
type input "*****"
click at [798, 274] on icon "button" at bounding box center [794, 278] width 9 height 10
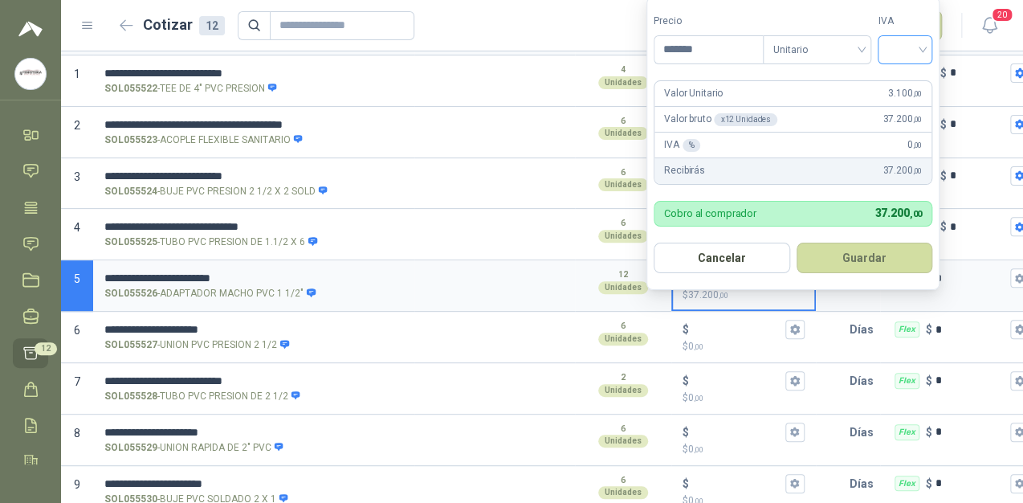
click at [922, 47] on input "search" at bounding box center [904, 48] width 35 height 24
click at [902, 80] on div "19%" at bounding box center [909, 84] width 30 height 18
click at [863, 254] on button "Guardar" at bounding box center [867, 258] width 138 height 31
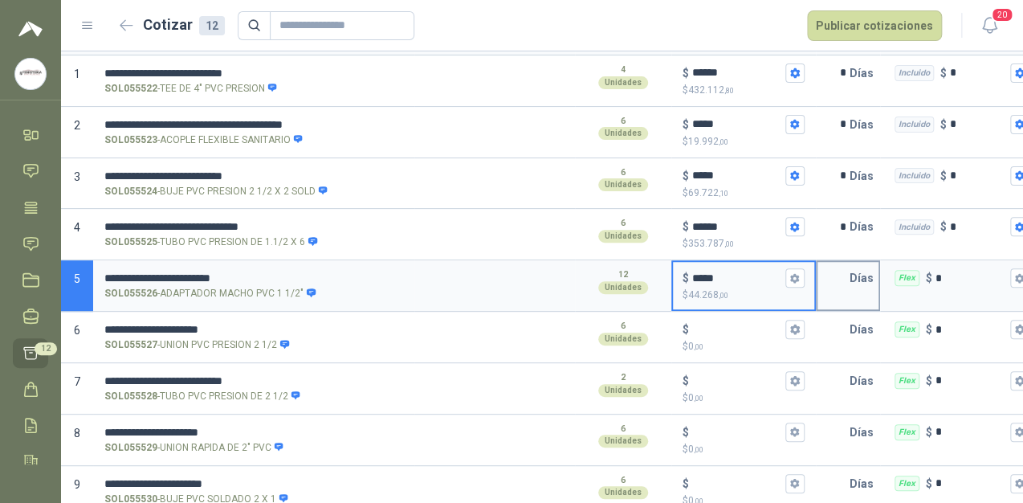
click at [843, 273] on input "text" at bounding box center [834, 278] width 32 height 32
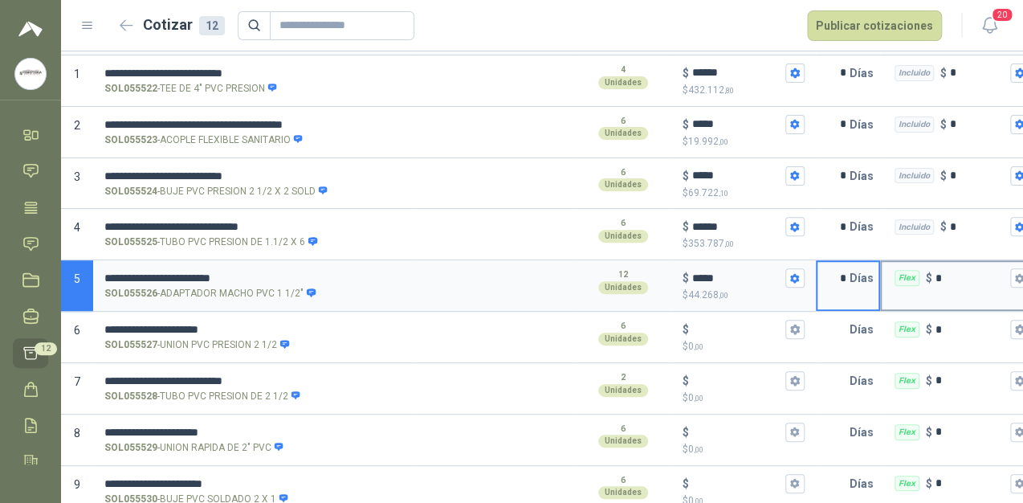
type input "*"
click at [989, 275] on input "*" at bounding box center [971, 278] width 71 height 12
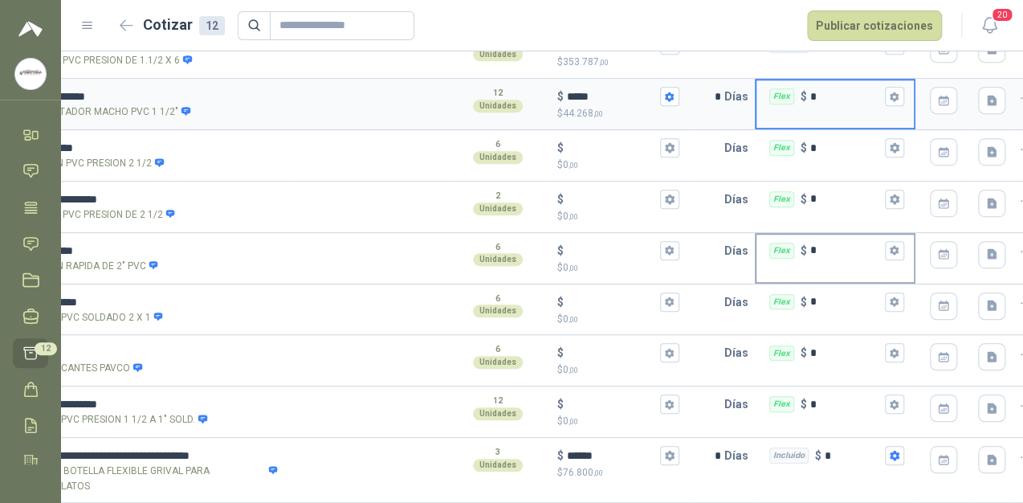
scroll to position [0, 132]
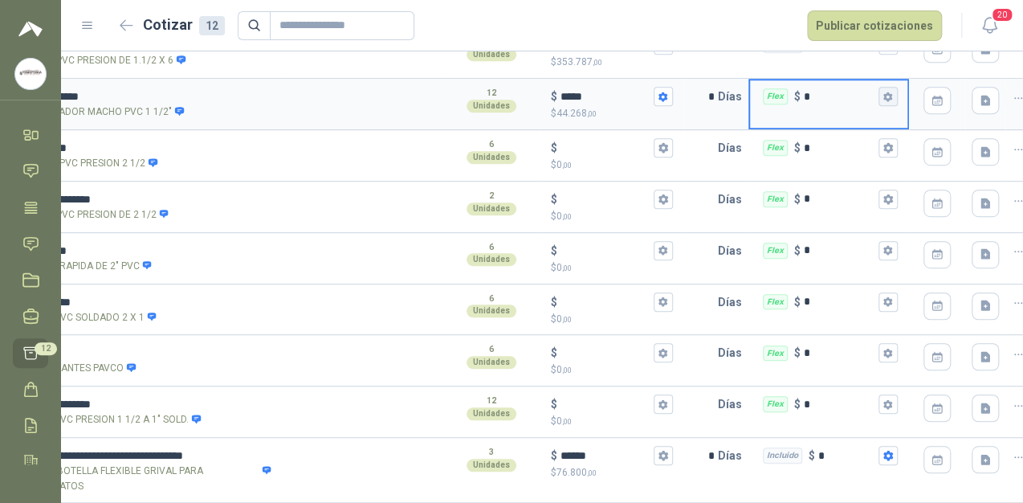
click at [884, 92] on icon "button" at bounding box center [888, 97] width 10 height 10
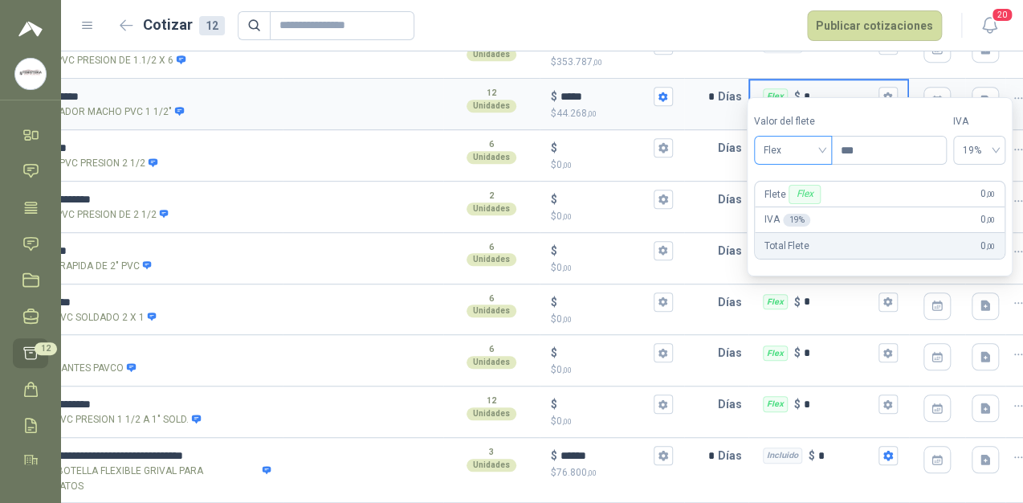
click at [822, 145] on span "Flex" at bounding box center [793, 150] width 59 height 24
click at [789, 200] on div "Incluido" at bounding box center [795, 210] width 75 height 26
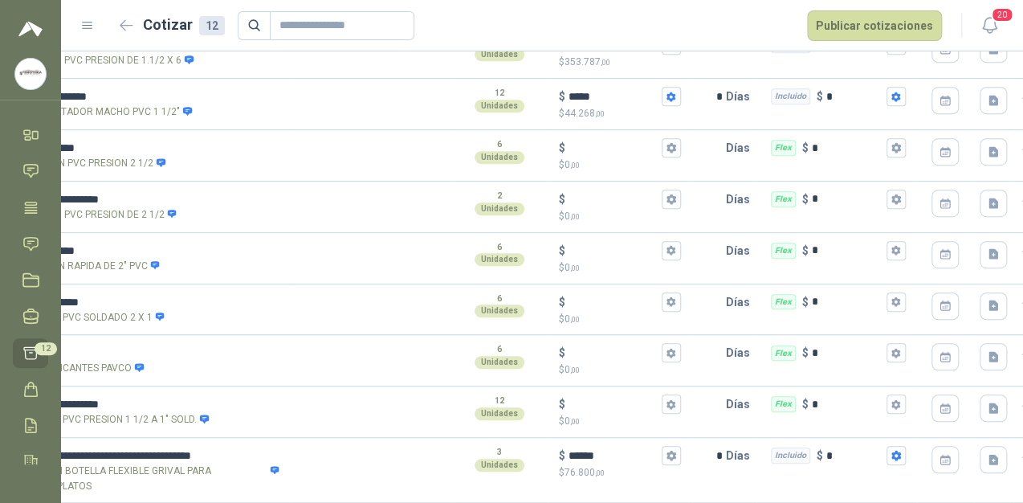
scroll to position [0, 124]
click at [894, 143] on icon "button" at bounding box center [895, 148] width 9 height 10
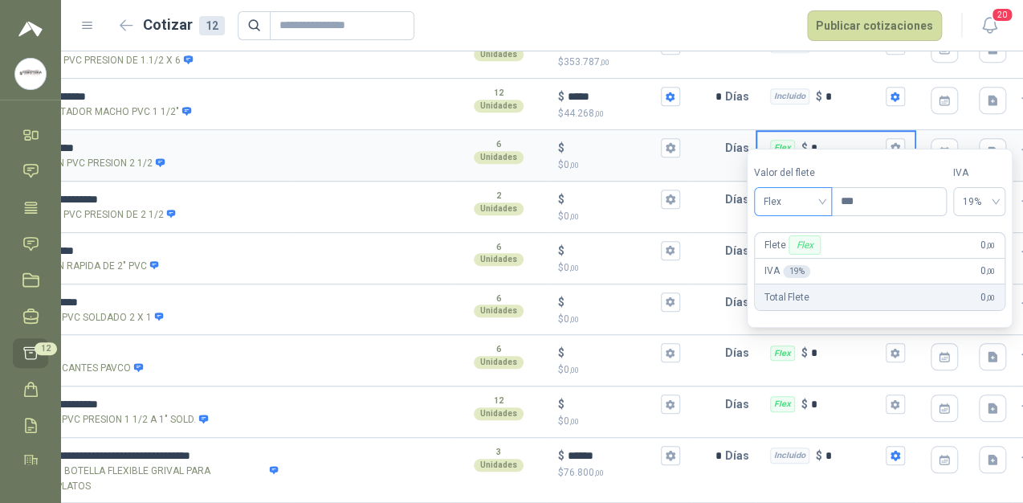
click at [819, 203] on span "Flex" at bounding box center [793, 202] width 59 height 24
click at [795, 254] on div "Incluido" at bounding box center [796, 261] width 56 height 18
click at [898, 143] on icon "button" at bounding box center [895, 148] width 9 height 10
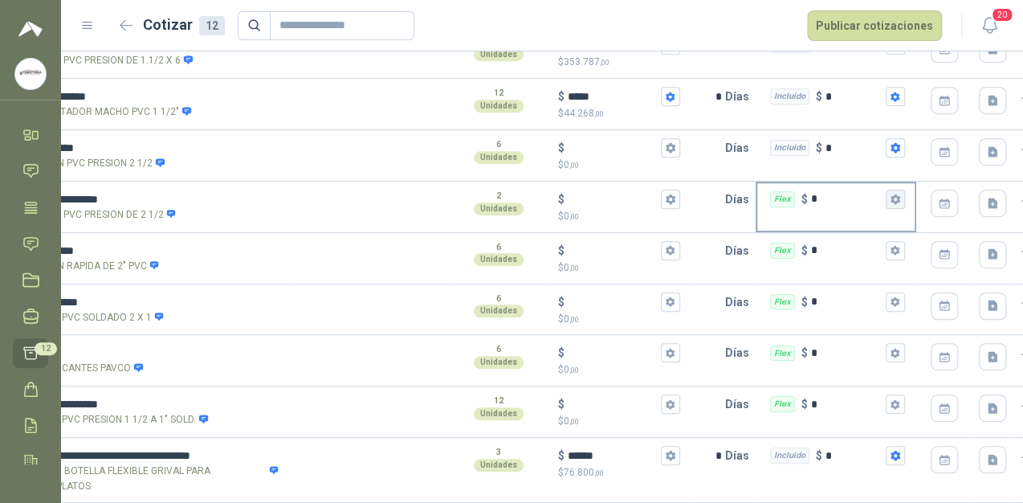
click at [901, 190] on button "Flex $ *" at bounding box center [895, 199] width 19 height 19
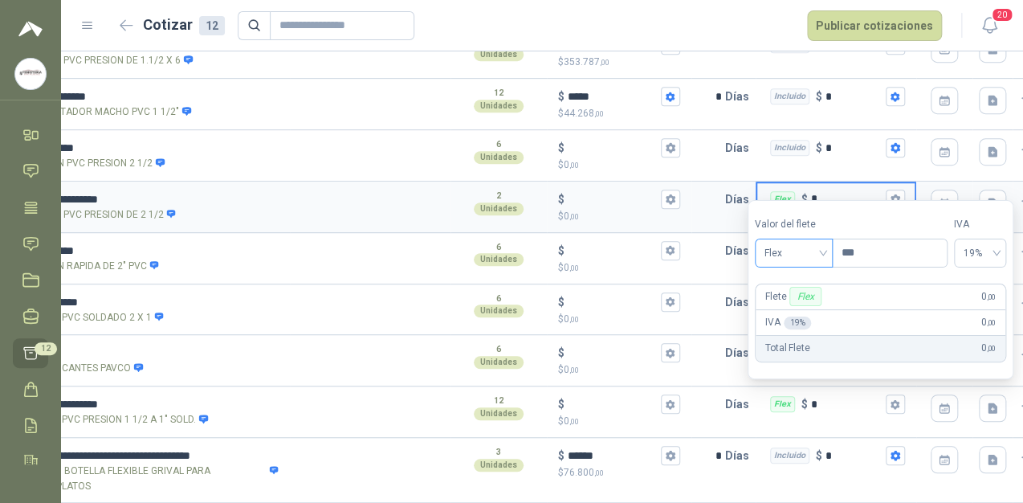
click at [823, 251] on span "Flex" at bounding box center [794, 253] width 59 height 24
click at [810, 315] on div "Incluido" at bounding box center [796, 312] width 56 height 18
click at [896, 157] on div "Incluido $ *" at bounding box center [836, 155] width 161 height 51
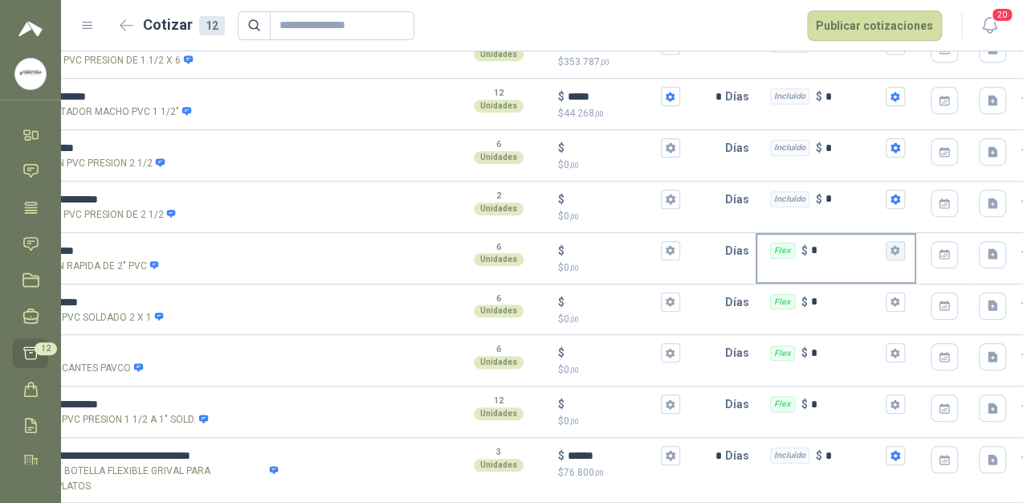
click at [891, 245] on icon "button" at bounding box center [895, 250] width 10 height 10
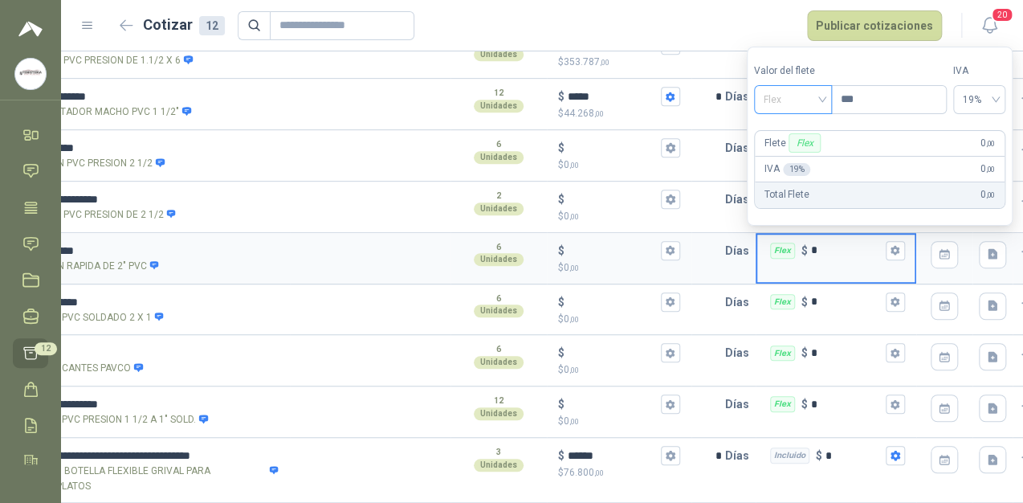
click at [822, 106] on span "Flex" at bounding box center [793, 100] width 59 height 24
click at [797, 161] on div "Incluido" at bounding box center [796, 159] width 56 height 18
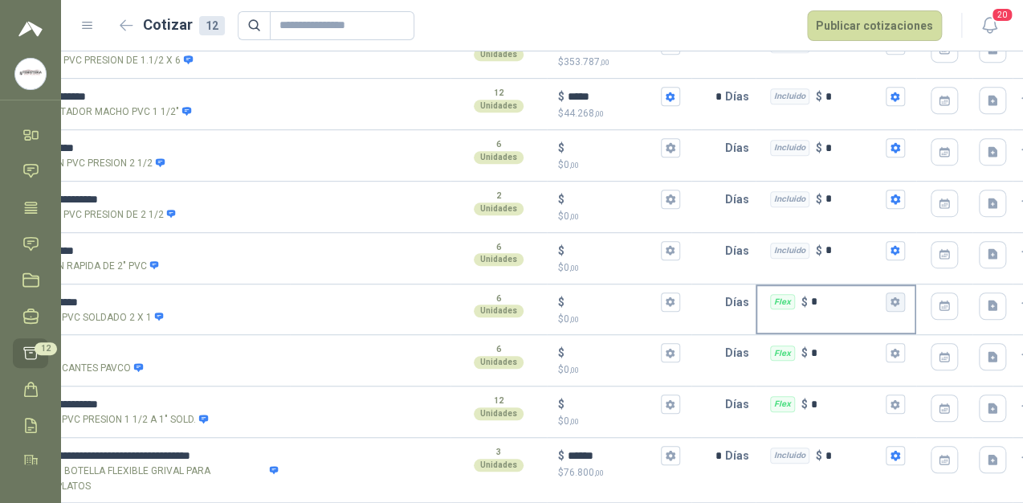
click at [895, 296] on icon "button" at bounding box center [895, 301] width 10 height 10
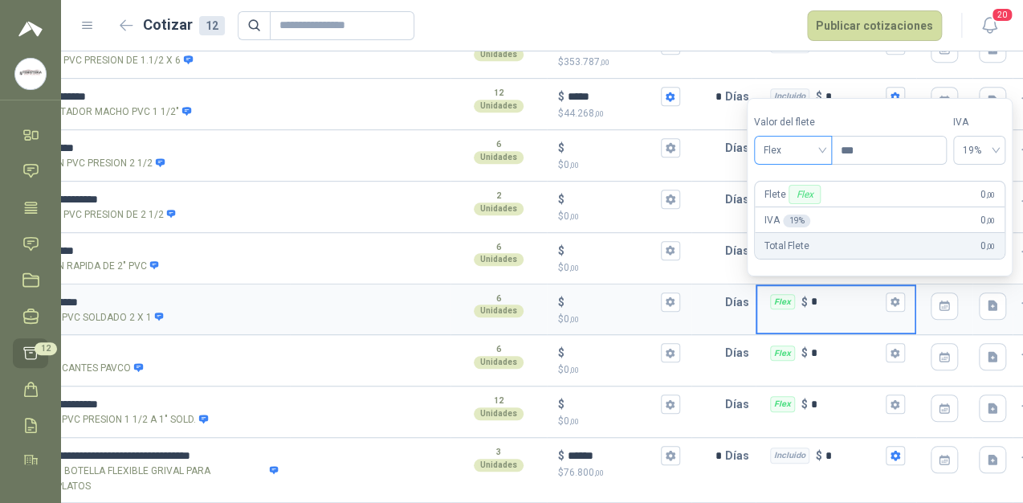
click at [822, 157] on span "Flex" at bounding box center [793, 150] width 59 height 24
click at [802, 209] on div "Incluido" at bounding box center [796, 211] width 56 height 18
click at [888, 343] on button "Flex $ *" at bounding box center [895, 352] width 19 height 19
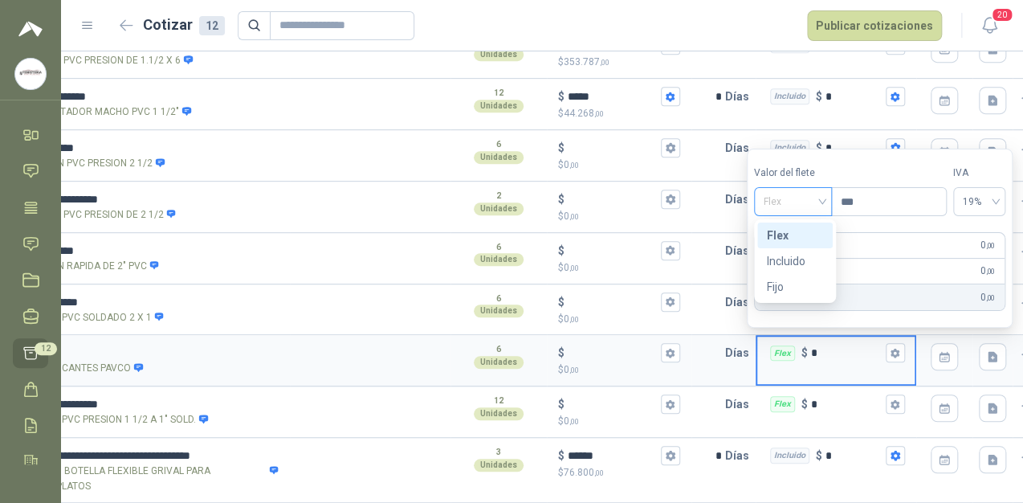
click at [818, 198] on span "Flex" at bounding box center [793, 202] width 59 height 24
click at [787, 259] on div "Incluido" at bounding box center [796, 261] width 56 height 18
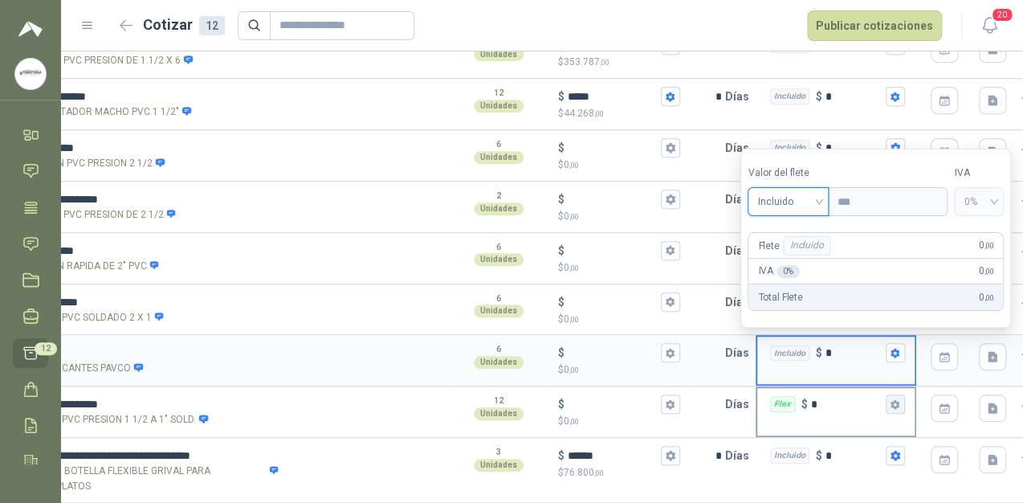
click at [893, 394] on button "Flex $ *" at bounding box center [895, 403] width 19 height 19
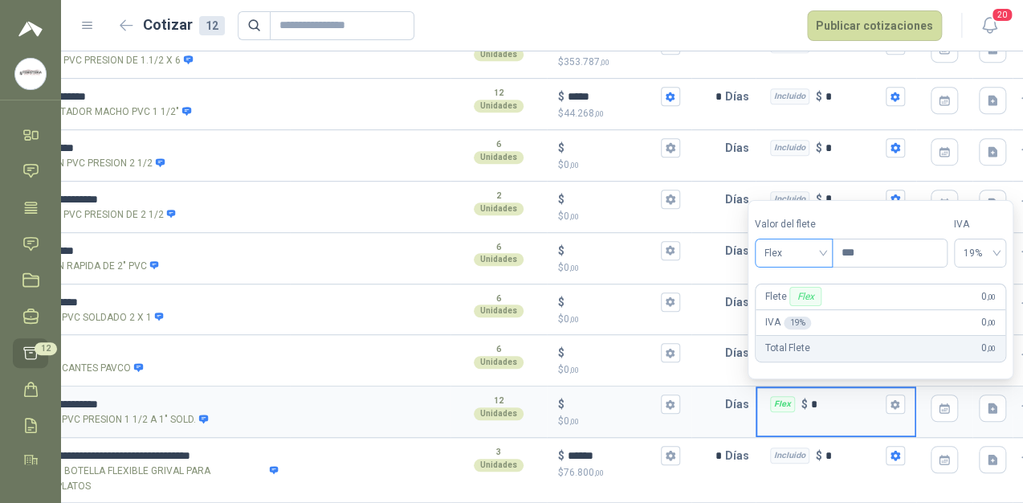
click at [821, 259] on span "Flex" at bounding box center [794, 253] width 59 height 24
click at [806, 308] on div "Incluido" at bounding box center [796, 313] width 56 height 18
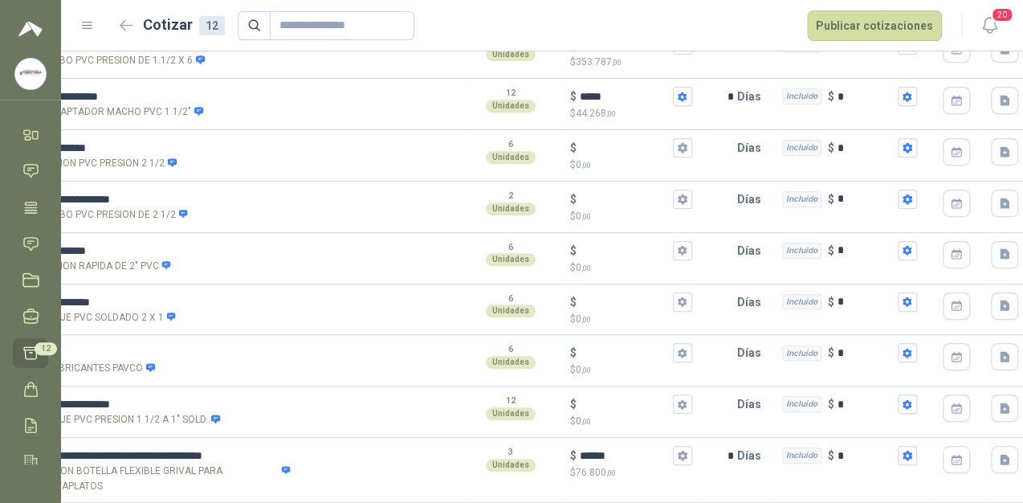
scroll to position [0, 0]
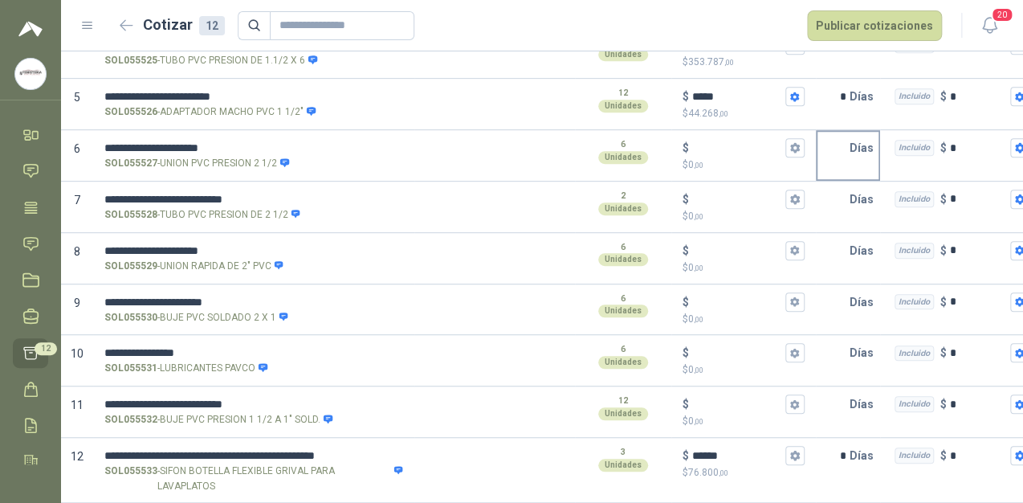
click at [848, 132] on input "text" at bounding box center [834, 148] width 32 height 32
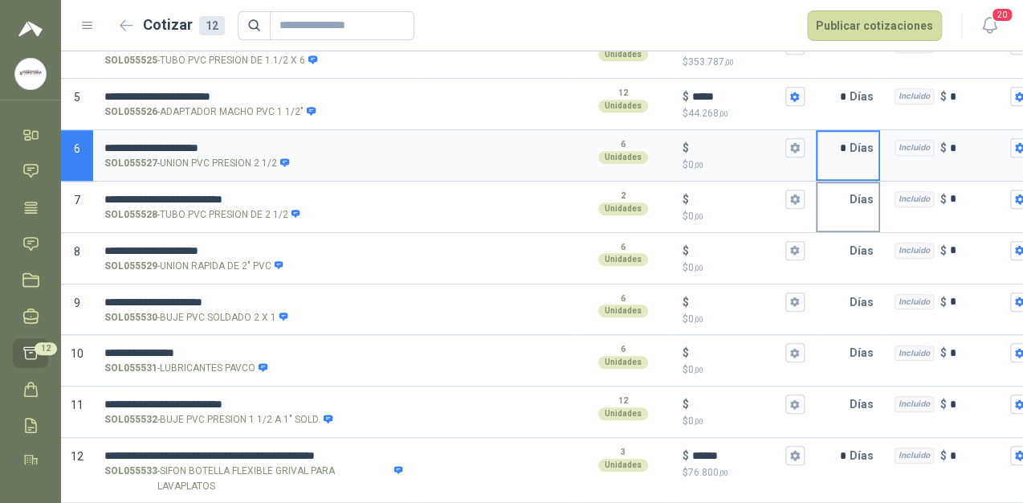
type input "*"
click at [840, 183] on input "text" at bounding box center [834, 199] width 32 height 32
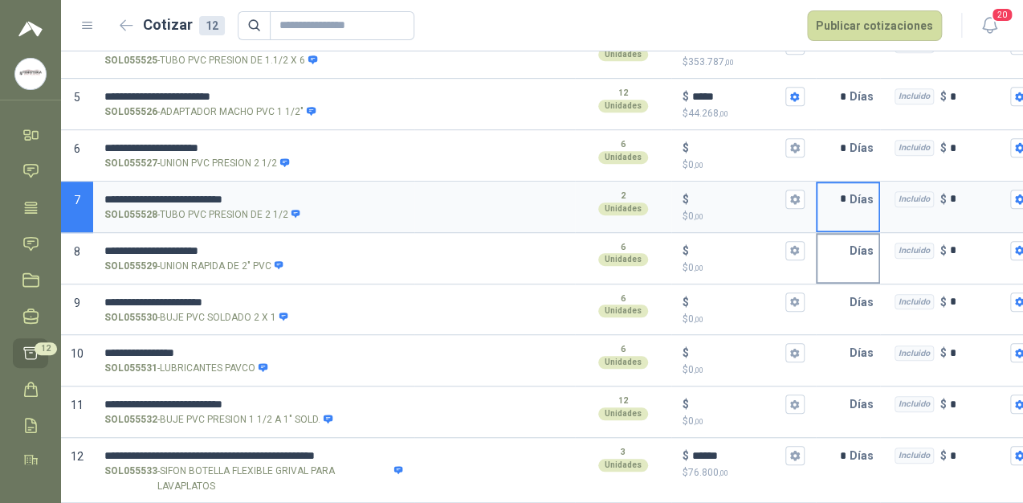
type input "*"
click at [842, 235] on input "text" at bounding box center [834, 251] width 32 height 32
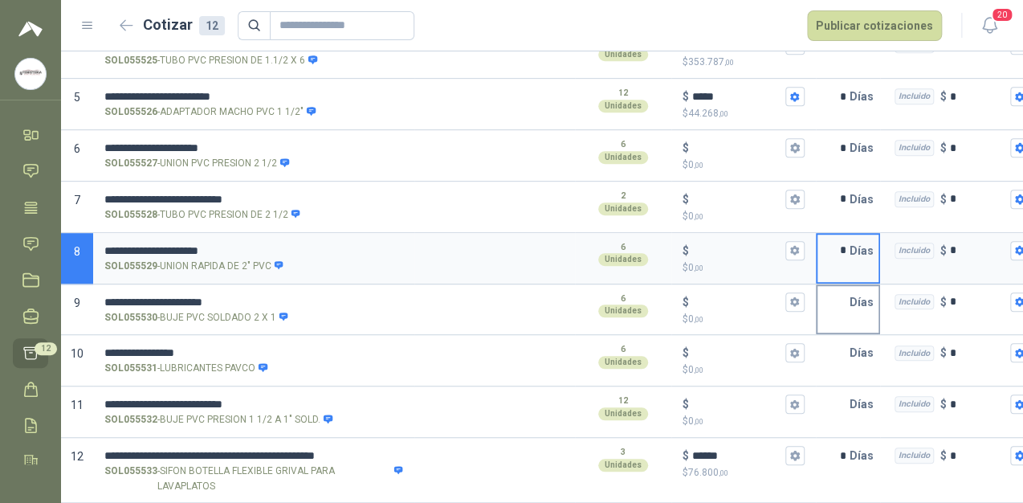
type input "*"
click at [841, 286] on input "text" at bounding box center [834, 302] width 32 height 32
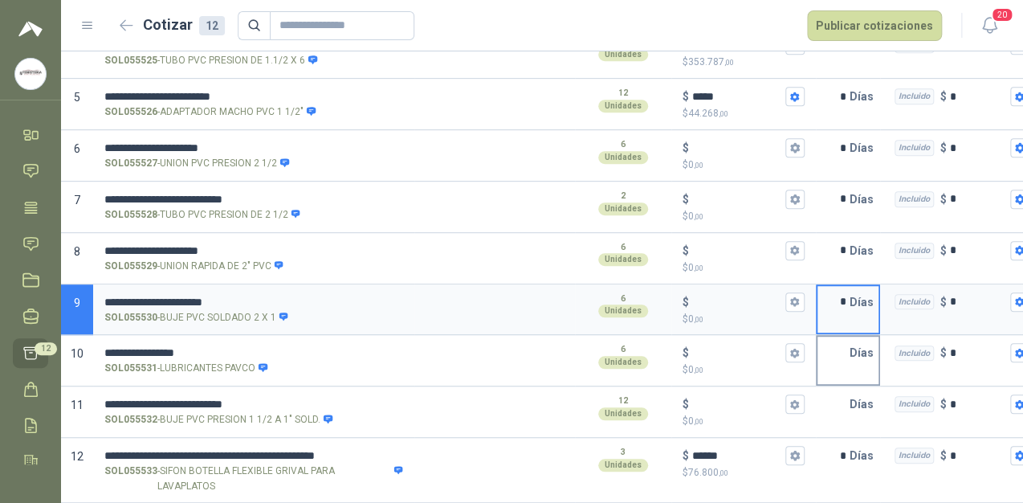
type input "*"
click at [846, 341] on input "text" at bounding box center [834, 353] width 32 height 32
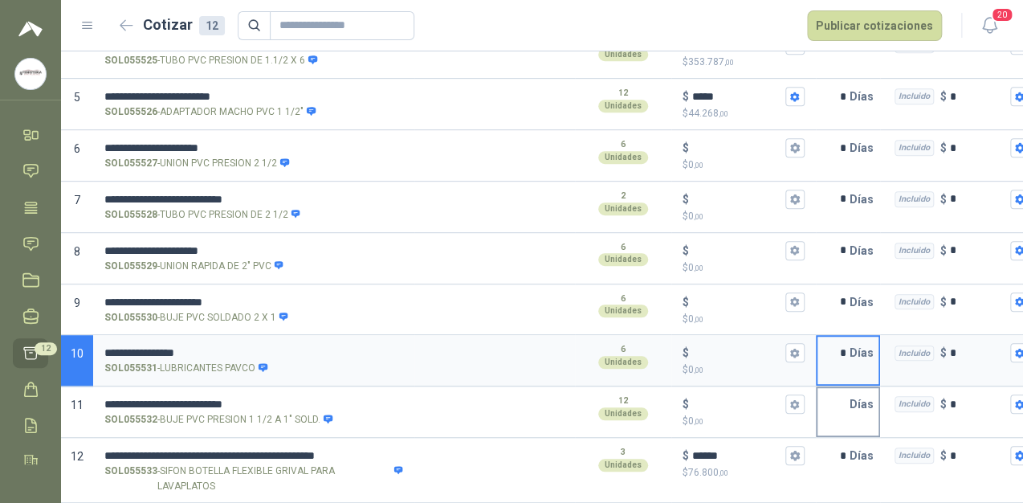
type input "*"
click at [842, 388] on input "text" at bounding box center [834, 404] width 32 height 32
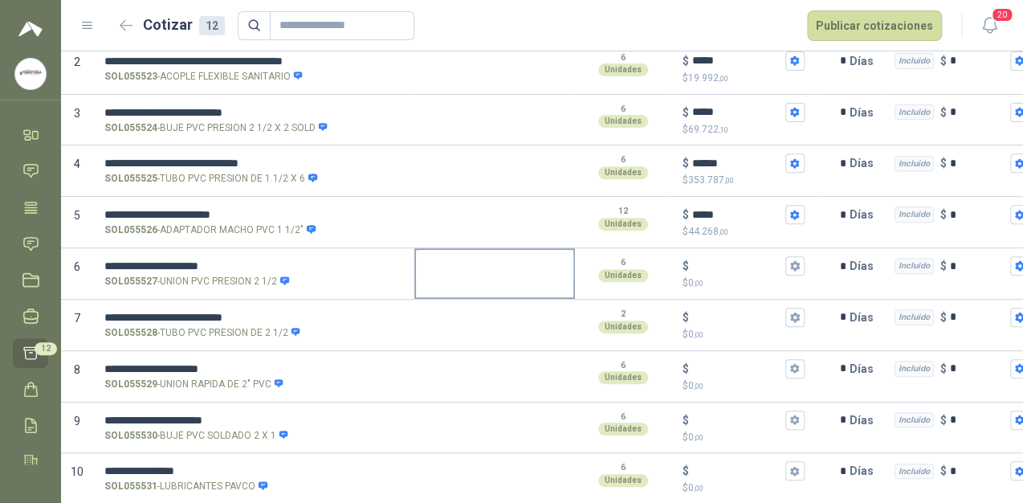
scroll to position [222, 0]
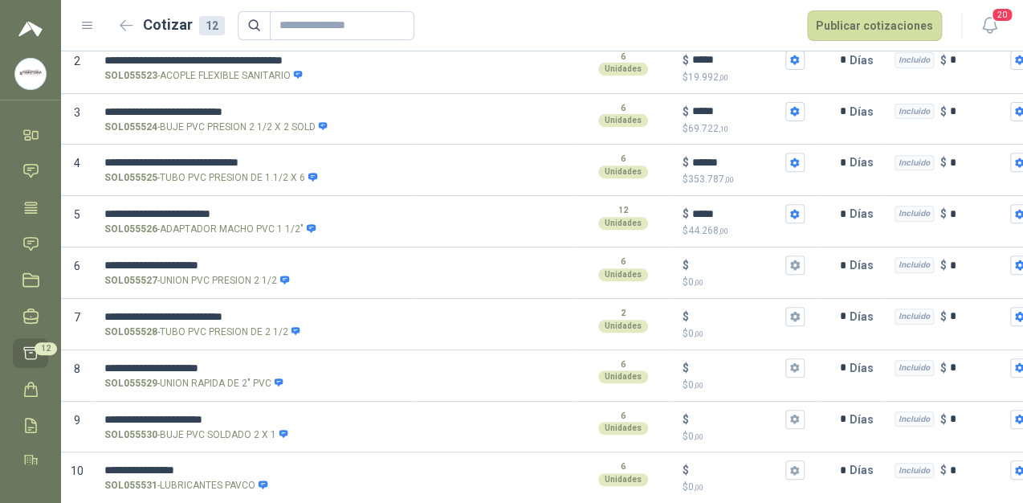
type input "*"
click at [716, 259] on input "$ $ 0 ,00" at bounding box center [737, 265] width 90 height 12
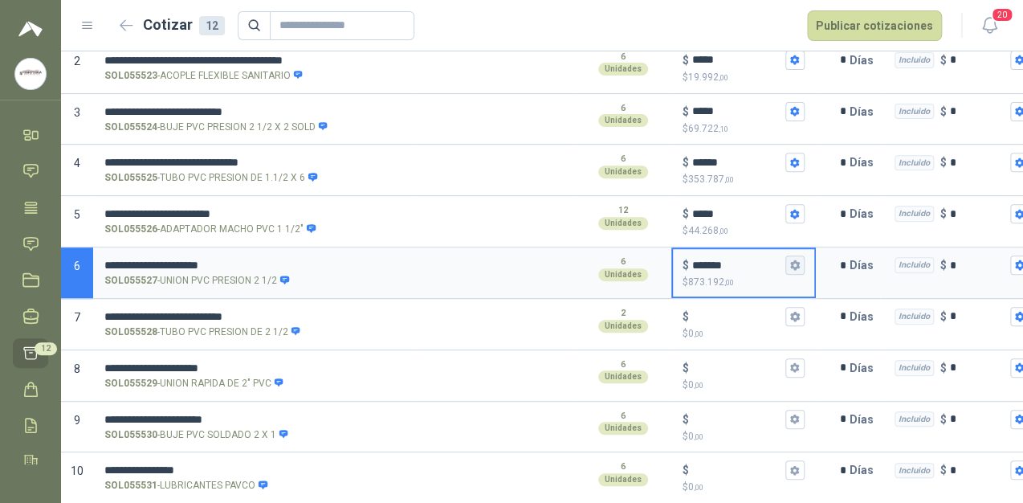
type input "*******"
click at [802, 265] on button "$ ******* $ 873.192 ,00" at bounding box center [794, 264] width 19 height 19
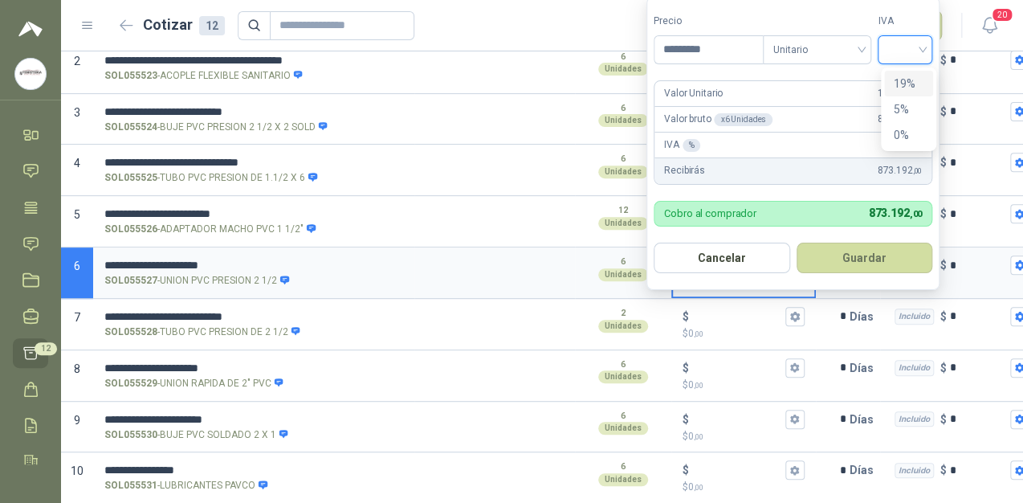
click at [916, 44] on input "search" at bounding box center [904, 48] width 35 height 24
click at [912, 80] on div "19%" at bounding box center [909, 84] width 30 height 18
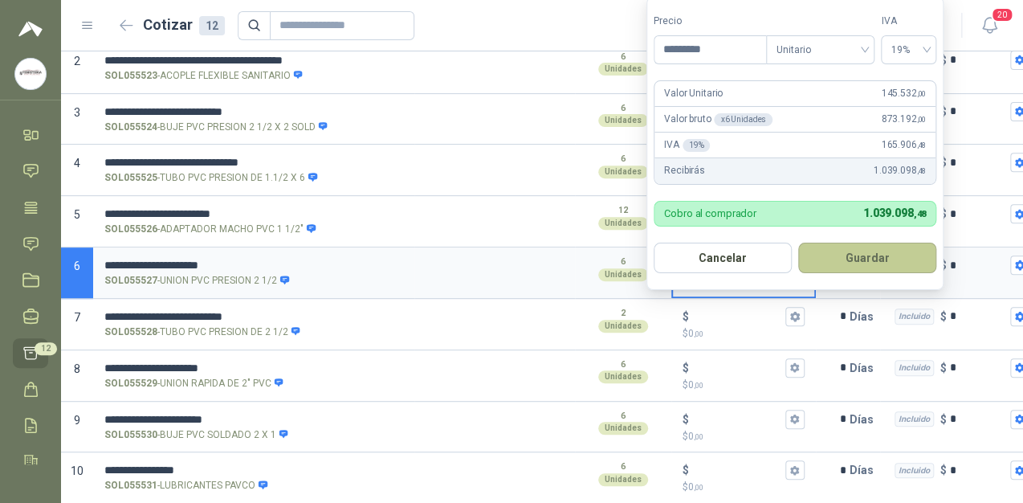
click at [861, 260] on button "Guardar" at bounding box center [867, 258] width 138 height 31
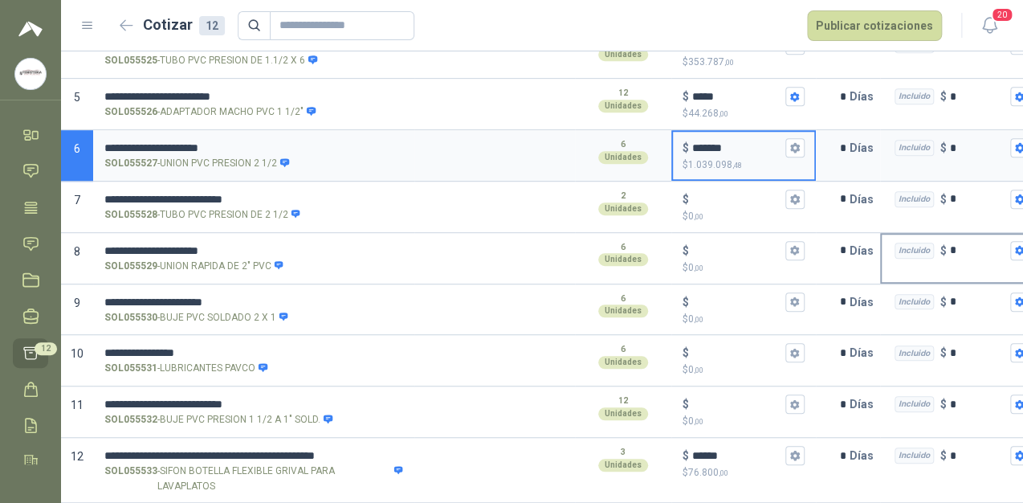
scroll to position [350, 0]
click at [704, 190] on div "$" at bounding box center [744, 199] width 122 height 19
click at [704, 193] on input "$ $ 0 ,00" at bounding box center [737, 199] width 90 height 12
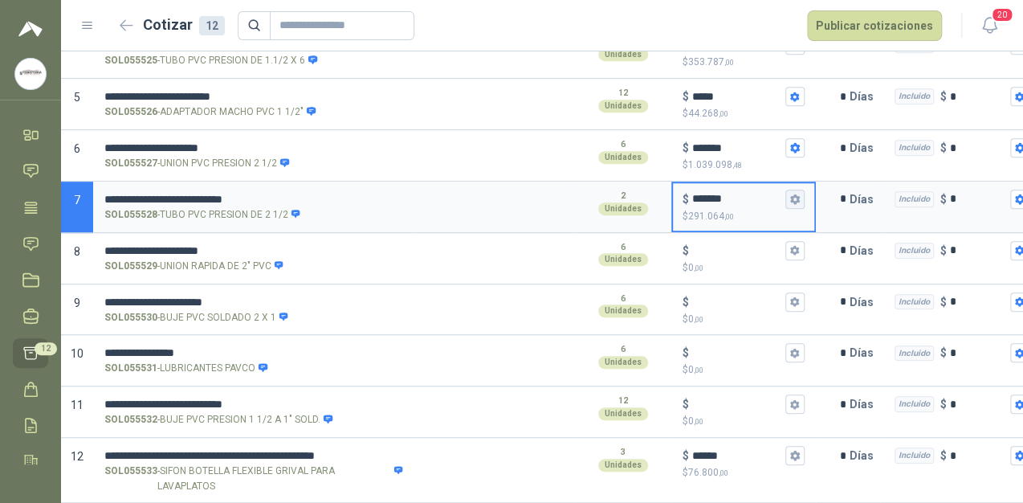
type input "*******"
click at [797, 194] on icon "button" at bounding box center [794, 199] width 9 height 10
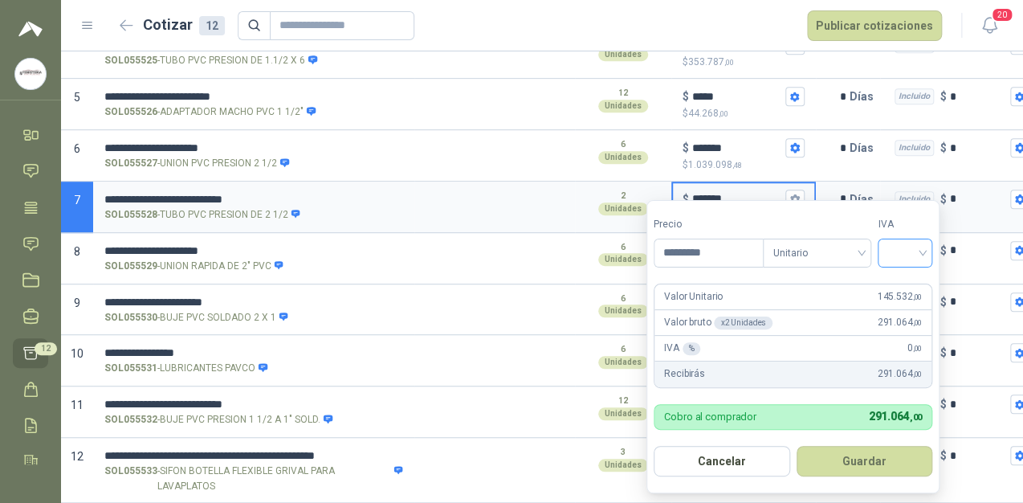
click at [922, 245] on input "search" at bounding box center [904, 251] width 35 height 24
click at [904, 283] on div "19%" at bounding box center [909, 286] width 30 height 18
click at [882, 458] on button "Guardar" at bounding box center [867, 461] width 138 height 31
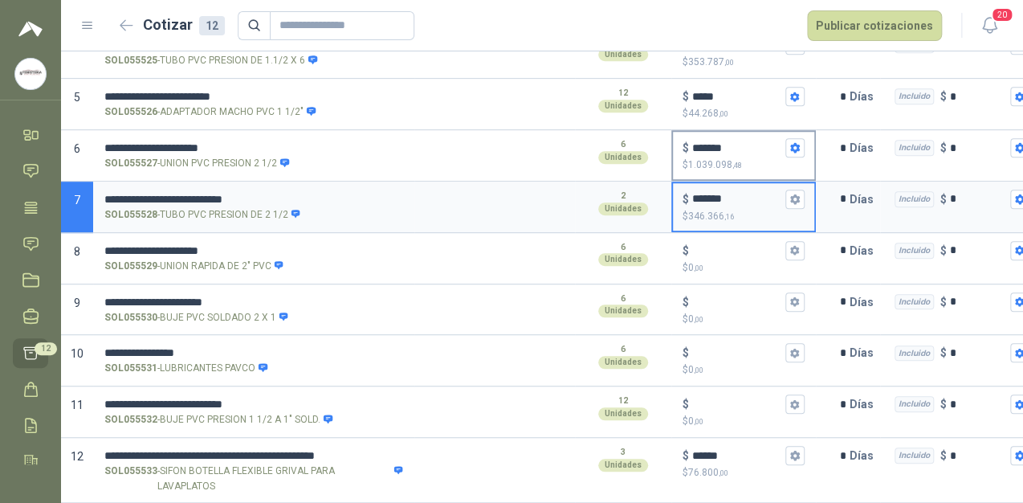
click at [720, 142] on input "*******" at bounding box center [737, 148] width 90 height 12
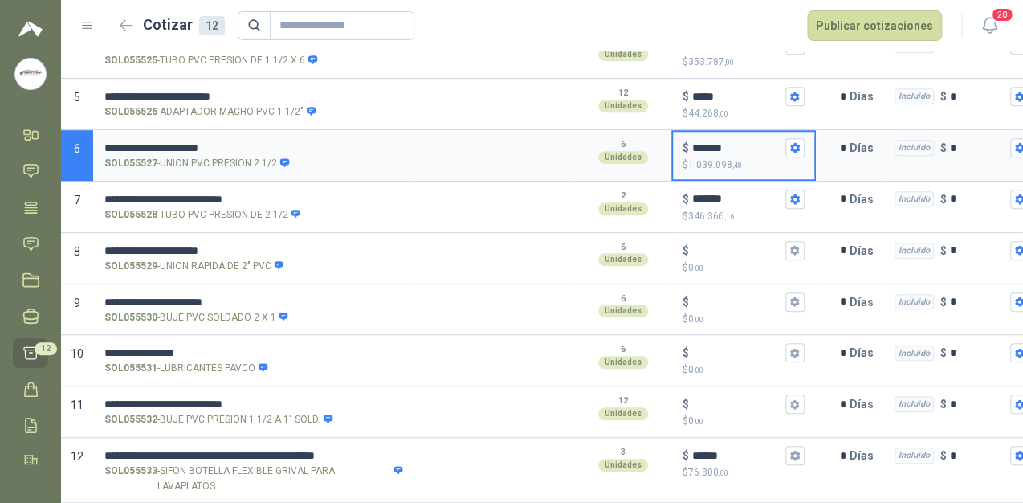
click at [720, 142] on input "*******" at bounding box center [737, 148] width 90 height 12
type input "*"
click at [871, 31] on button "Publicar cotizaciones" at bounding box center [874, 25] width 135 height 31
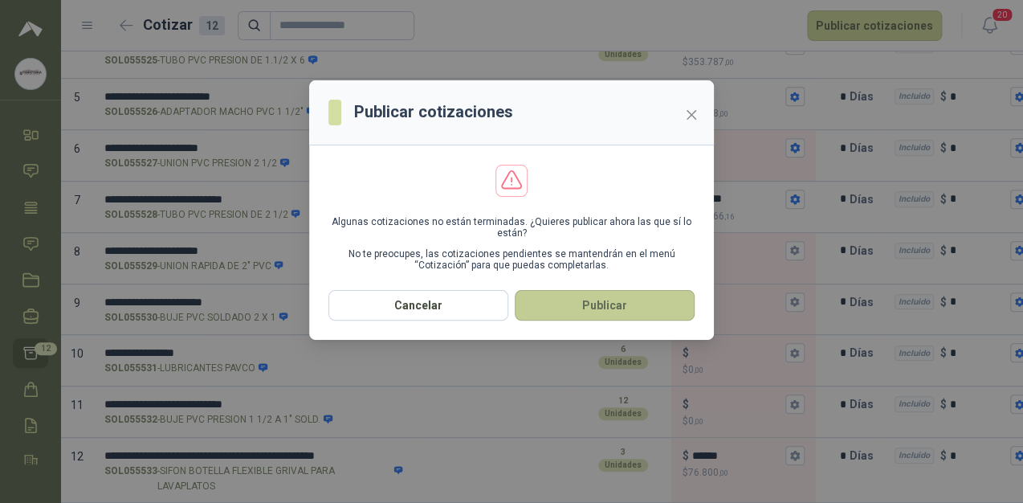
click at [621, 304] on button "Publicar" at bounding box center [605, 305] width 180 height 31
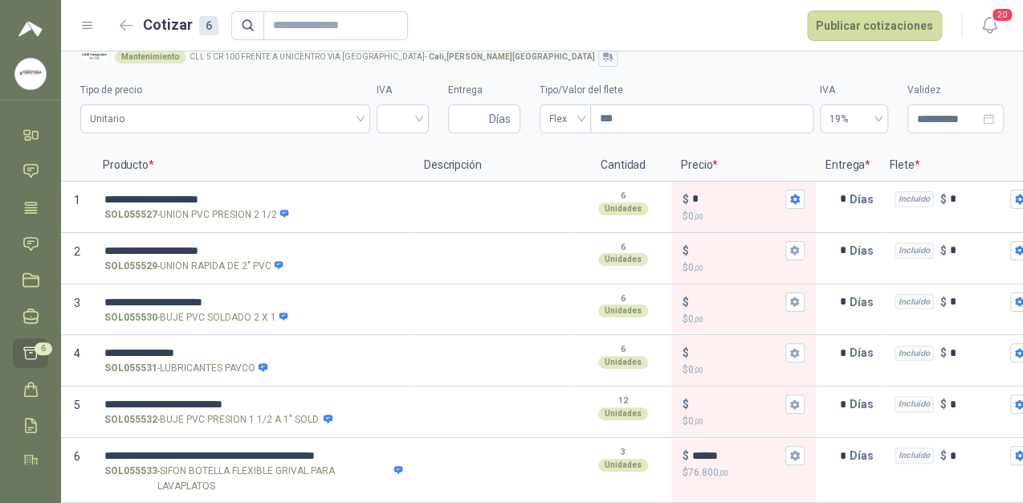
scroll to position [43, 0]
click at [793, 450] on icon "button" at bounding box center [794, 455] width 10 height 10
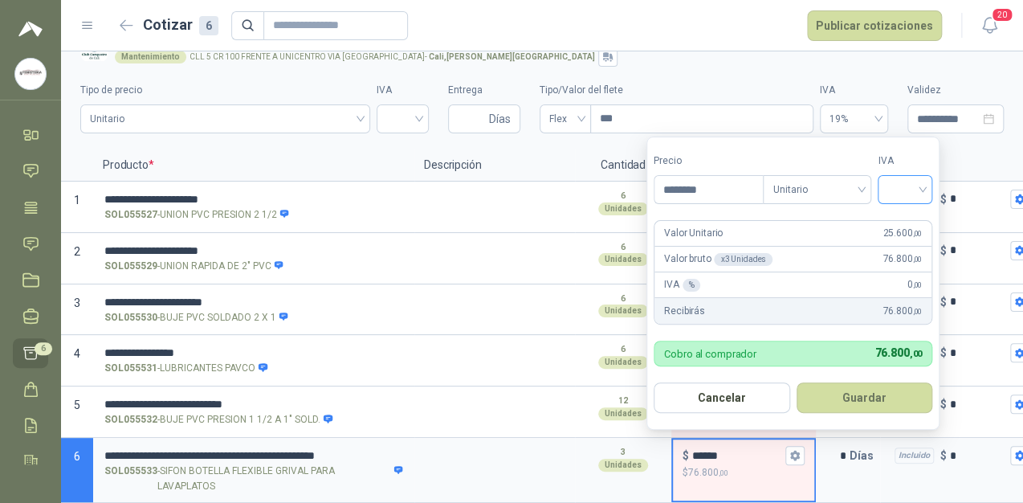
click at [922, 194] on input "search" at bounding box center [904, 188] width 35 height 24
click at [903, 219] on div "19%" at bounding box center [909, 223] width 30 height 18
click at [871, 392] on button "Guardar" at bounding box center [867, 397] width 138 height 31
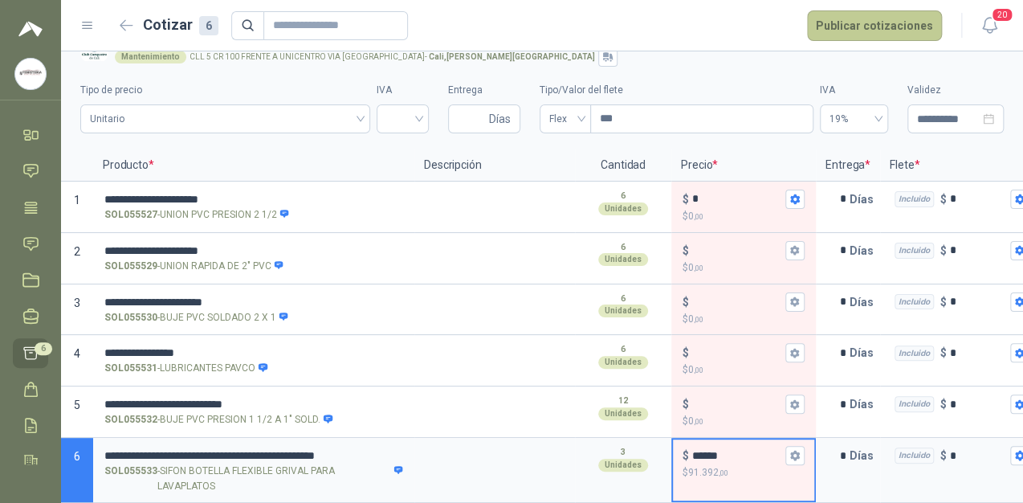
click at [878, 32] on button "Publicar cotizaciones" at bounding box center [874, 25] width 135 height 31
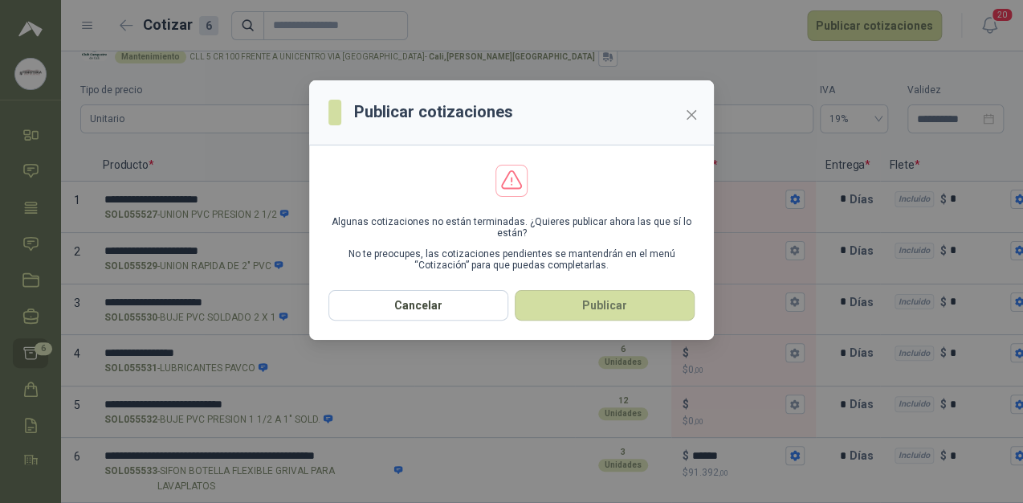
click at [596, 307] on button "Publicar" at bounding box center [605, 305] width 180 height 31
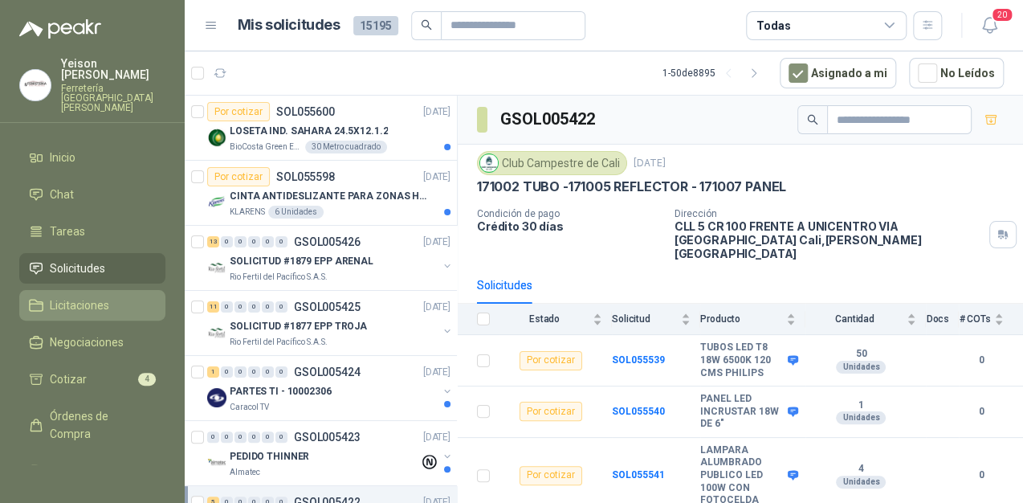
scroll to position [168, 0]
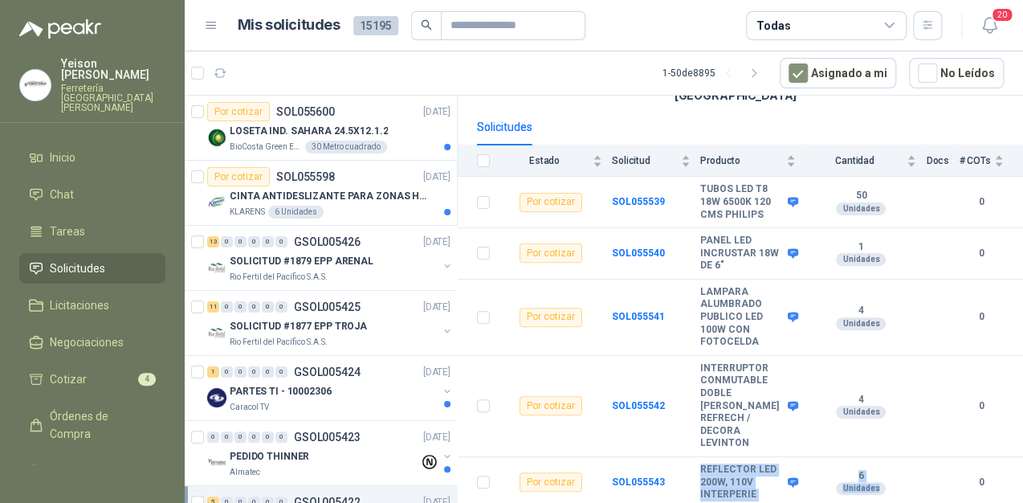
click at [87, 259] on span "Solicitudes" at bounding box center [77, 268] width 55 height 18
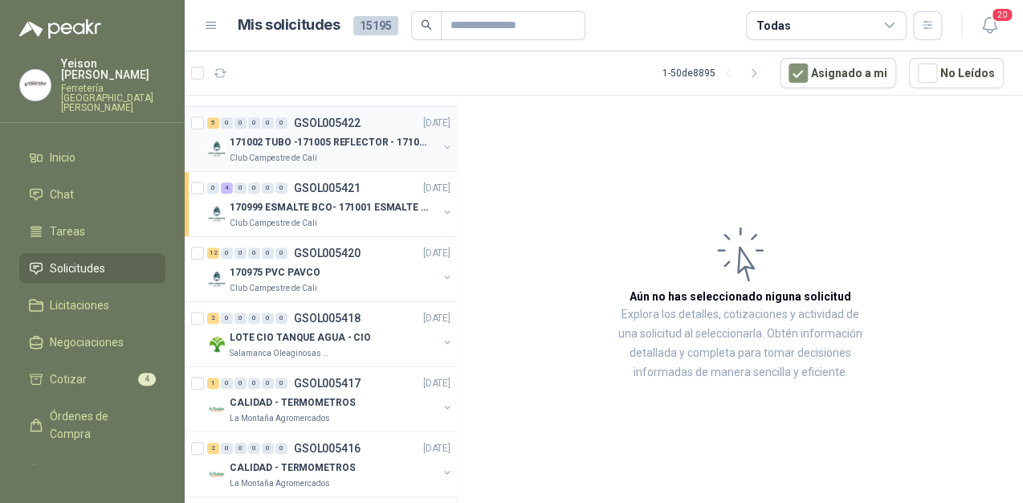
scroll to position [385, 0]
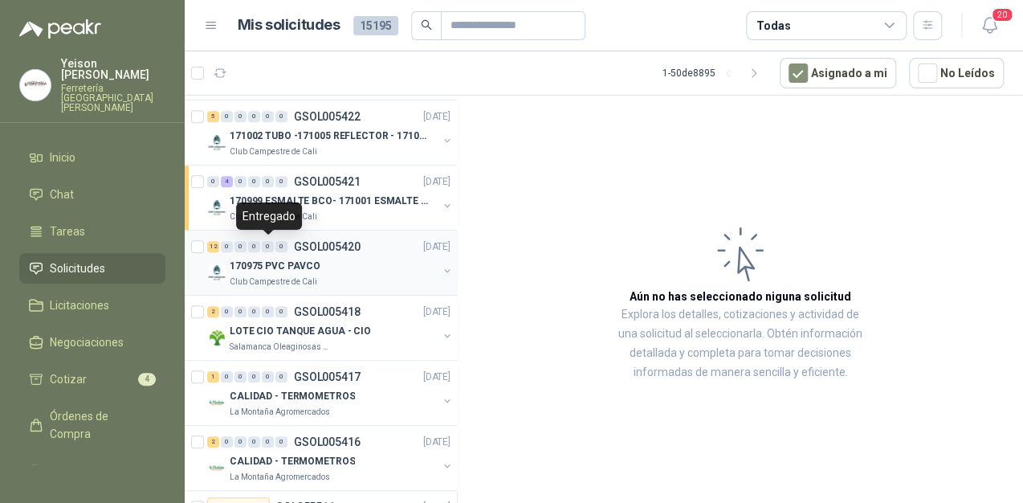
click at [271, 249] on div "0" at bounding box center [268, 246] width 12 height 11
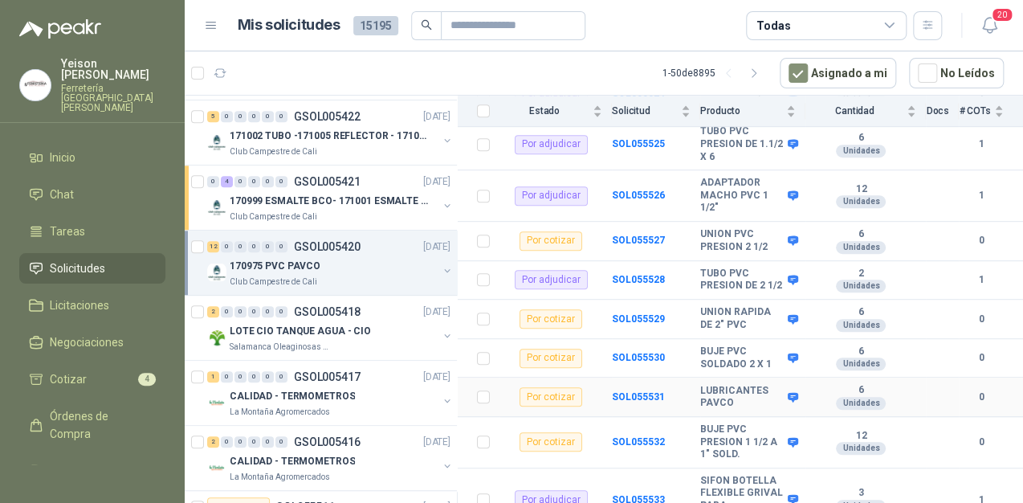
scroll to position [377, 0]
